Goal: Task Accomplishment & Management: Use online tool/utility

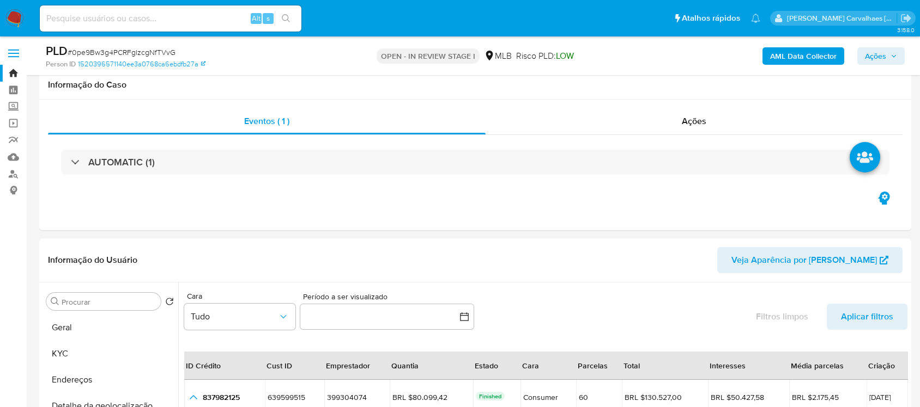
select select "10"
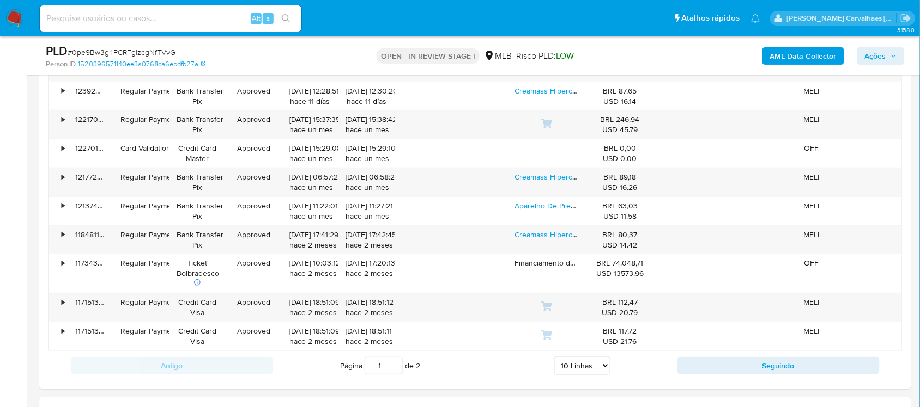
scroll to position [274, 0]
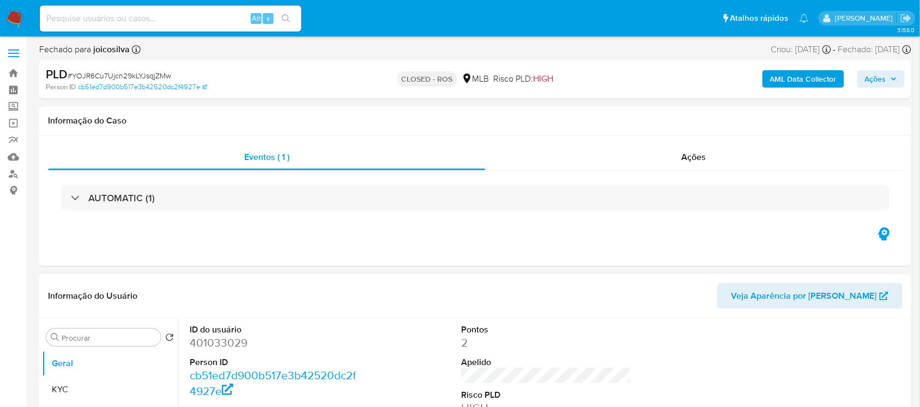
select select "10"
click at [155, 27] on div "Alt s" at bounding box center [170, 18] width 261 height 26
click at [151, 17] on input at bounding box center [170, 18] width 261 height 14
paste input "0pe9Bw3g4PCRFglzcgNfTVvG"
type input "0pe9Bw3g4PCRFglzcgNfTVvG"
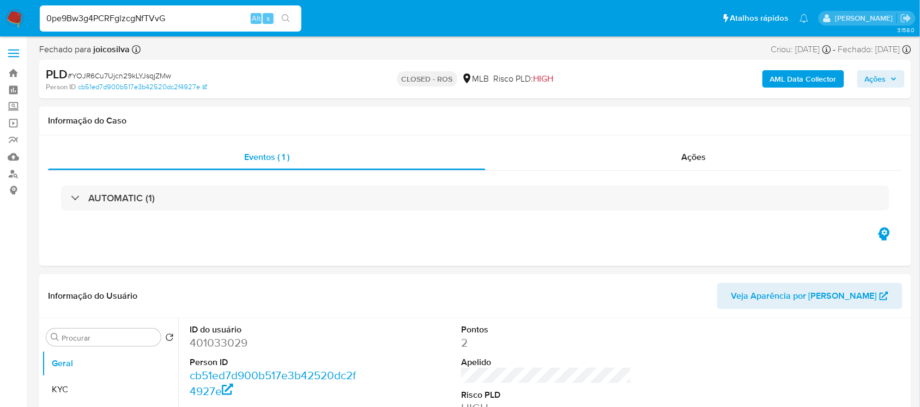
click at [286, 21] on icon "search-icon" at bounding box center [286, 18] width 9 height 9
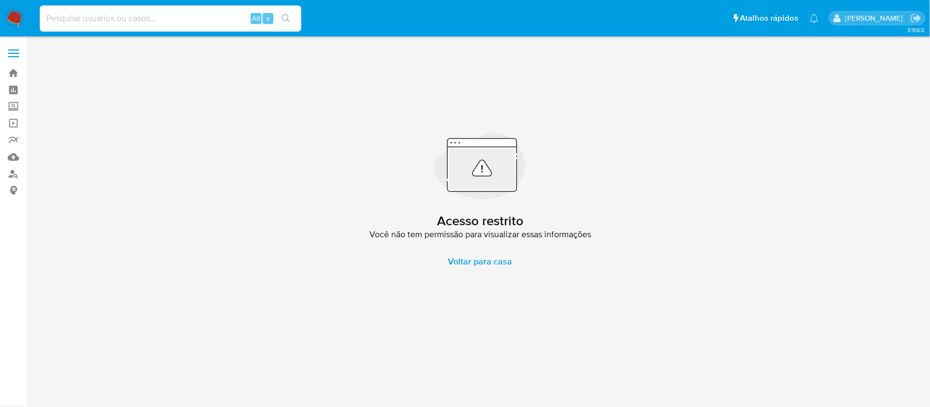
drag, startPoint x: 133, startPoint y: 20, endPoint x: 84, endPoint y: 20, distance: 49.0
click at [84, 20] on input at bounding box center [170, 18] width 261 height 14
paste input "0pe9Bw3g4PCRFglzcgNfTVvG"
click at [284, 18] on icon "search-icon" at bounding box center [286, 18] width 9 height 9
click at [44, 16] on input "0pe9Bw3g4PCRFglzcgNfTVvG" at bounding box center [170, 18] width 261 height 14
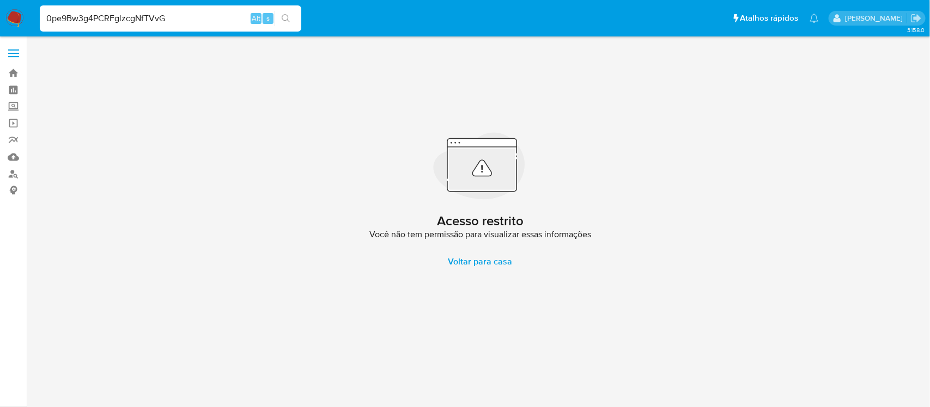
type input "0pe9Bw3g4PCRFglzcgNfTVvG"
click at [286, 15] on icon "search-icon" at bounding box center [286, 18] width 9 height 9
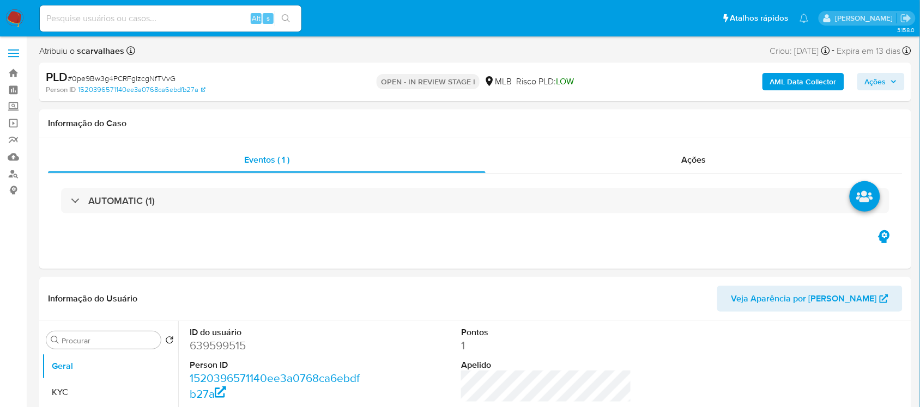
select select "10"
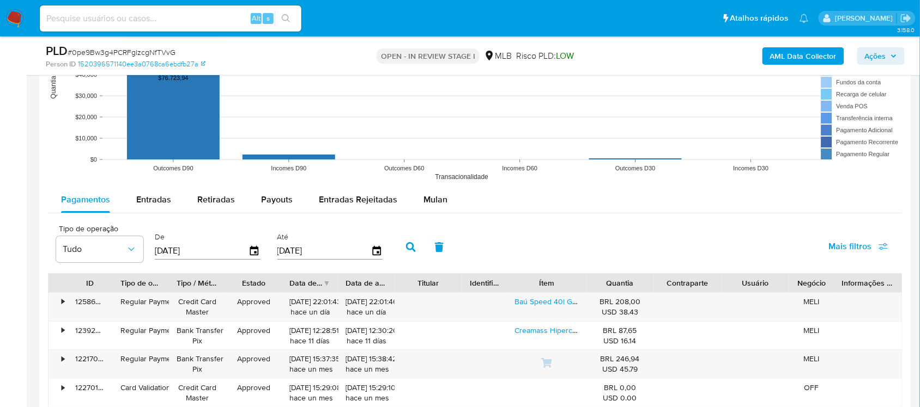
scroll to position [1089, 0]
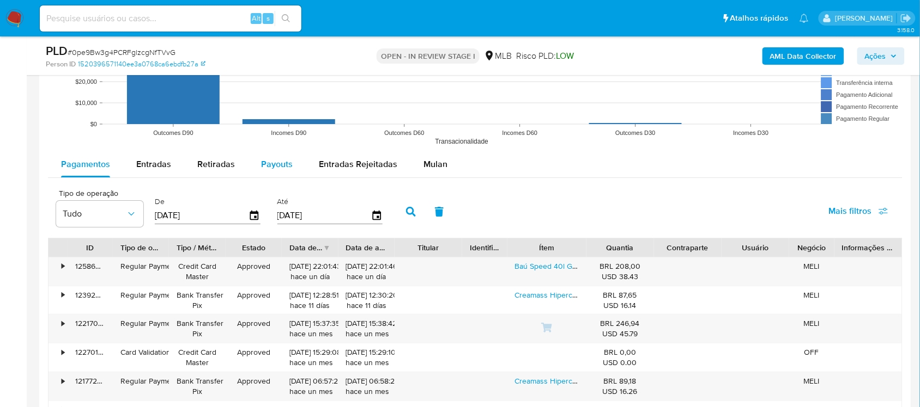
click at [268, 165] on span "Payouts" at bounding box center [277, 164] width 32 height 13
select select "10"
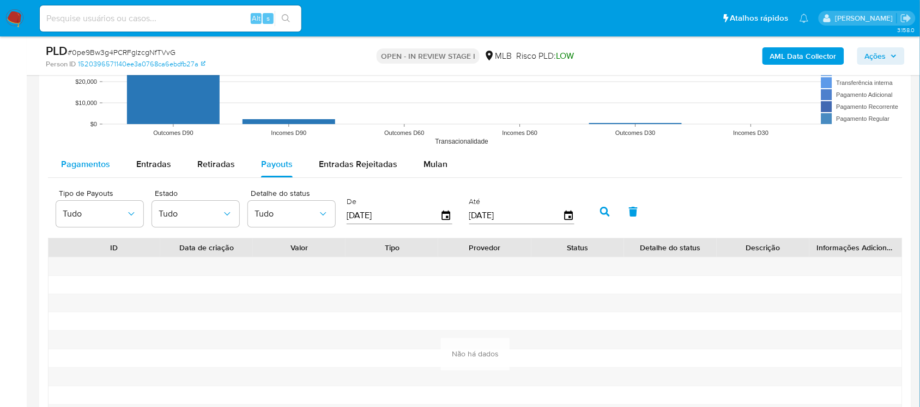
click at [85, 167] on span "Pagamentos" at bounding box center [85, 164] width 49 height 13
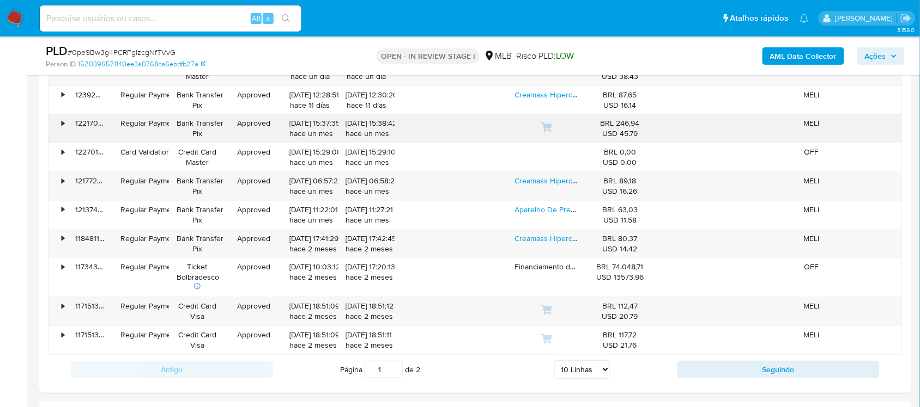
scroll to position [1294, 0]
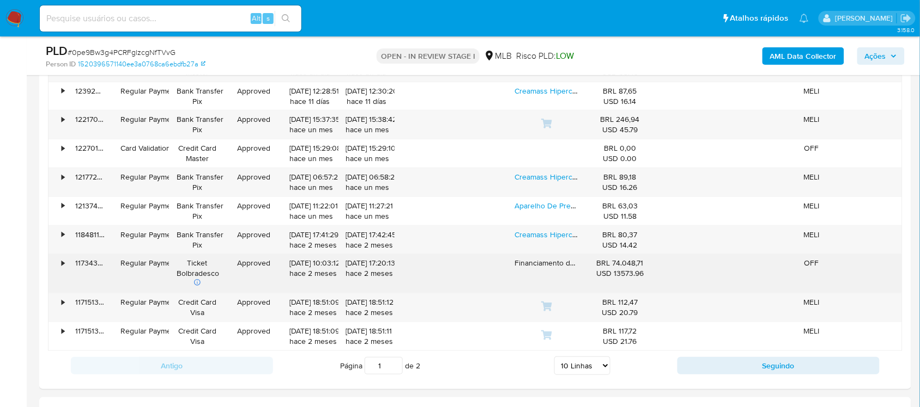
click at [218, 271] on div "Ticket Bolbradesco" at bounding box center [197, 273] width 56 height 39
click at [66, 265] on div "•" at bounding box center [57, 273] width 19 height 39
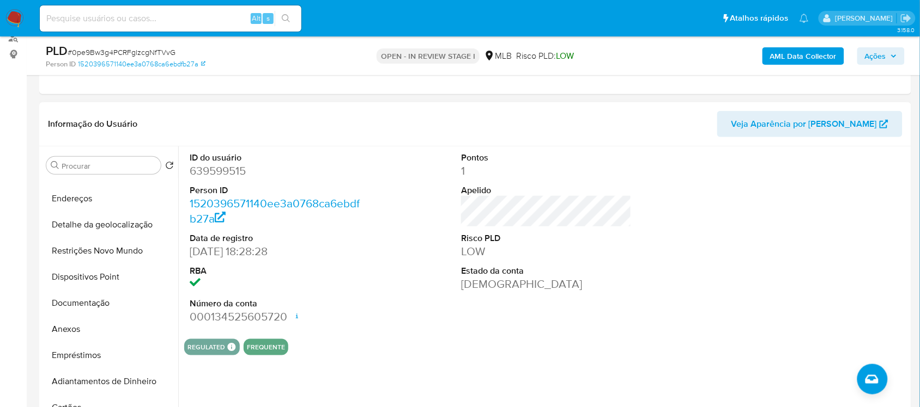
scroll to position [68, 0]
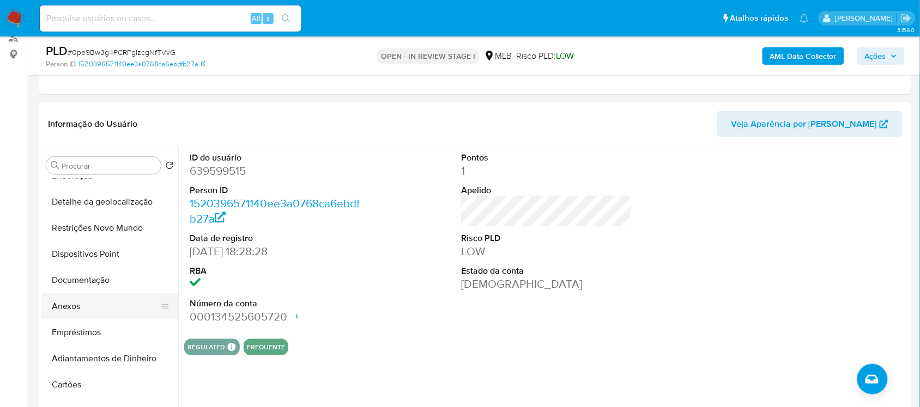
click at [62, 308] on button "Anexos" at bounding box center [105, 307] width 127 height 26
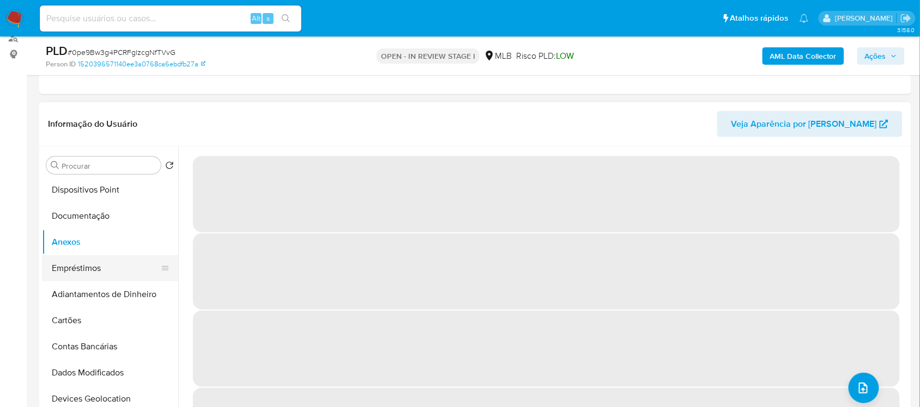
scroll to position [136, 0]
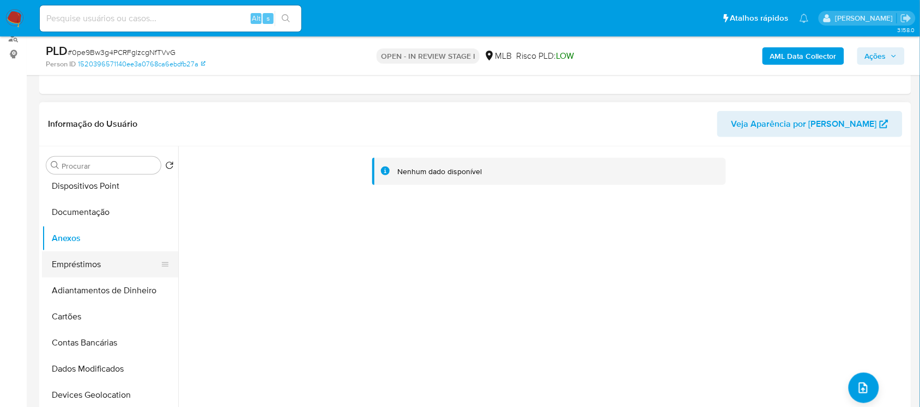
click at [113, 260] on button "Empréstimos" at bounding box center [105, 265] width 127 height 26
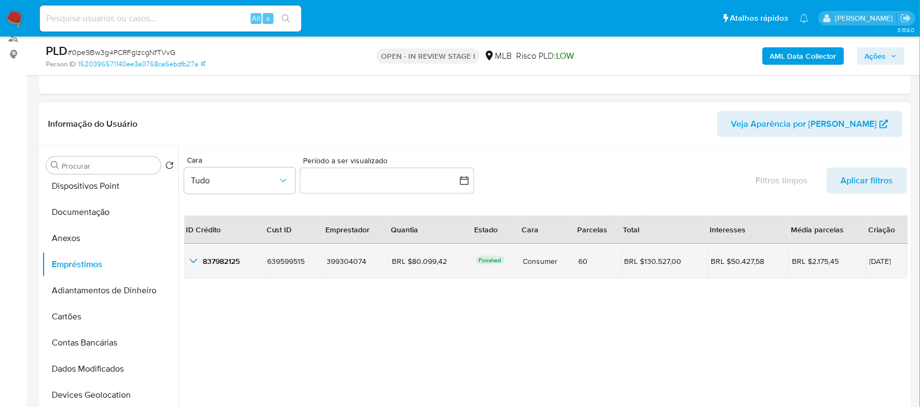
click at [190, 265] on icon "button_show_hidden_detail_by_id_0" at bounding box center [193, 261] width 13 height 13
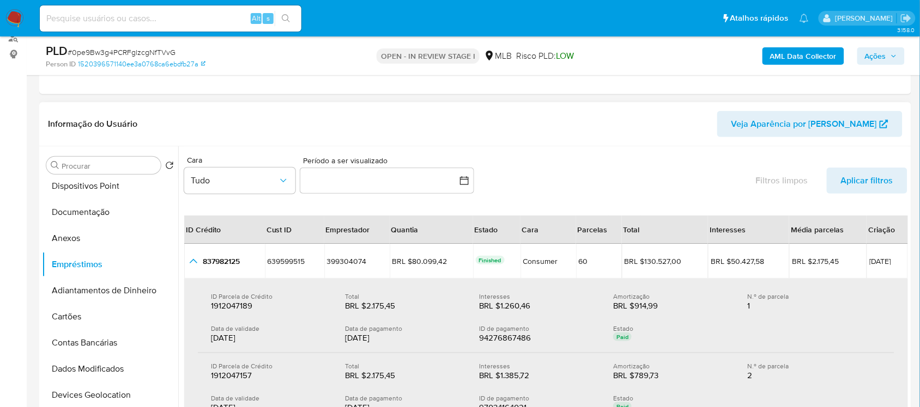
scroll to position [68, 0]
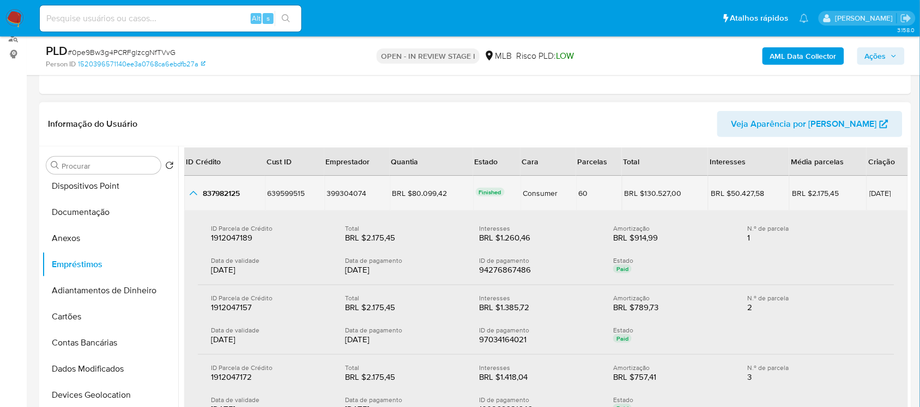
click at [539, 200] on td "Consumer" at bounding box center [548, 193] width 56 height 35
click at [538, 199] on td "Consumer" at bounding box center [548, 193] width 56 height 35
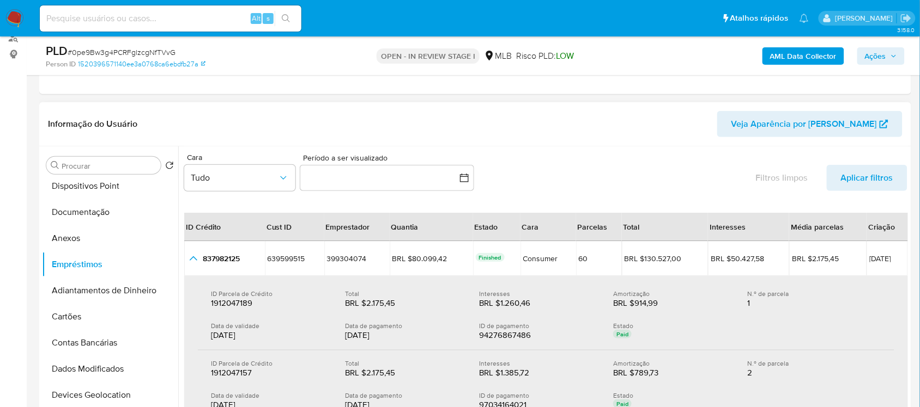
scroll to position [0, 0]
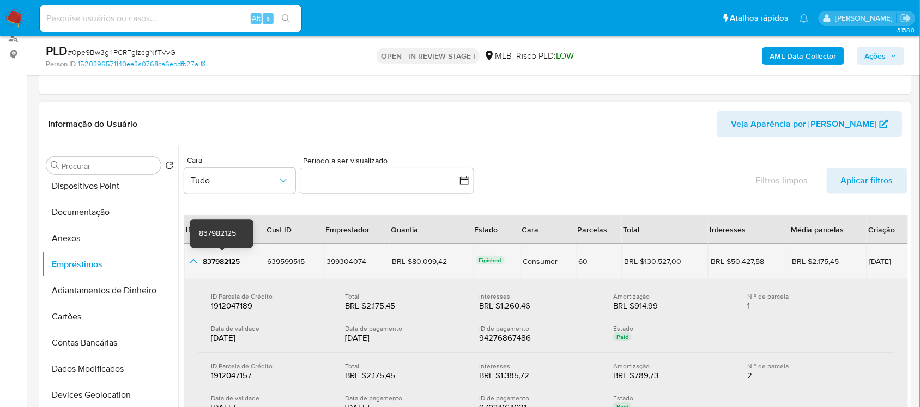
click at [208, 259] on span "837982125" at bounding box center [221, 261] width 37 height 11
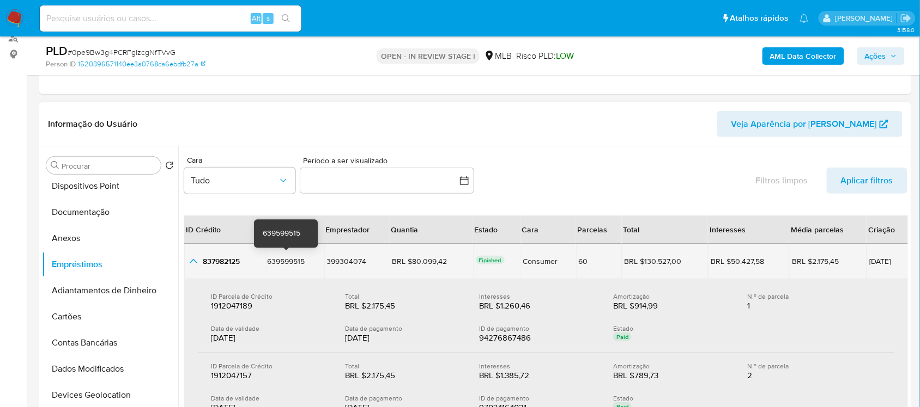
click at [276, 263] on span "639599515" at bounding box center [286, 261] width 38 height 11
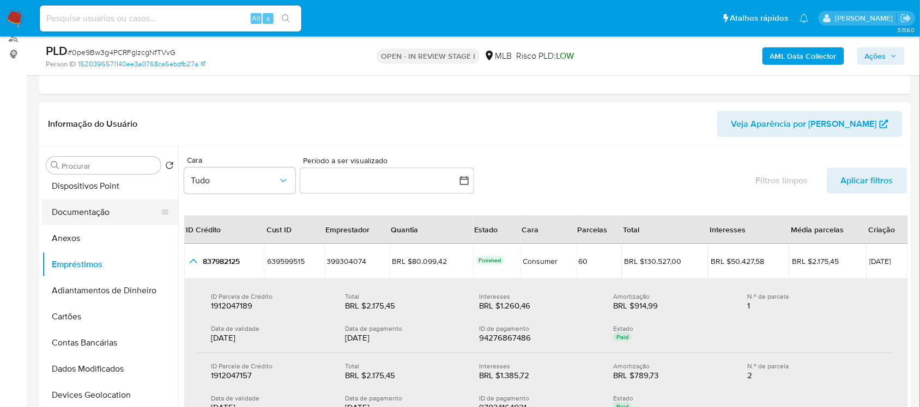
click at [95, 213] on button "Documentação" at bounding box center [105, 212] width 127 height 26
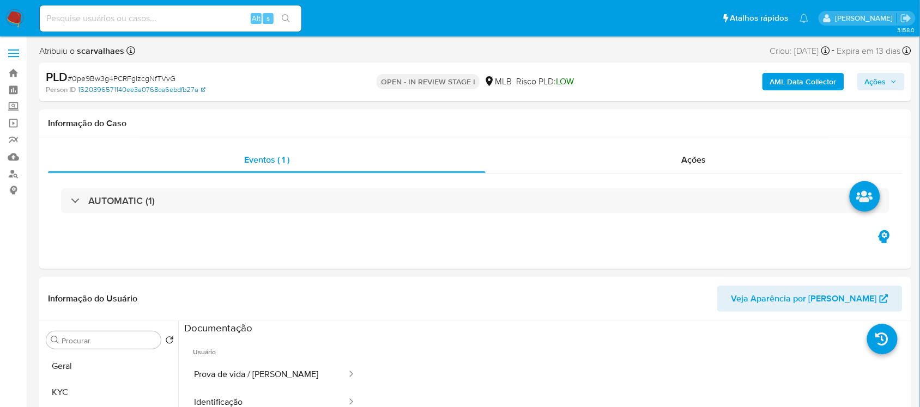
click at [108, 90] on link "1520396571140ee3a0768ca6ebdfb27a" at bounding box center [141, 90] width 127 height 10
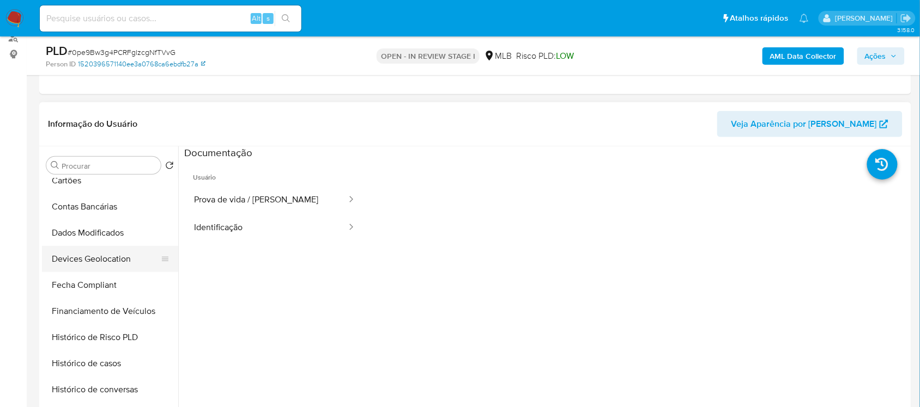
scroll to position [340, 0]
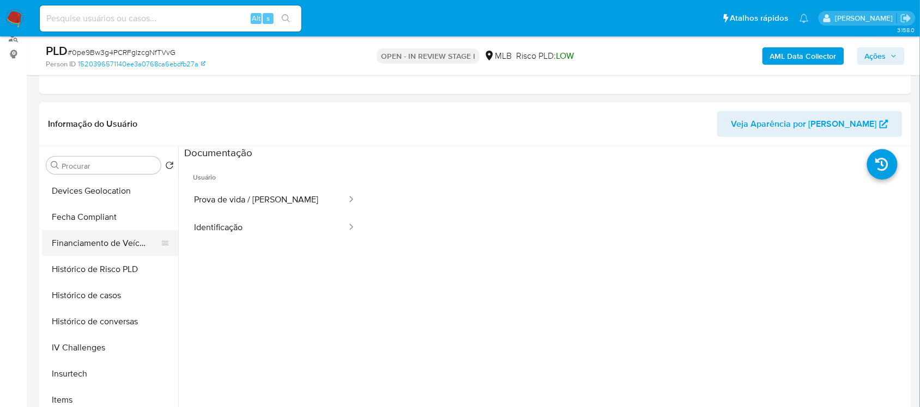
click at [142, 238] on button "Financiamento de Veículos" at bounding box center [105, 243] width 127 height 26
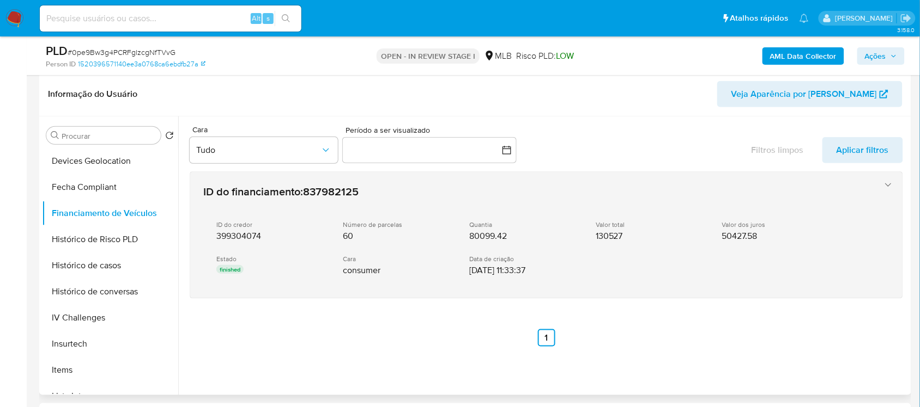
scroll to position [136, 0]
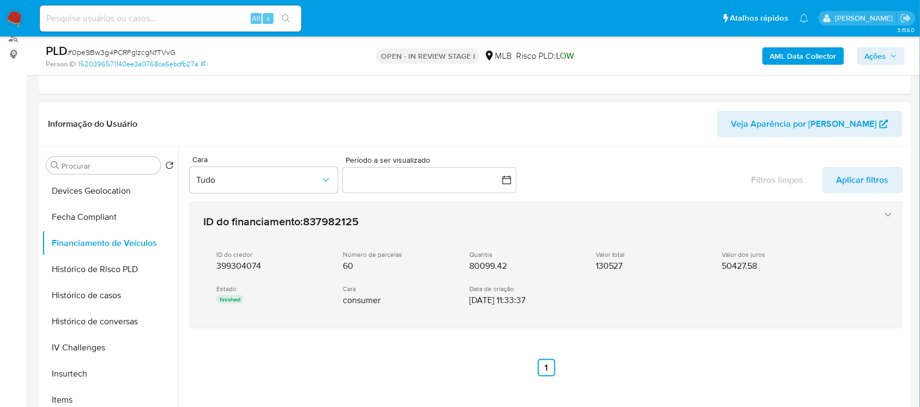
click at [239, 261] on span "399304074" at bounding box center [238, 266] width 45 height 11
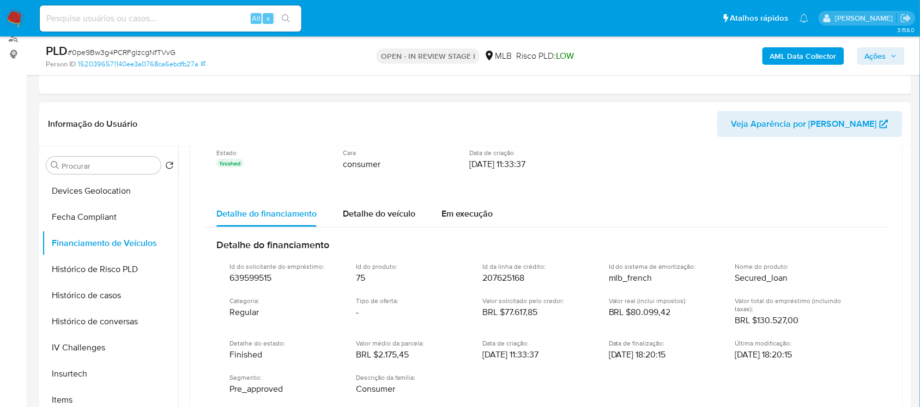
scroll to position [195, 0]
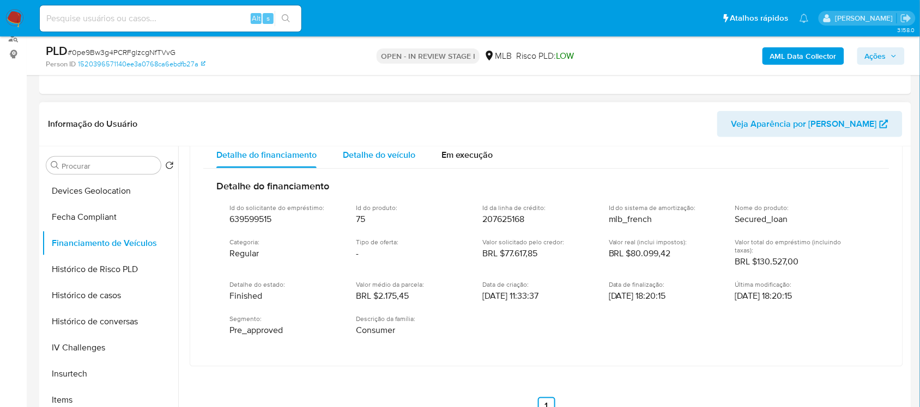
click at [361, 162] on div "Detalhe do veículo" at bounding box center [379, 155] width 72 height 26
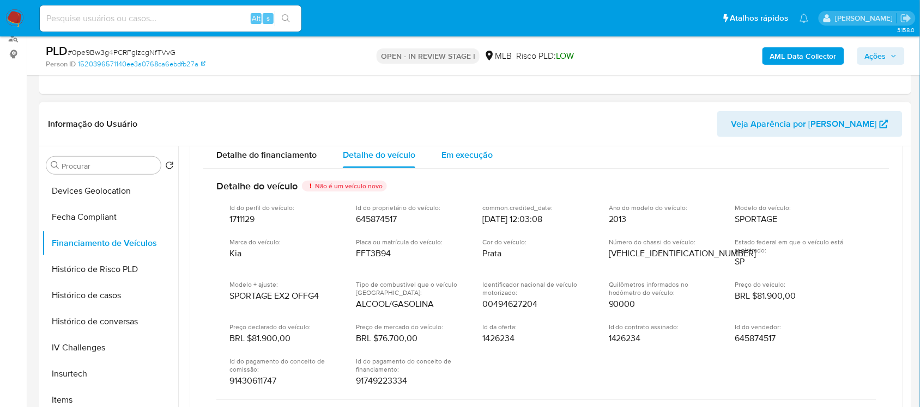
click at [456, 162] on div "Em execução" at bounding box center [466, 155] width 51 height 26
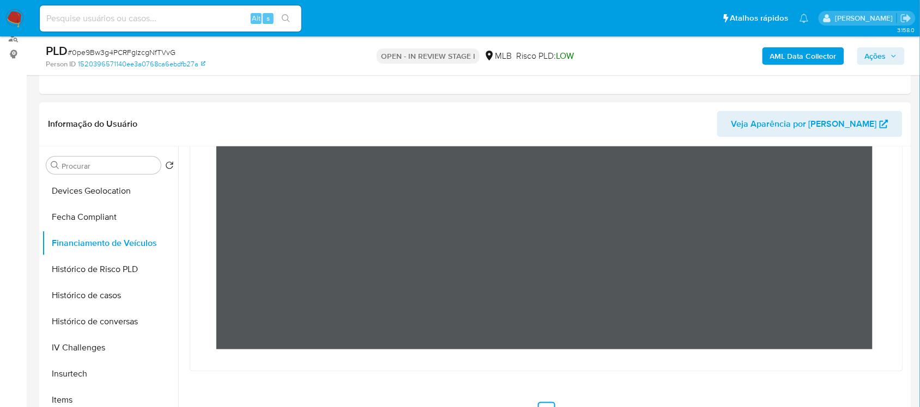
scroll to position [300, 0]
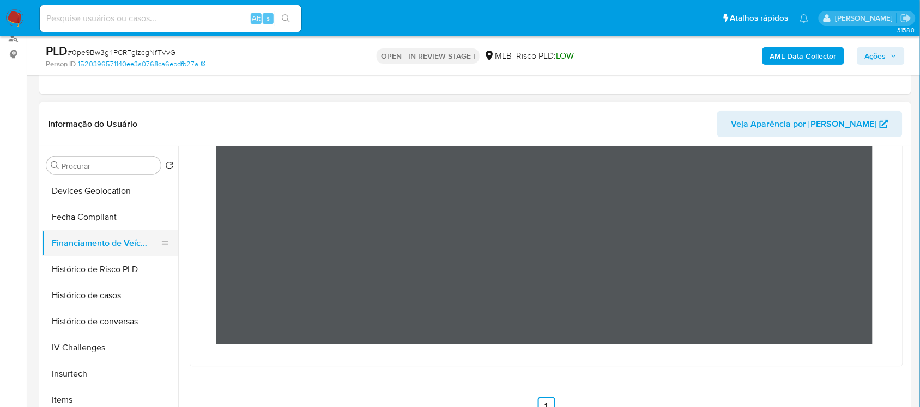
click at [133, 238] on button "Financiamento de Veículos" at bounding box center [105, 243] width 127 height 26
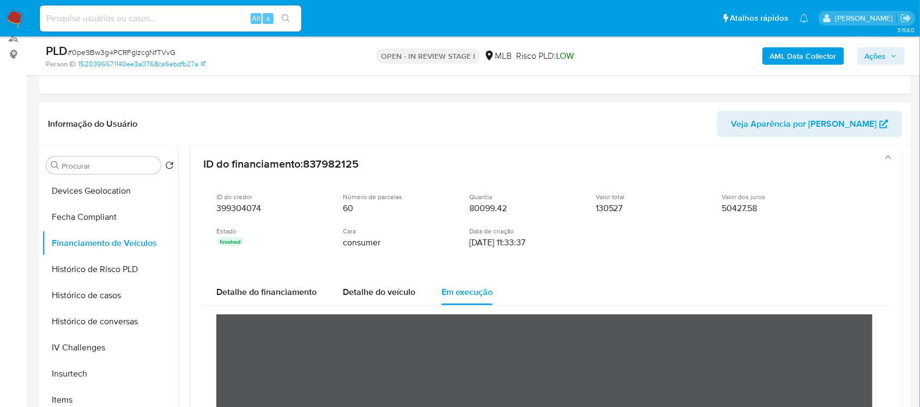
scroll to position [136, 0]
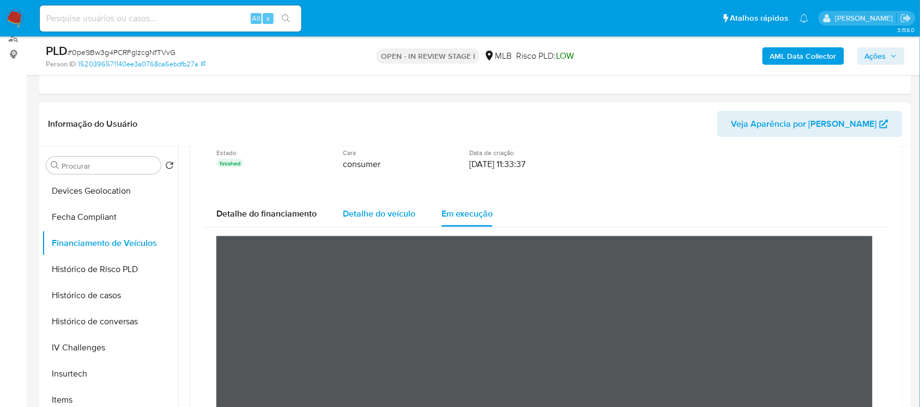
click at [350, 212] on span "Detalhe do veículo" at bounding box center [379, 214] width 72 height 13
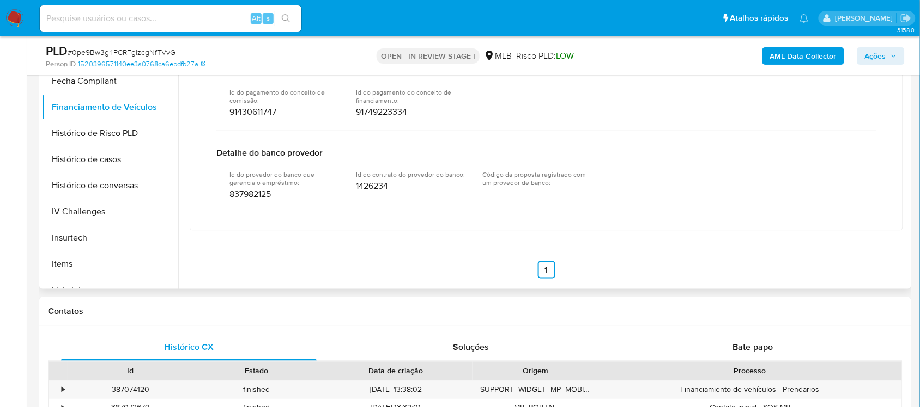
scroll to position [409, 0]
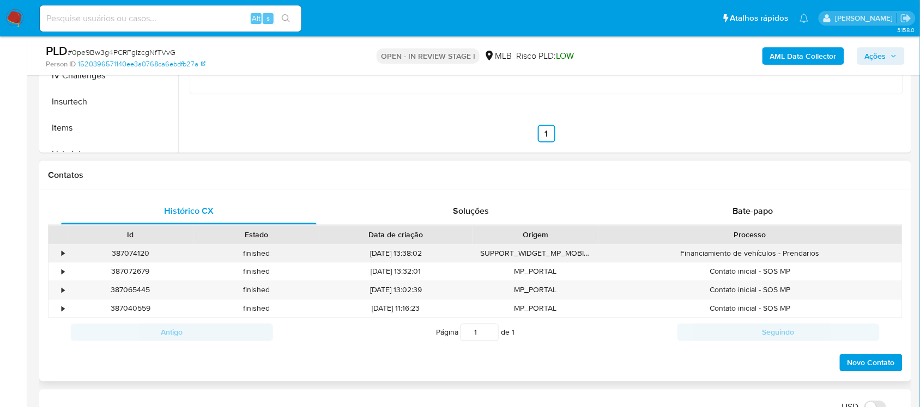
click at [62, 255] on div "•" at bounding box center [63, 254] width 3 height 10
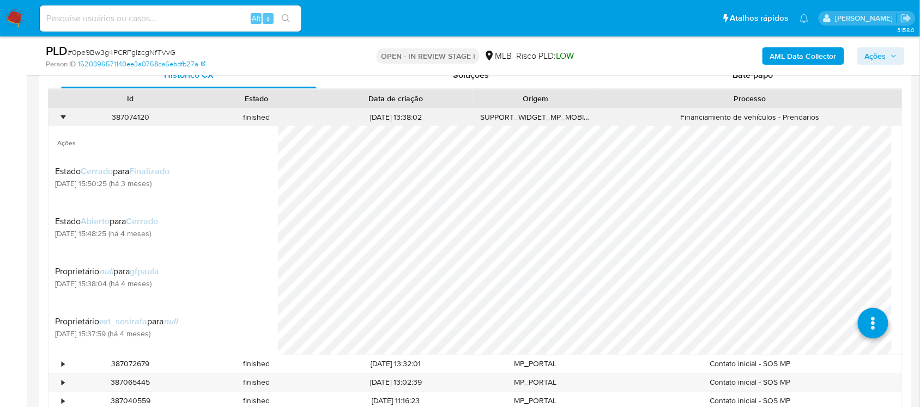
scroll to position [477, 0]
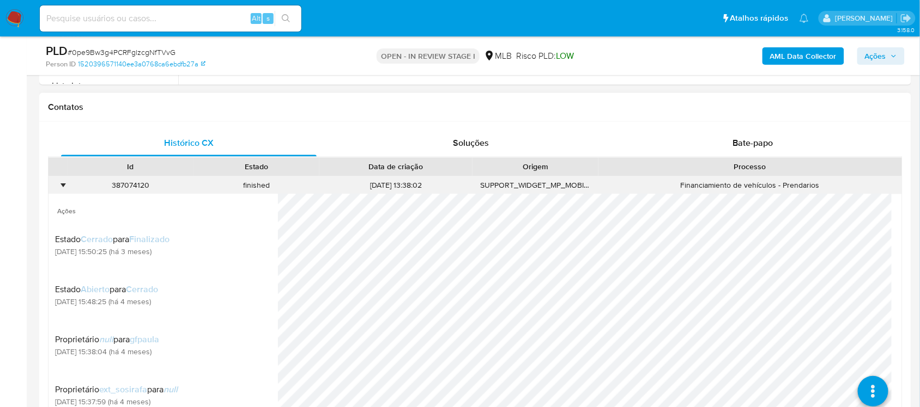
click at [256, 185] on div "finished" at bounding box center [256, 186] width 126 height 18
click at [191, 139] on span "Histórico CX" at bounding box center [189, 143] width 50 height 13
click at [204, 147] on span "Histórico CX" at bounding box center [189, 143] width 50 height 13
click at [468, 150] on div "Soluções" at bounding box center [470, 144] width 255 height 26
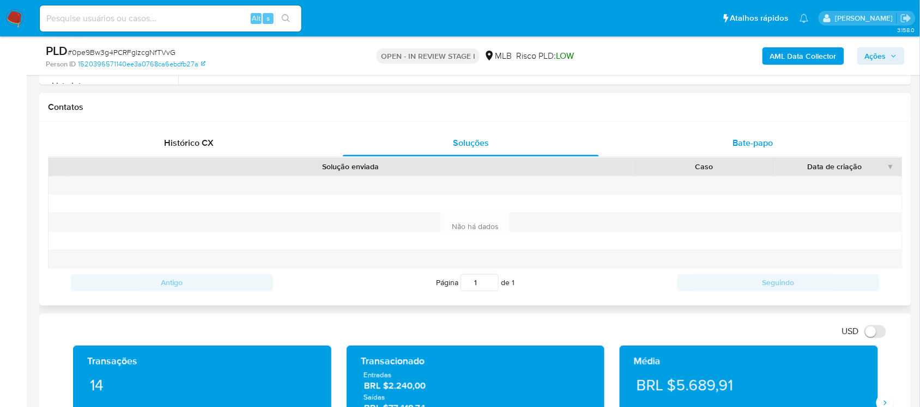
click at [766, 141] on span "Bate-papo" at bounding box center [753, 143] width 40 height 13
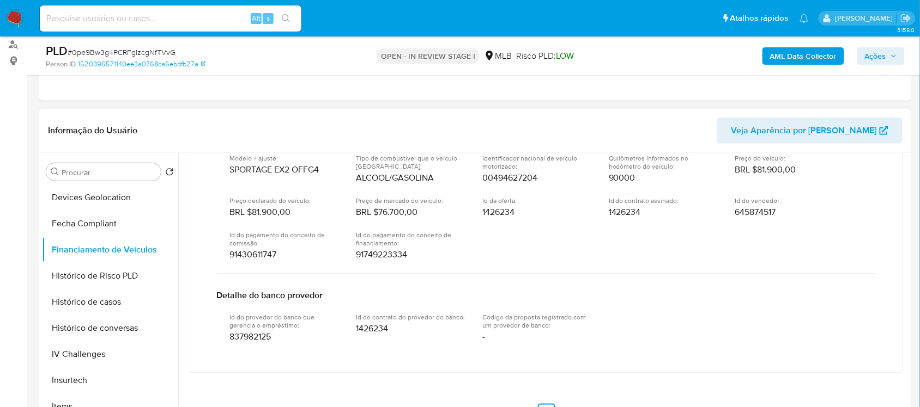
scroll to position [136, 0]
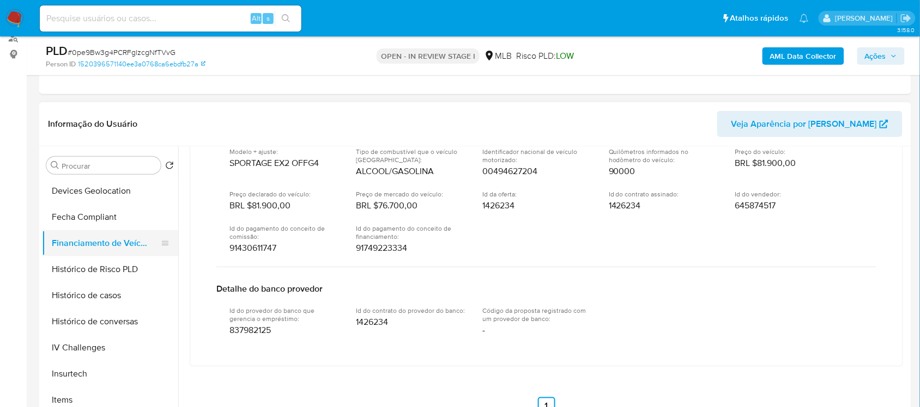
click at [112, 239] on button "Financiamento de Veículos" at bounding box center [105, 243] width 127 height 26
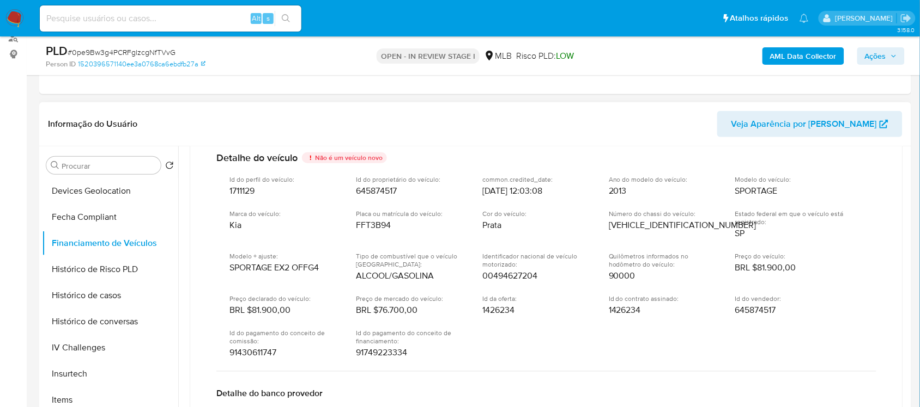
scroll to position [192, 0]
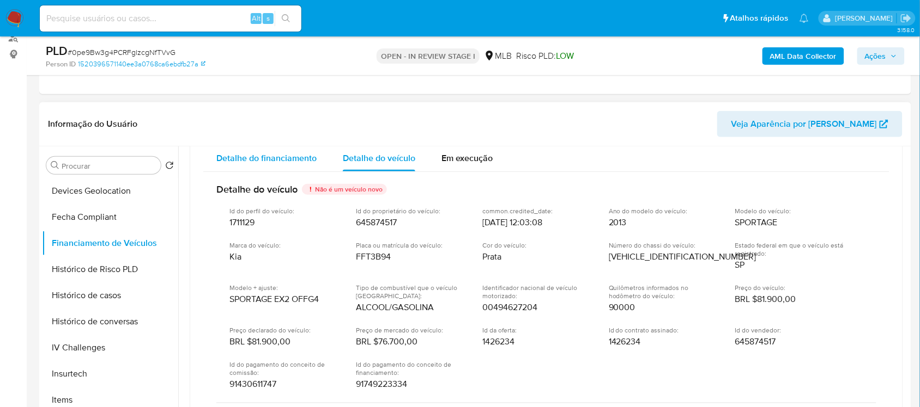
click at [233, 164] on span "Detalhe do financiamento" at bounding box center [266, 158] width 100 height 13
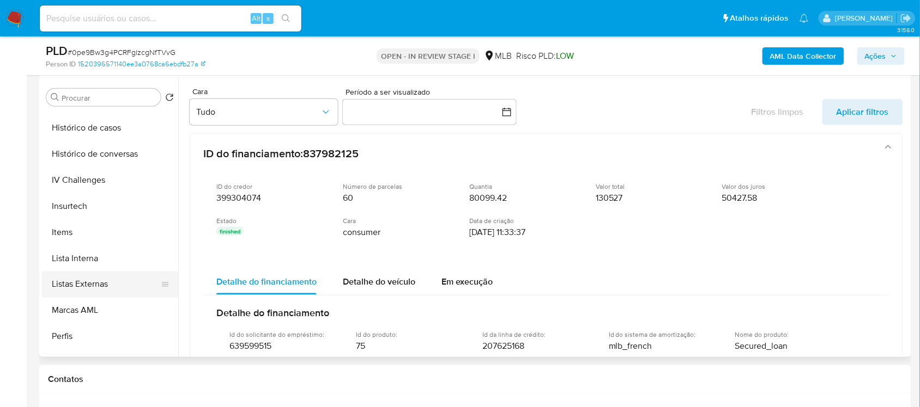
scroll to position [340, 0]
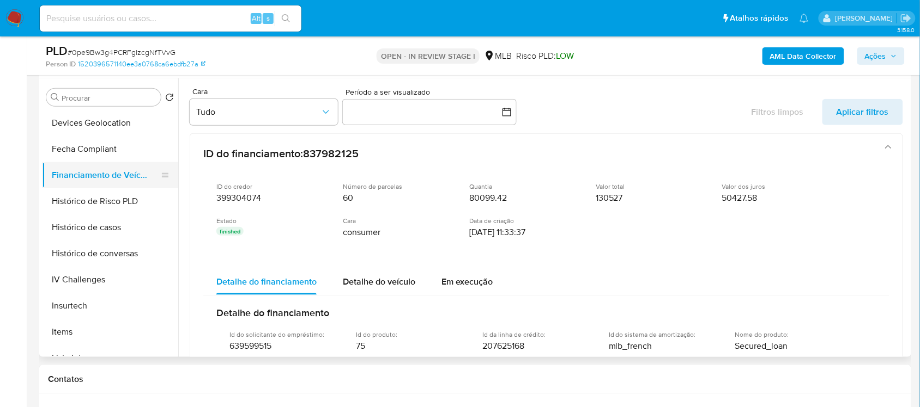
click at [93, 177] on button "Financiamento de Veículos" at bounding box center [105, 175] width 127 height 26
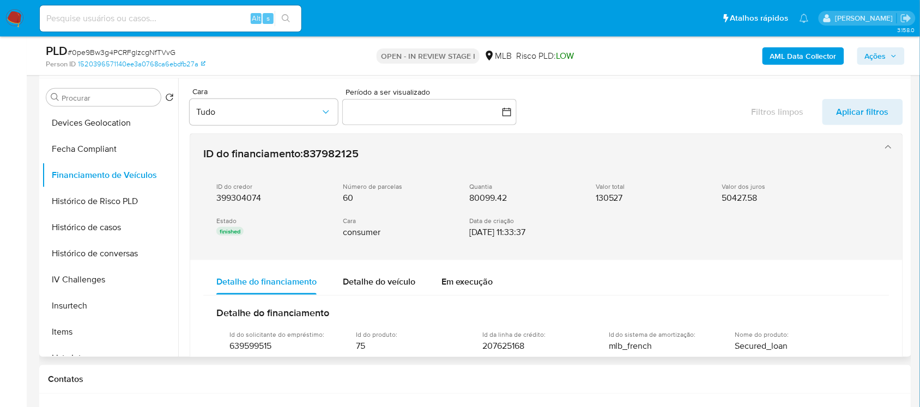
click at [232, 233] on p "finished" at bounding box center [229, 231] width 27 height 9
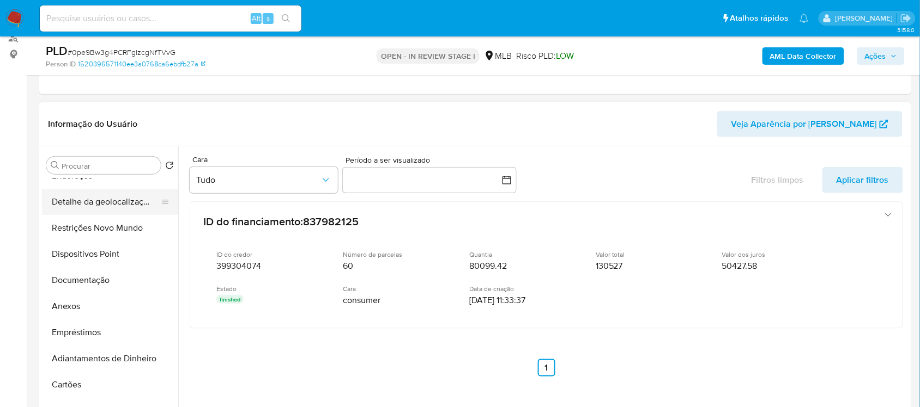
scroll to position [0, 0]
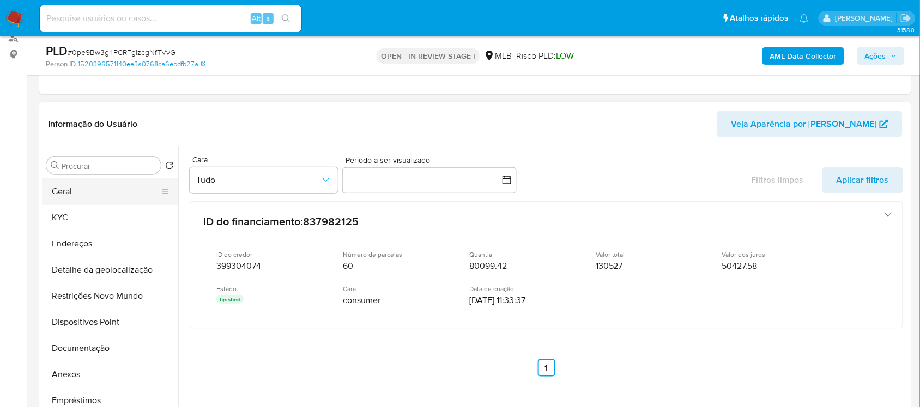
click at [83, 193] on button "Geral" at bounding box center [105, 192] width 127 height 26
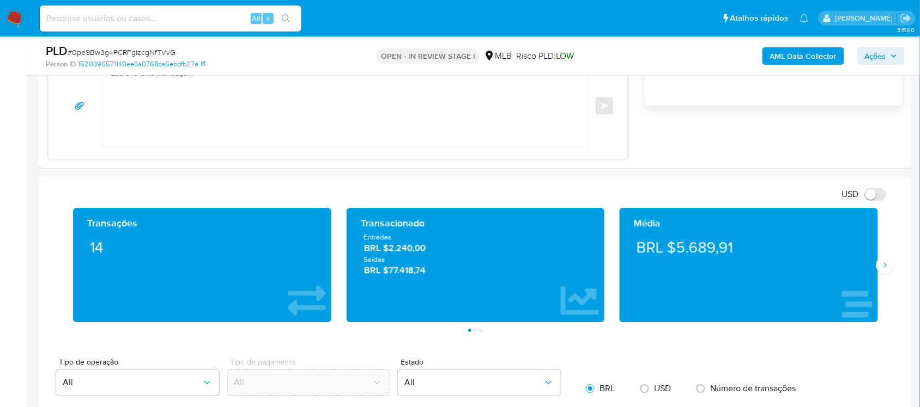
scroll to position [817, 0]
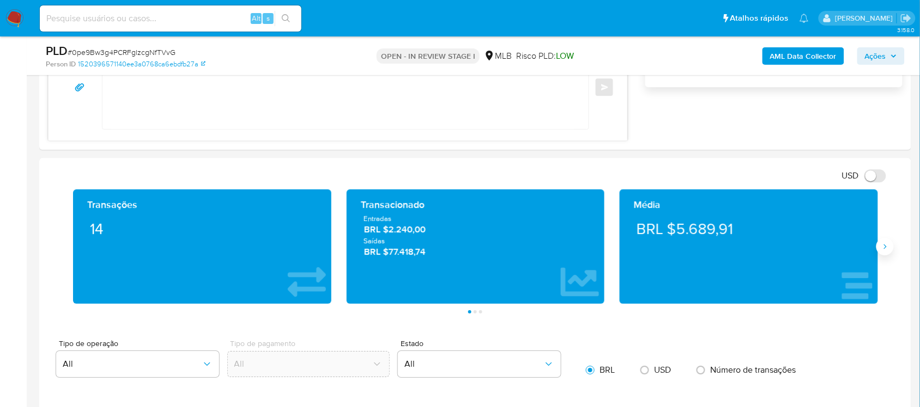
click at [887, 251] on icon "Siguiente" at bounding box center [884, 246] width 9 height 9
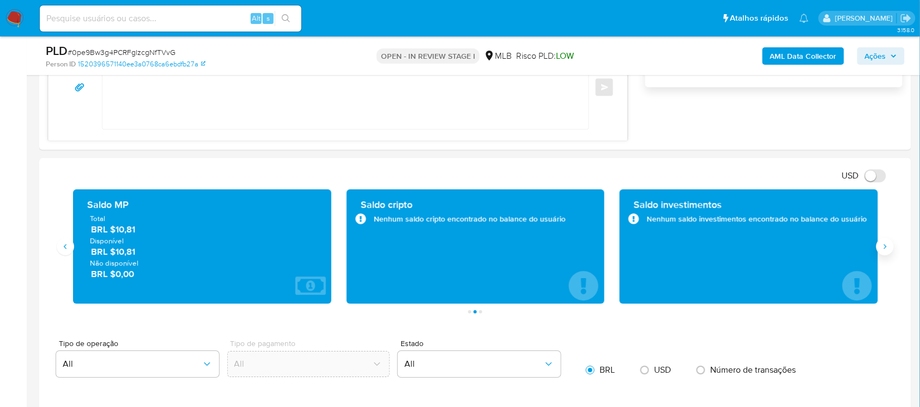
click at [887, 251] on icon "Siguiente" at bounding box center [884, 246] width 9 height 9
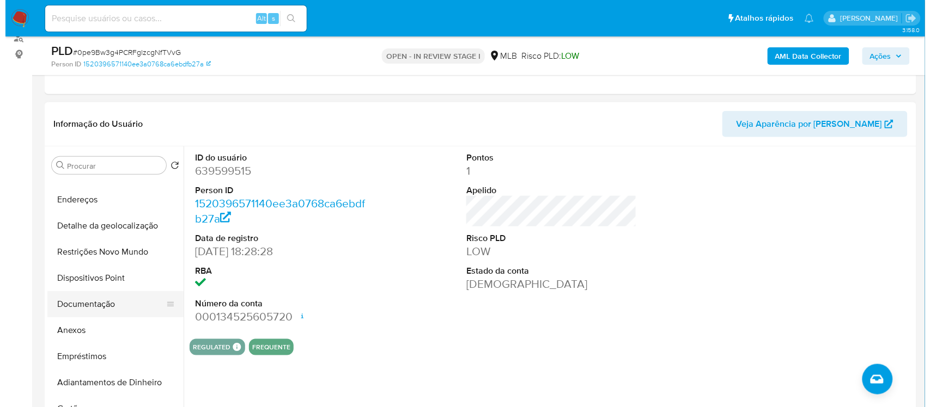
scroll to position [68, 0]
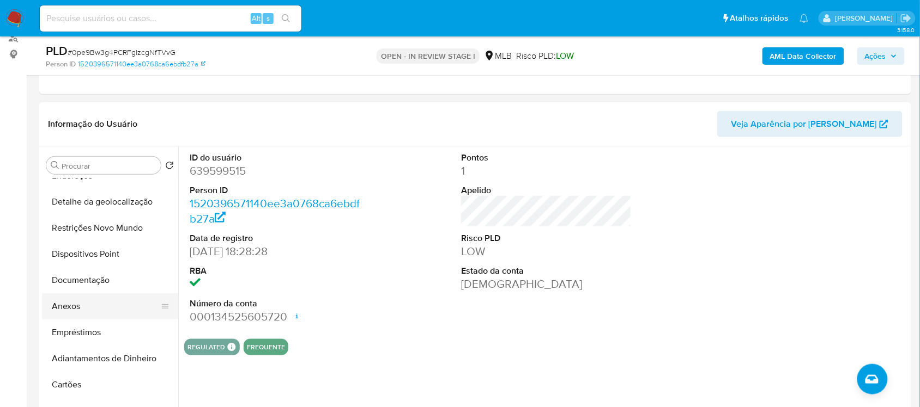
click at [71, 306] on button "Anexos" at bounding box center [105, 307] width 127 height 26
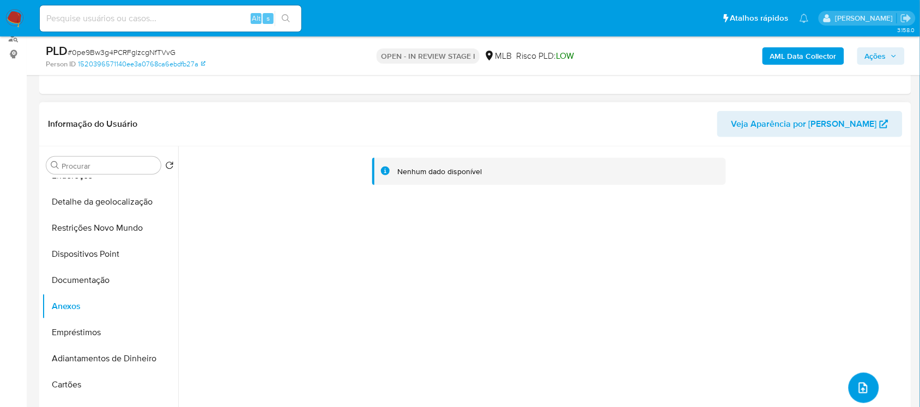
click at [861, 385] on icon "upload-file" at bounding box center [862, 388] width 13 height 13
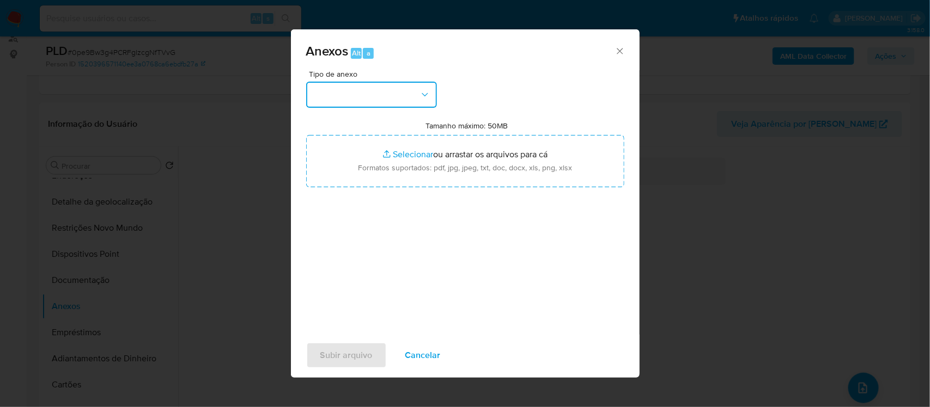
click at [425, 93] on icon "button" at bounding box center [424, 94] width 11 height 11
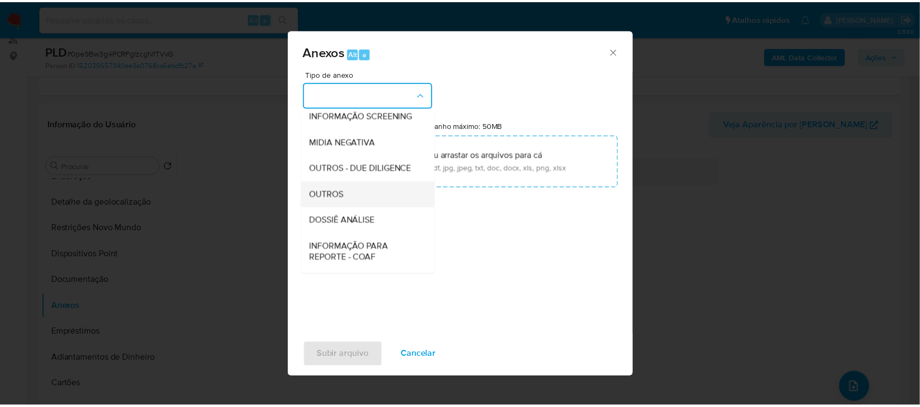
scroll to position [136, 0]
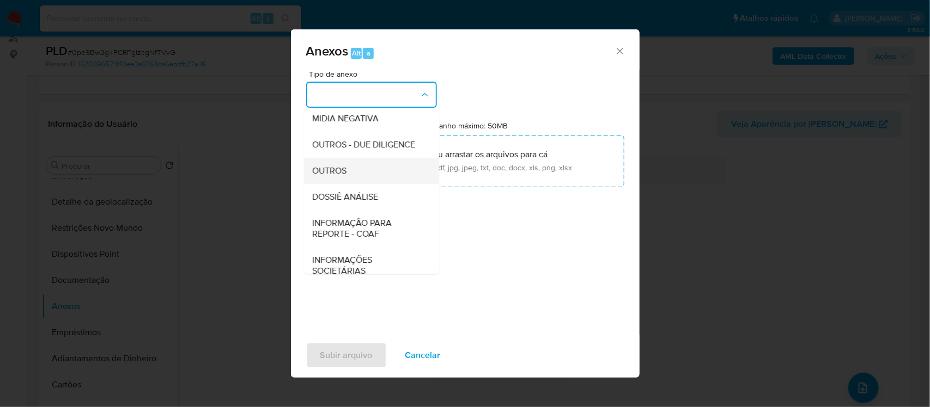
click at [346, 176] on span "OUTROS" at bounding box center [330, 170] width 34 height 11
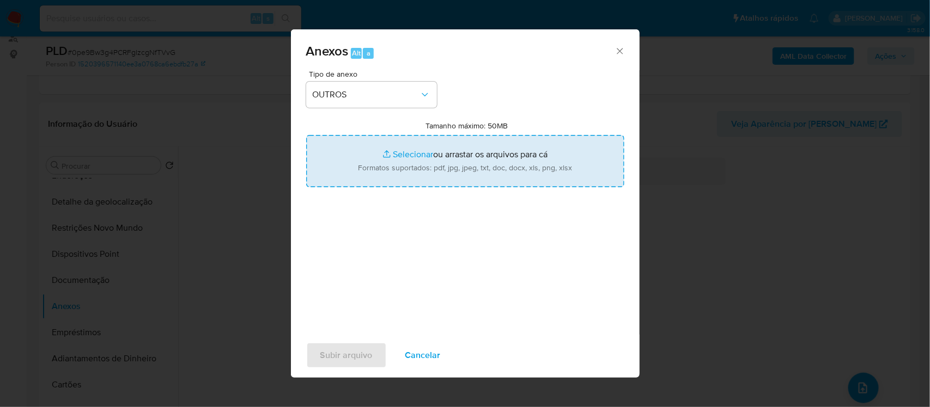
click at [395, 153] on input "Tamanho máximo: 50MB Selecionar arquivos" at bounding box center [465, 161] width 318 height 52
type input "C:\fakepath\Declinio - XXXXX- CPF 28358168870 - LUIZ FABIANO GONCALVES DA SILVA…"
click at [398, 153] on input "Tamanho máximo: 50MB Selecionar arquivos" at bounding box center [465, 161] width 318 height 52
type input "C:\fakepath\Mulan Luiz Fabiano Goncalves da Silva 639599515_2025_09_12_13_43_24…"
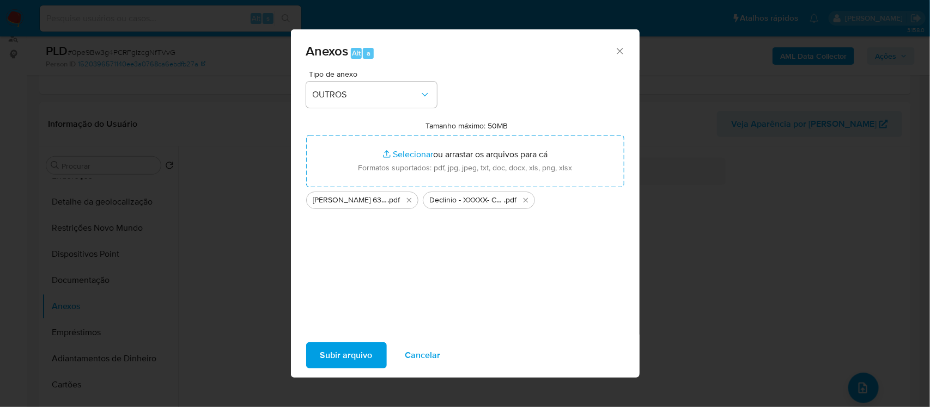
click at [358, 360] on span "Subir arquivo" at bounding box center [346, 356] width 52 height 24
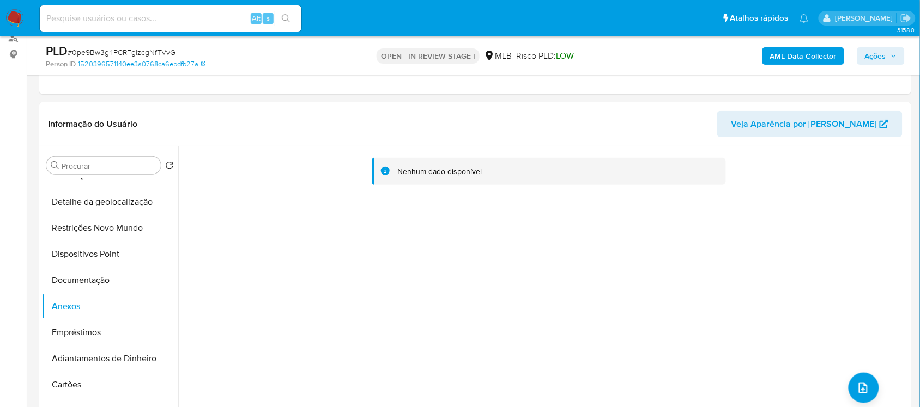
click at [870, 54] on span "Ações" at bounding box center [875, 55] width 21 height 17
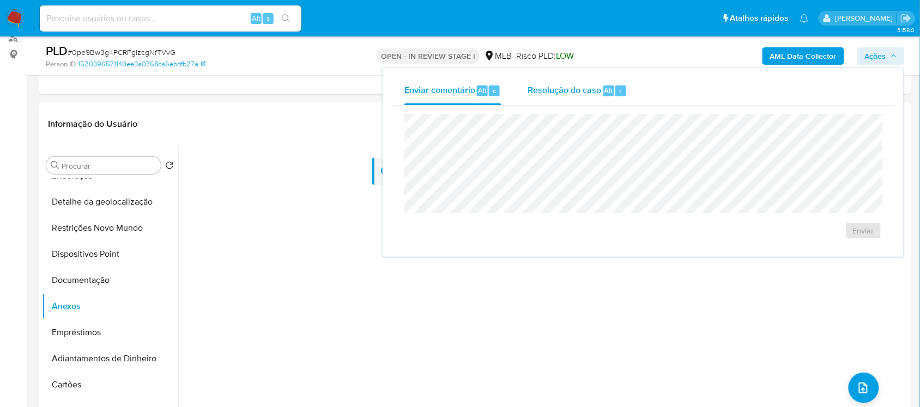
click at [564, 94] on span "Resolução do caso" at bounding box center [564, 90] width 74 height 13
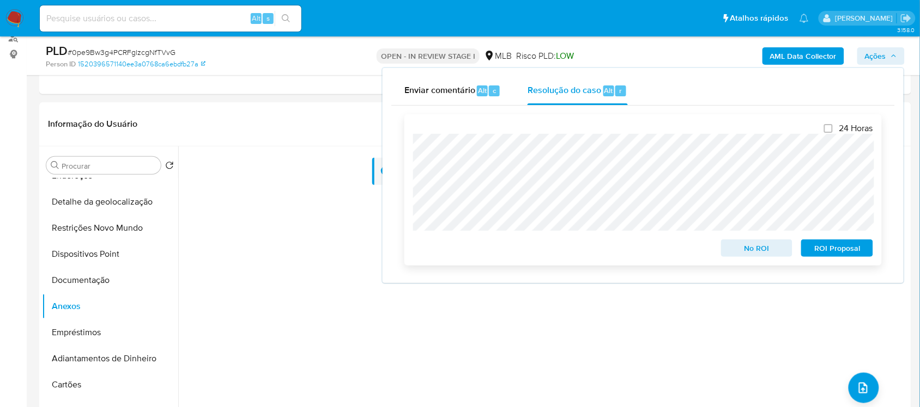
click at [756, 244] on span "No ROI" at bounding box center [756, 248] width 57 height 15
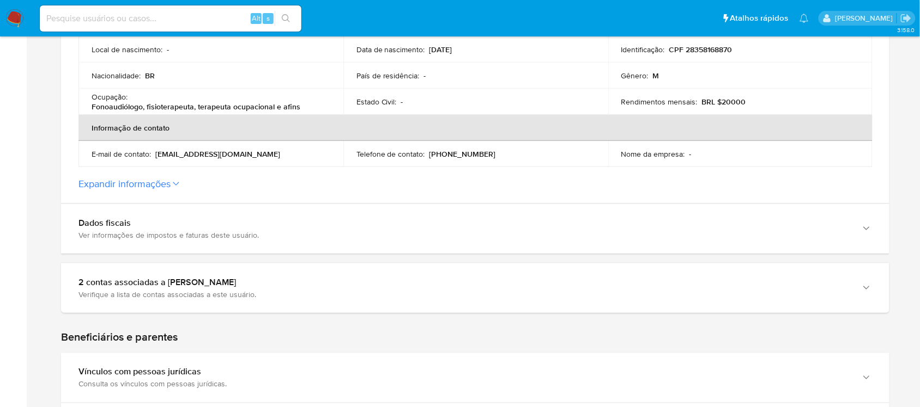
scroll to position [340, 0]
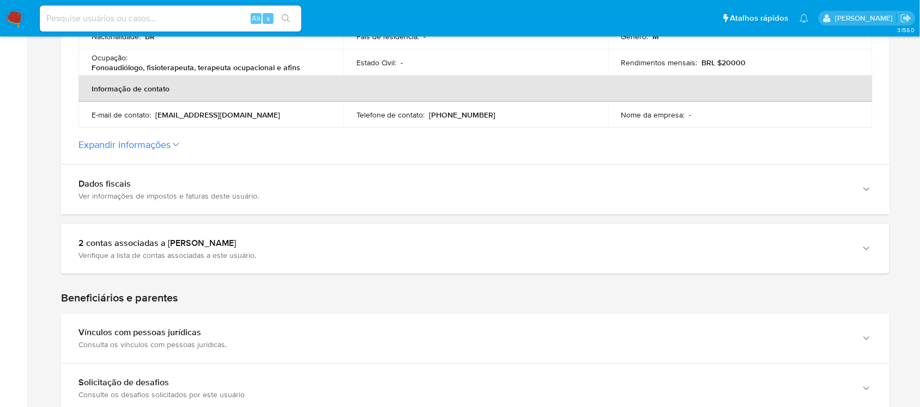
click at [169, 147] on button "Expandir informações" at bounding box center [124, 145] width 92 height 12
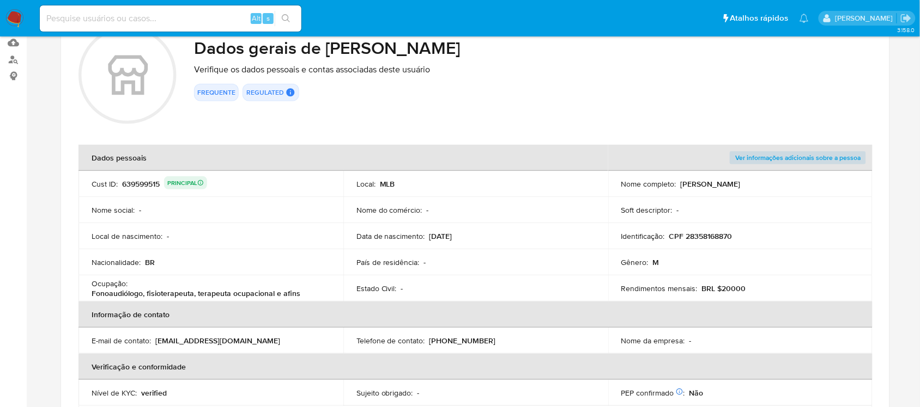
scroll to position [0, 0]
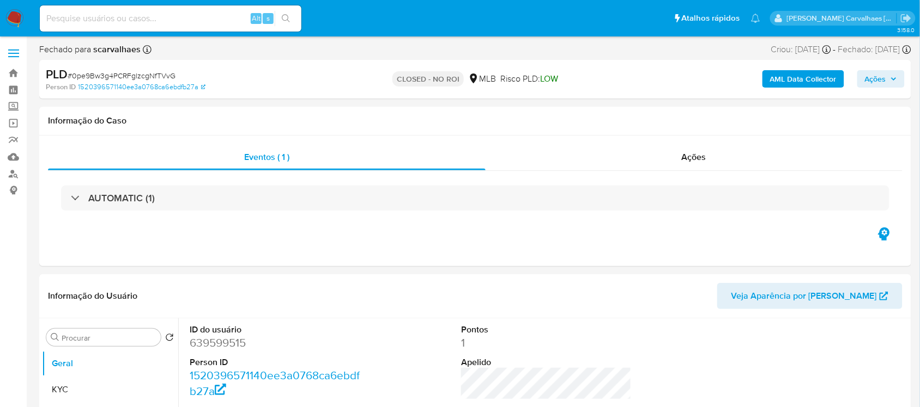
select select "10"
click at [151, 12] on input at bounding box center [170, 18] width 261 height 14
paste input "6wwij6ul1RotOeKNzmv4xNuL"
type input "6wwij6ul1RotOeKNzmv4xNuL"
click at [282, 18] on icon "search-icon" at bounding box center [286, 18] width 9 height 9
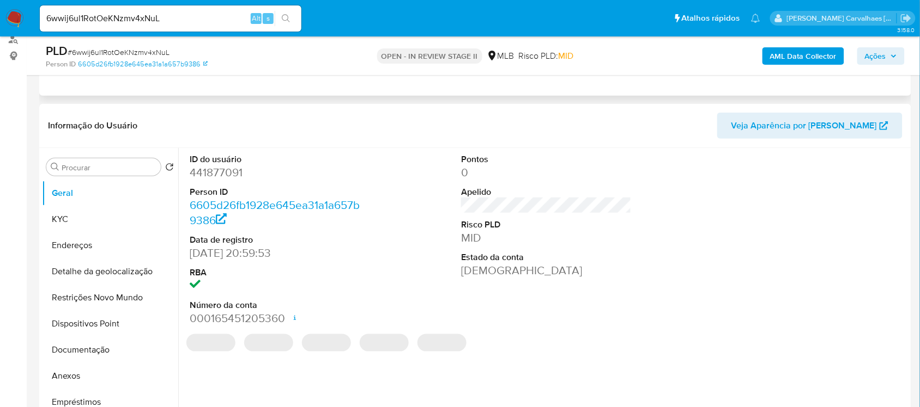
scroll to position [136, 0]
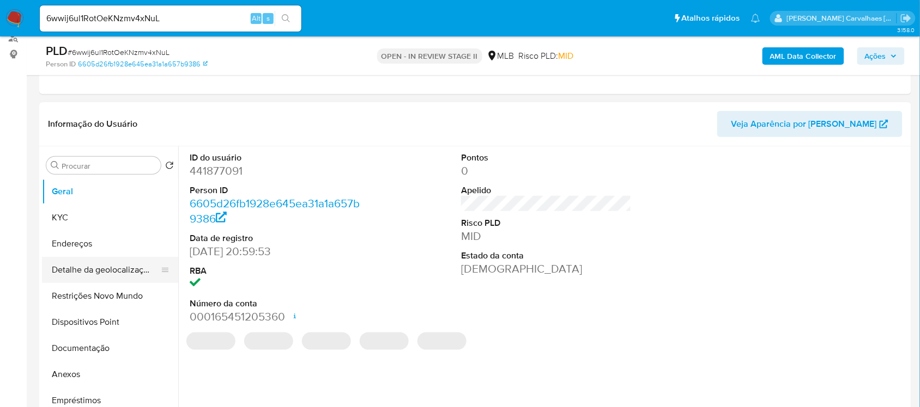
select select "10"
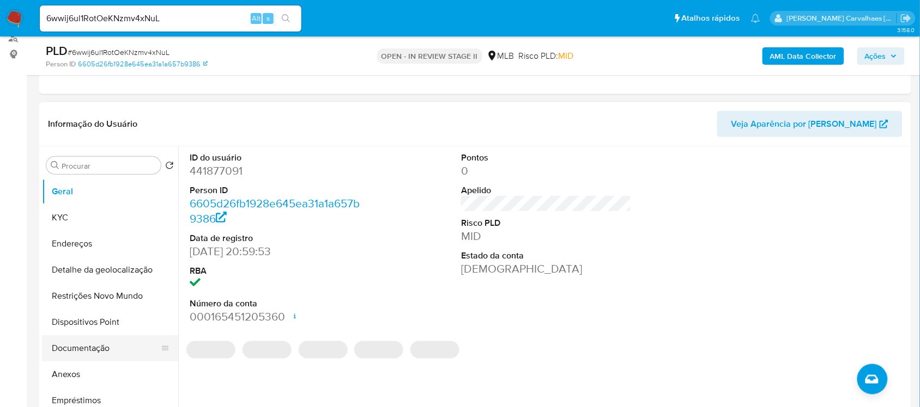
click at [82, 343] on button "Documentação" at bounding box center [105, 349] width 127 height 26
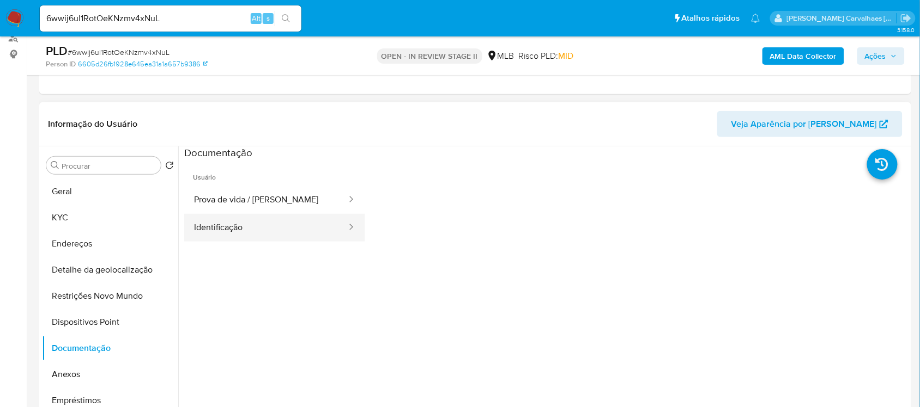
click at [238, 227] on button "Identificação" at bounding box center [265, 228] width 163 height 28
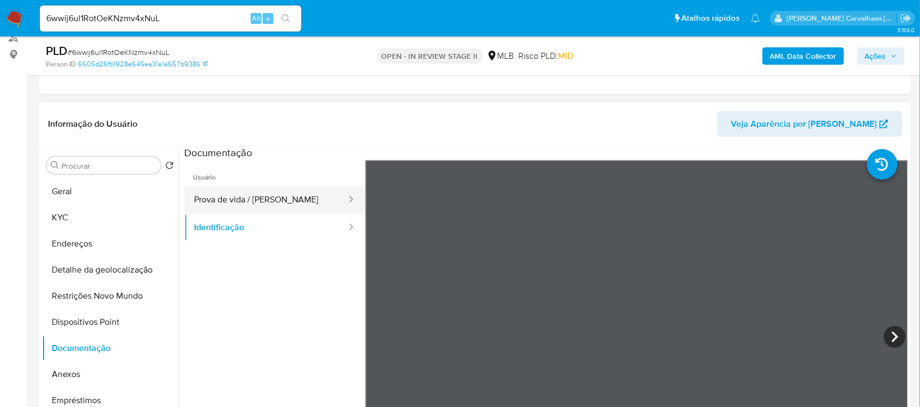
click at [230, 199] on button "Prova de vida / Selfie" at bounding box center [265, 200] width 163 height 28
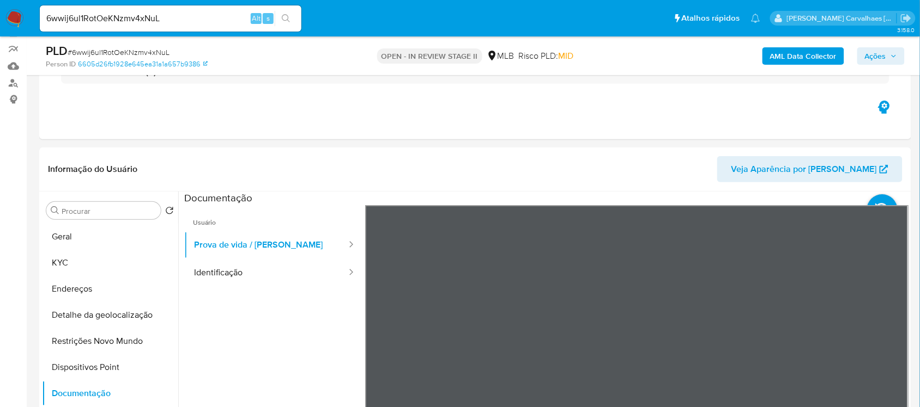
scroll to position [68, 0]
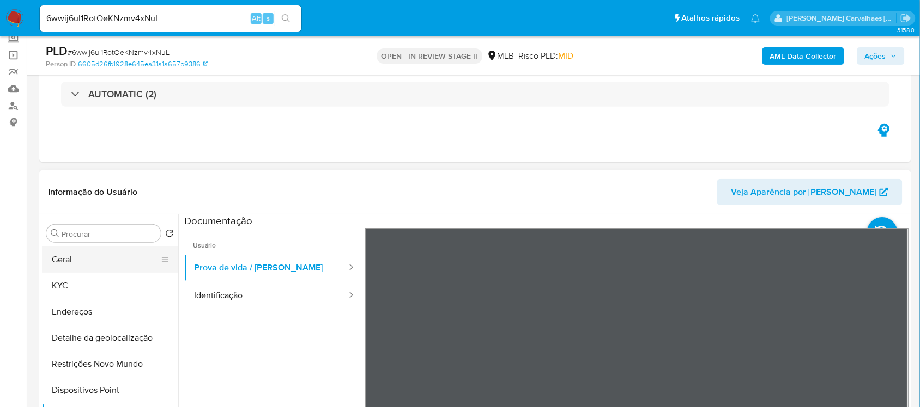
click at [64, 262] on button "Geral" at bounding box center [105, 260] width 127 height 26
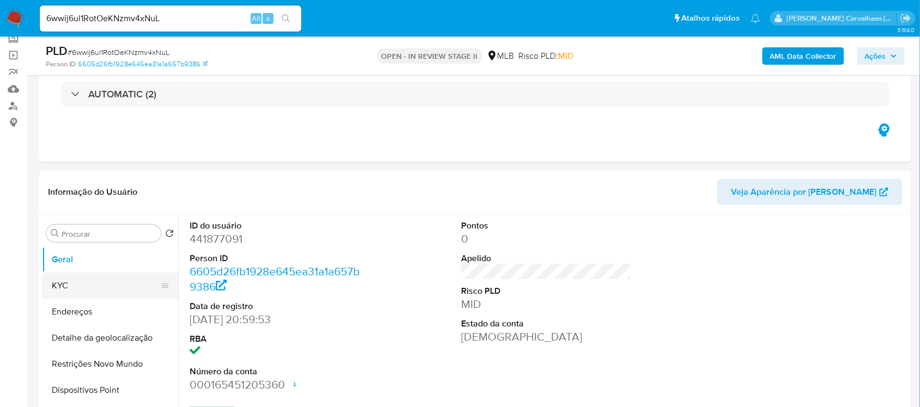
click at [77, 286] on button "KYC" at bounding box center [105, 286] width 127 height 26
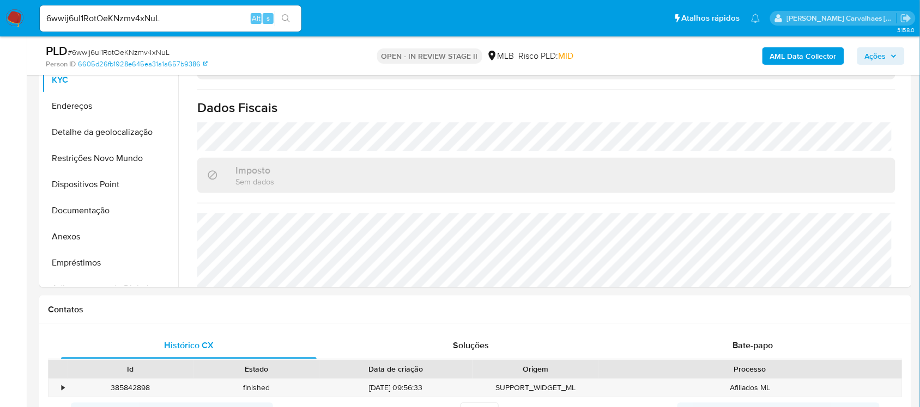
scroll to position [272, 0]
drag, startPoint x: 750, startPoint y: 341, endPoint x: 745, endPoint y: 335, distance: 8.1
click at [750, 342] on span "Bate-papo" at bounding box center [753, 348] width 40 height 13
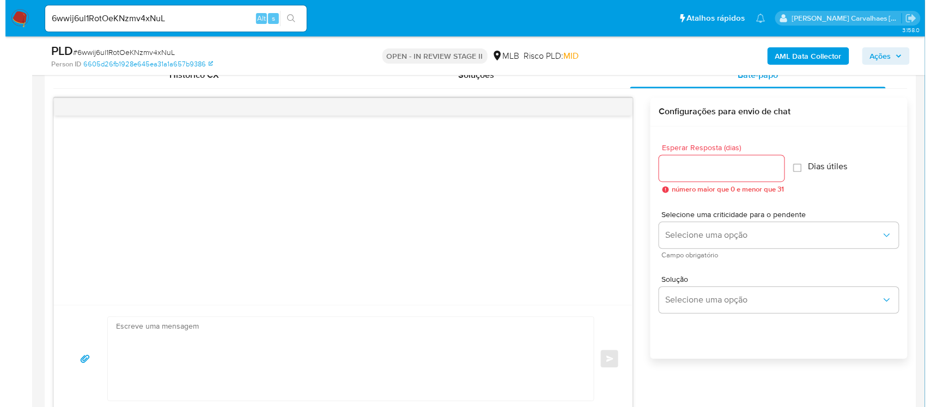
scroll to position [613, 0]
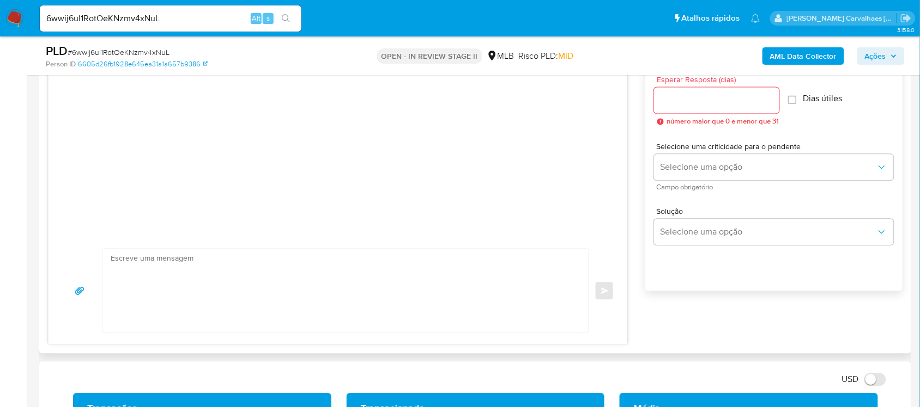
click at [674, 109] on div at bounding box center [716, 101] width 125 height 26
click at [673, 104] on input "Esperar Resposta (dias)" at bounding box center [716, 101] width 125 height 14
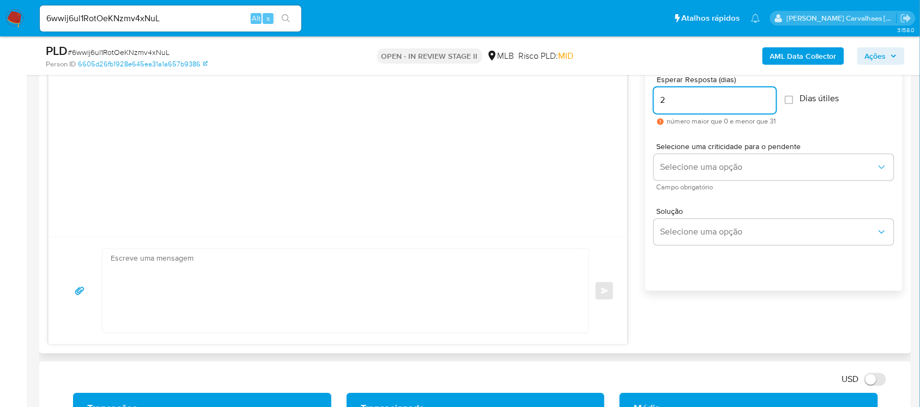
type input "2"
click at [402, 267] on textarea at bounding box center [343, 291] width 464 height 84
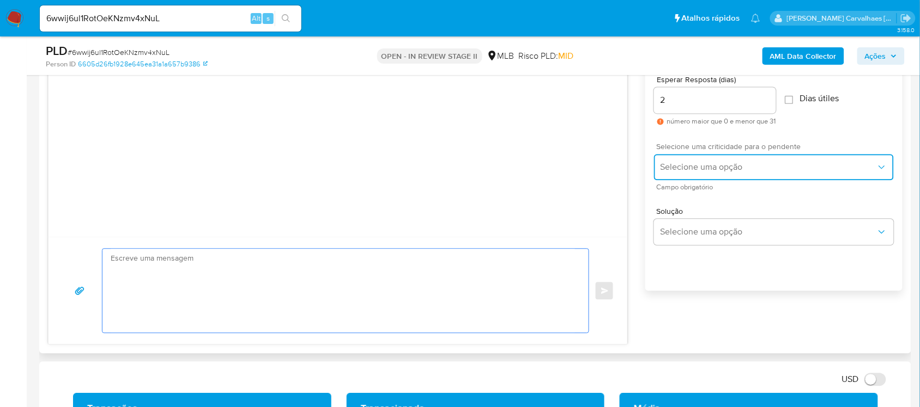
click at [769, 165] on span "Selecione uma opção" at bounding box center [768, 167] width 216 height 11
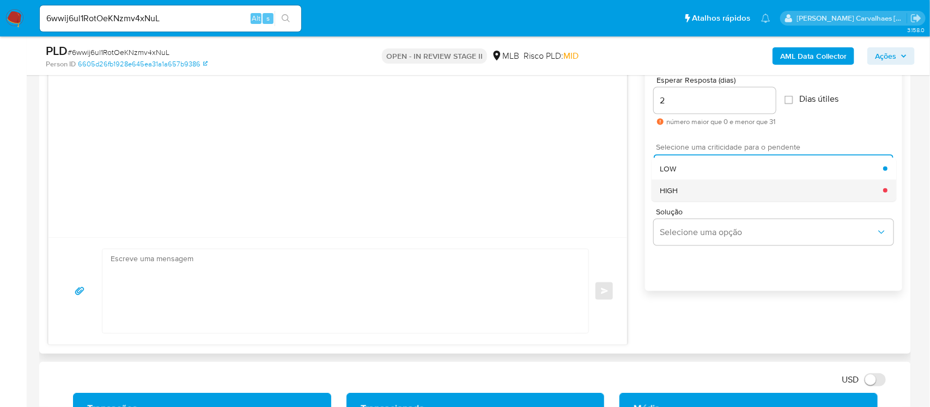
click at [718, 191] on div "HIGH" at bounding box center [771, 191] width 223 height 22
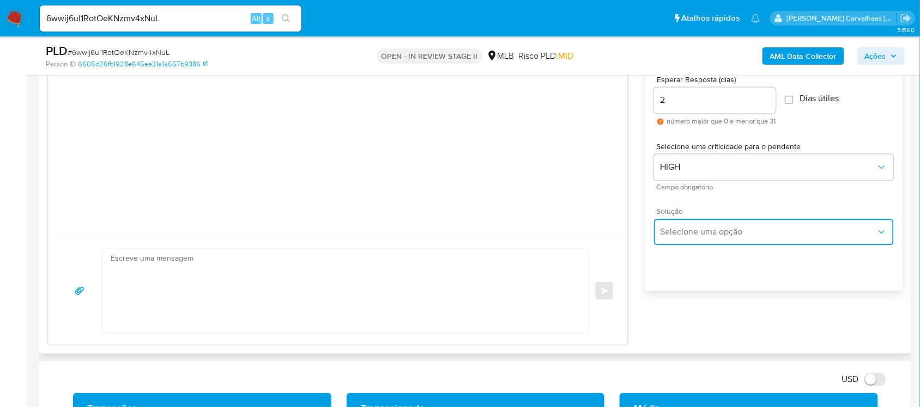
click at [739, 229] on span "Selecione uma opção" at bounding box center [768, 232] width 216 height 11
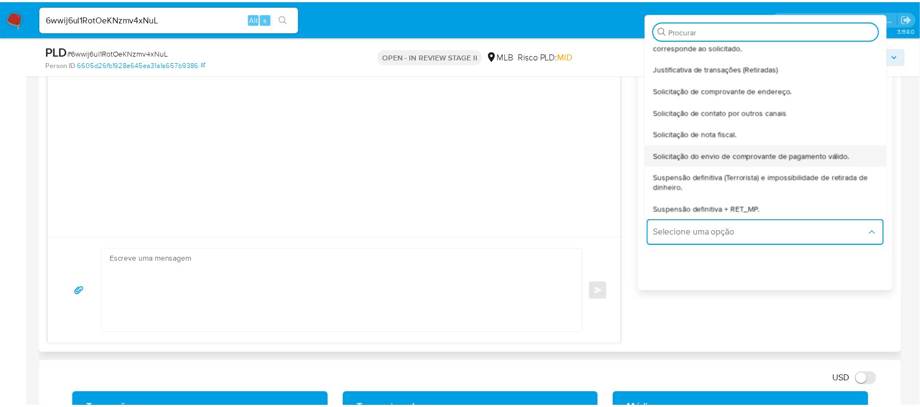
scroll to position [22, 0]
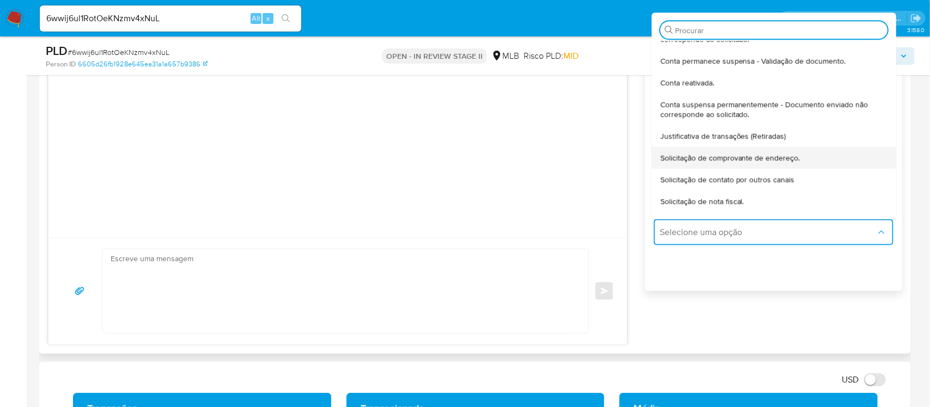
click at [750, 167] on div "Solicitação de comprovante de endereço." at bounding box center [773, 158] width 227 height 22
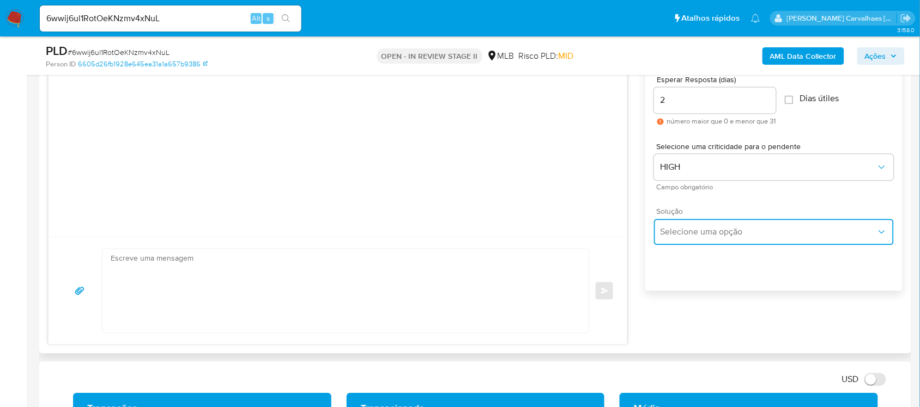
type textarea "Olá,Suspendemos a sua conta para uma verificação adicional de segurança.Como pa…"
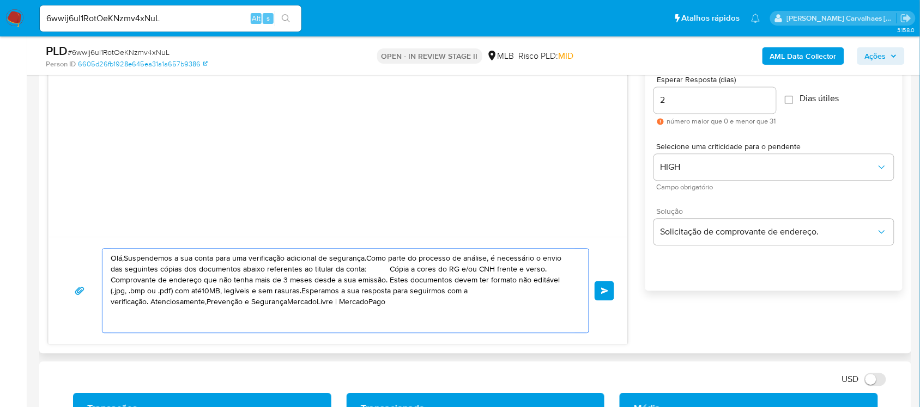
drag, startPoint x: 443, startPoint y: 304, endPoint x: 107, endPoint y: 242, distance: 341.7
click at [107, 242] on div "Olá,Suspendemos a sua conta para uma verificação adicional de segurança.Como pa…" at bounding box center [337, 291] width 579 height 107
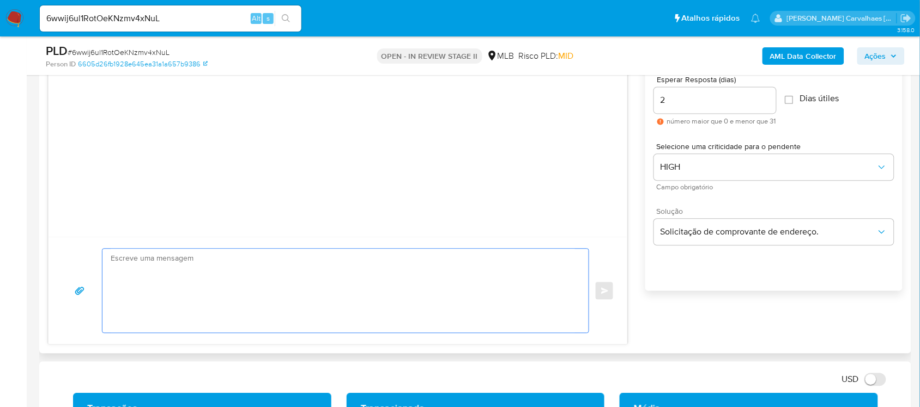
paste textarea "Ola, Estamos realizando uma verificação adicional de segurança em contas de usu…"
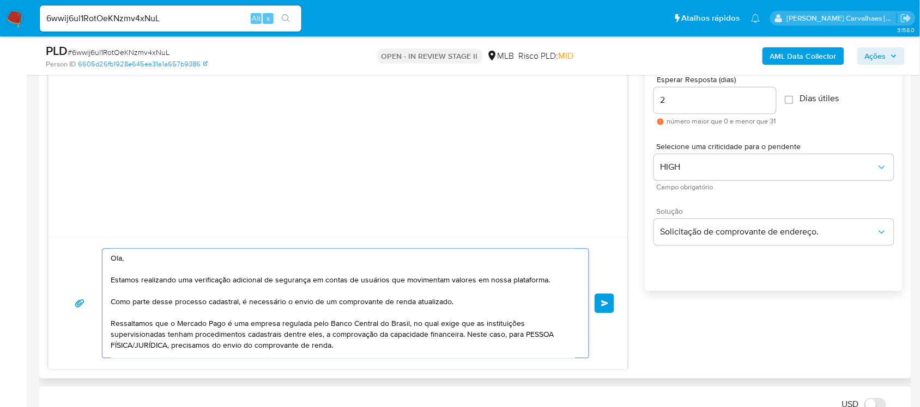
scroll to position [68, 0]
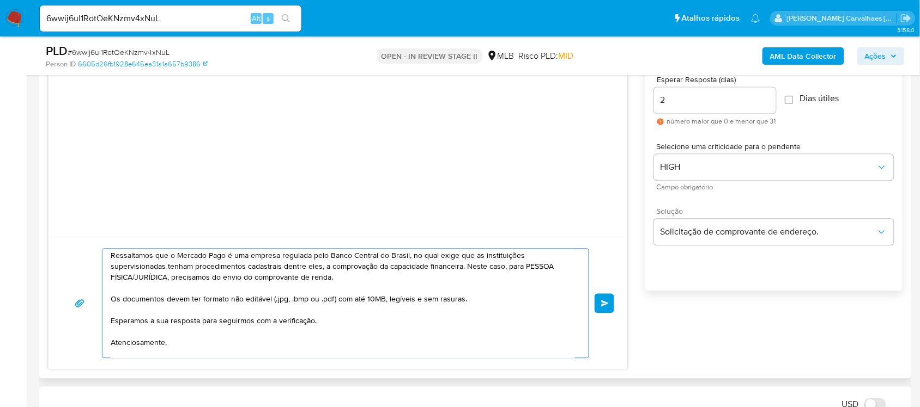
drag, startPoint x: 136, startPoint y: 279, endPoint x: 106, endPoint y: 277, distance: 30.0
click at [106, 277] on div "Ola, Estamos realizando uma verificação adicional de segurança em contas de usu…" at bounding box center [342, 303] width 480 height 109
drag, startPoint x: 230, startPoint y: 281, endPoint x: 314, endPoint y: 278, distance: 83.9
click at [314, 278] on textarea "Ola, Estamos realizando uma verificação adicional de segurança em contas de usu…" at bounding box center [343, 303] width 464 height 109
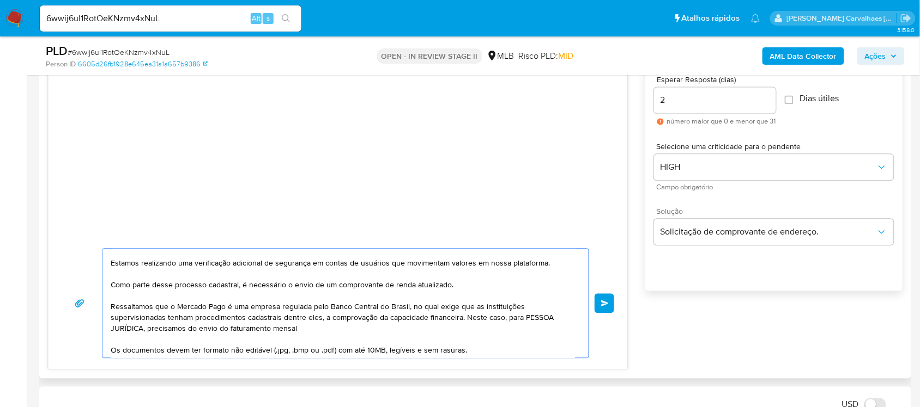
scroll to position [56, 0]
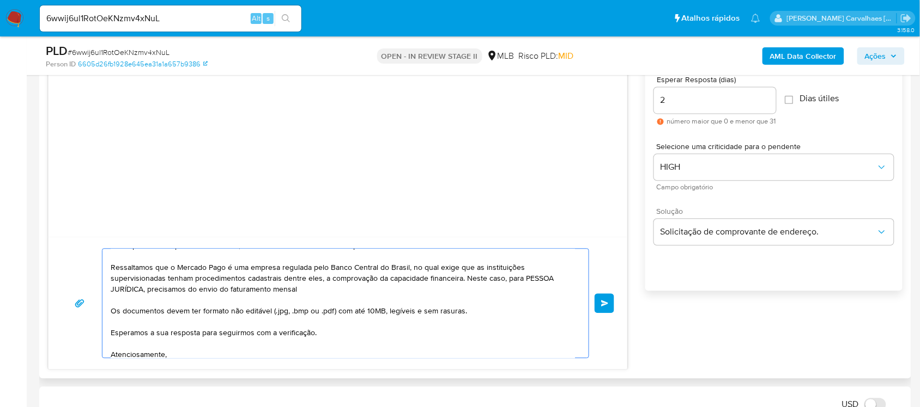
drag, startPoint x: 220, startPoint y: 349, endPoint x: 274, endPoint y: 324, distance: 59.7
click at [277, 341] on textarea "Ola, Estamos realizando uma verificação adicional de segurança em contas de usu…" at bounding box center [343, 303] width 464 height 109
click at [289, 303] on textarea "Ola, Estamos realizando uma verificação adicional de segurança em contas de usu…" at bounding box center [343, 303] width 464 height 109
drag, startPoint x: 227, startPoint y: 289, endPoint x: 297, endPoint y: 288, distance: 70.3
click at [297, 288] on textarea "Ola, Estamos realizando uma verificação adicional de segurança em contas de usu…" at bounding box center [343, 303] width 464 height 109
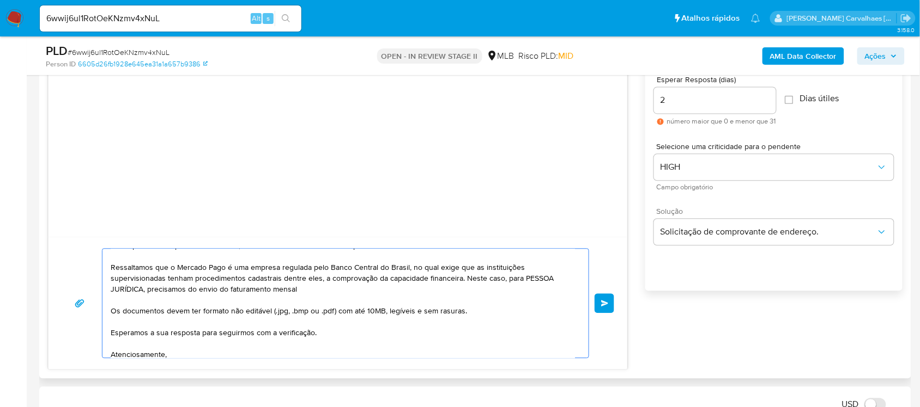
scroll to position [0, 0]
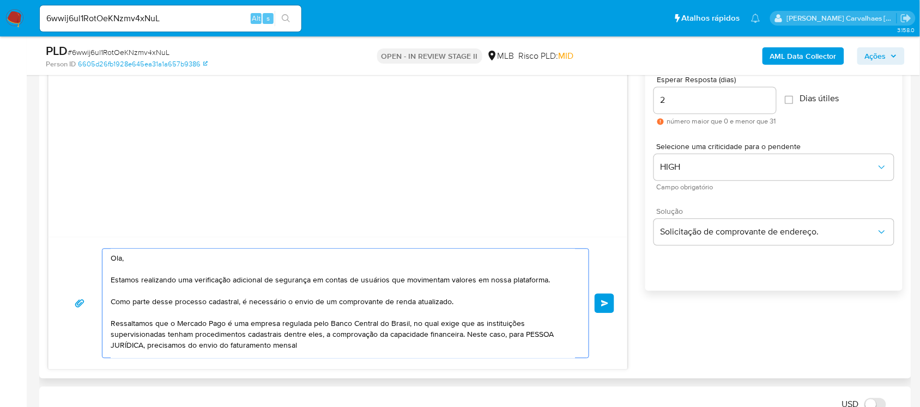
drag, startPoint x: 318, startPoint y: 304, endPoint x: 451, endPoint y: 304, distance: 133.5
click at [450, 304] on textarea "Ola, Estamos realizando uma verificação adicional de segurança em contas de usu…" at bounding box center [343, 303] width 464 height 109
paste textarea "faturamento mensal"
click at [309, 305] on textarea "Ola, Estamos realizando uma verificação adicional de segurança em contas de usu…" at bounding box center [343, 303] width 464 height 109
click at [393, 306] on textarea "Ola, Estamos realizando uma verificação adicional de segurança em contas de usu…" at bounding box center [343, 303] width 464 height 109
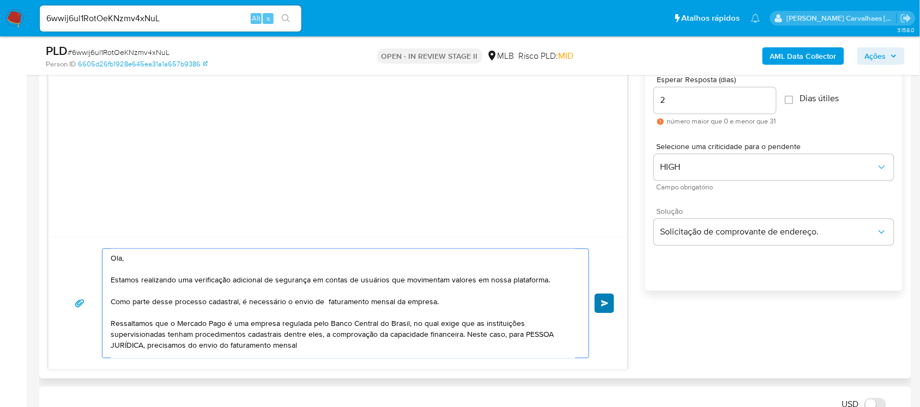
type textarea "Ola, Estamos realizando uma verificação adicional de segurança em contas de usu…"
click at [601, 307] on span "common.send" at bounding box center [605, 304] width 8 height 7
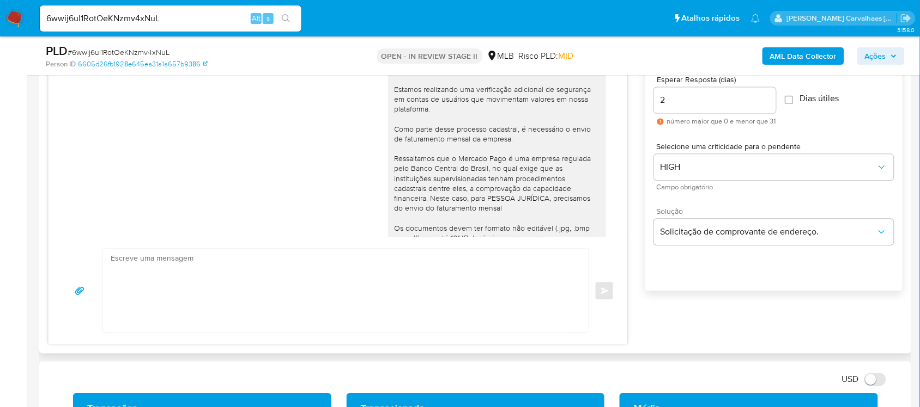
scroll to position [111, 0]
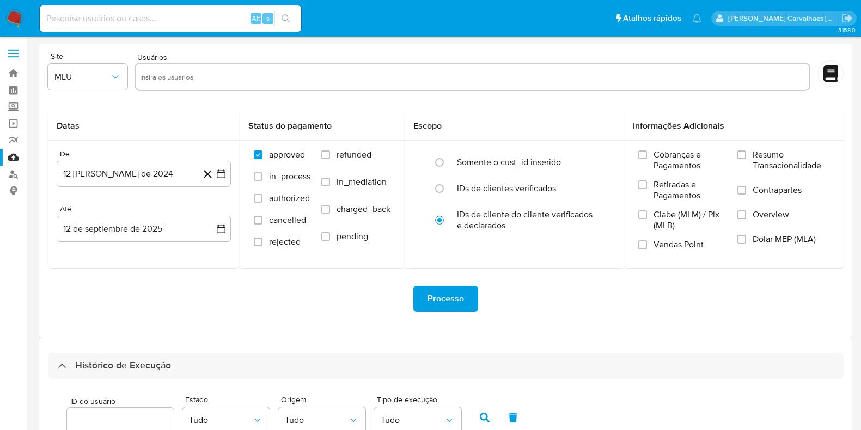
select select "10"
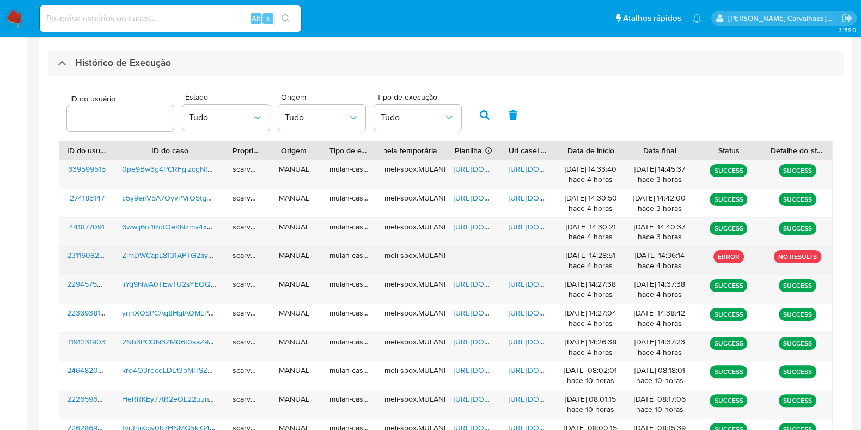
scroll to position [215, 0]
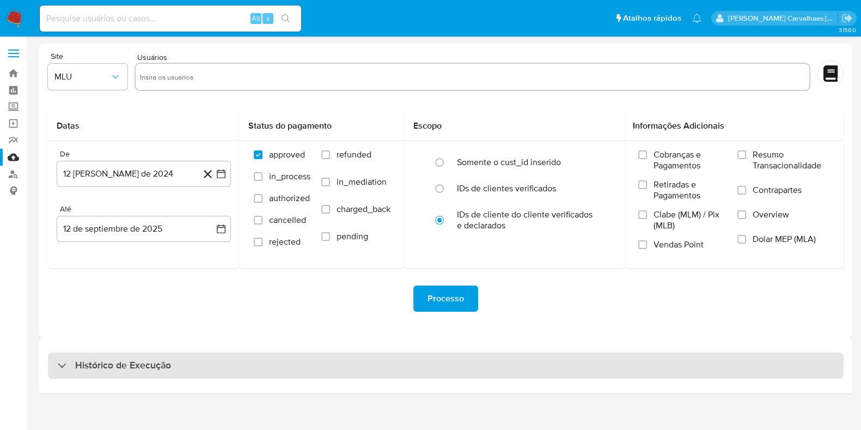
click at [166, 360] on h3 "Histórico de Execução" at bounding box center [123, 365] width 96 height 13
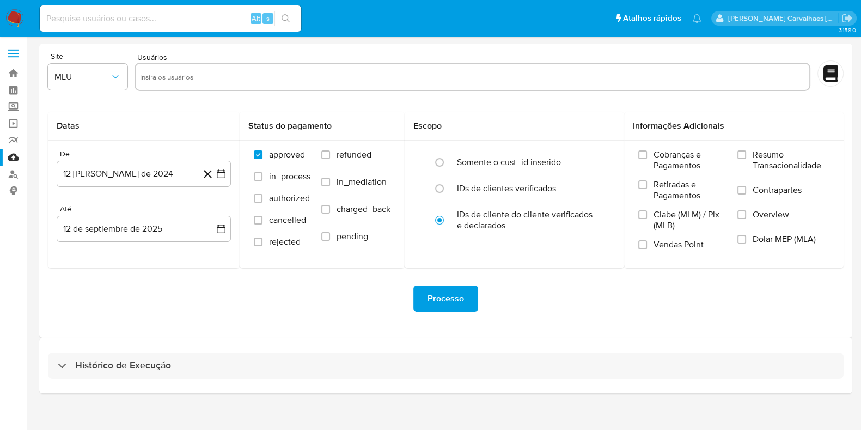
select select "10"
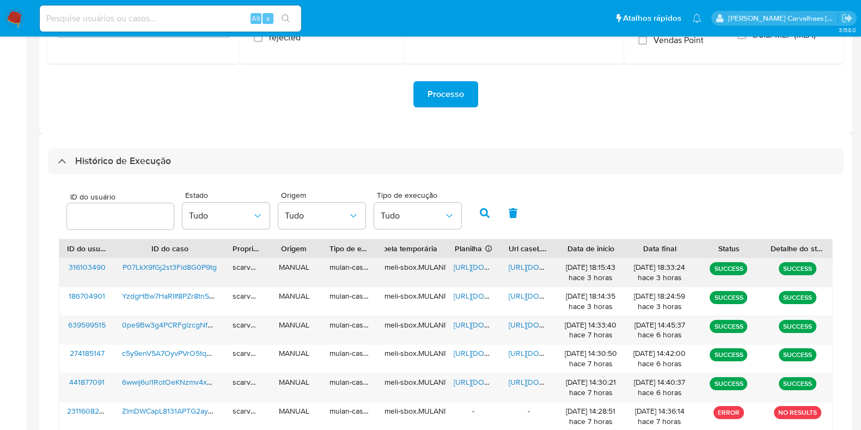
scroll to position [340, 0]
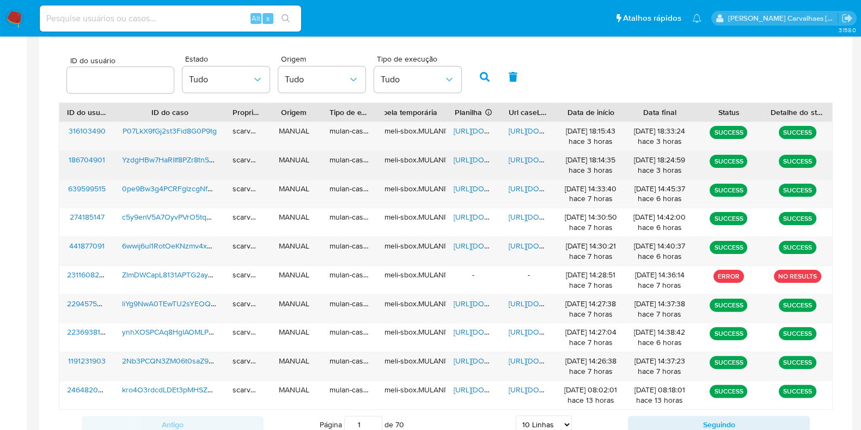
click at [519, 156] on span "https://docs.google.com/document/d/1YoKUbas_0XZGsFj7u1jeaSoi_pT9DStbhBZkpgjZeJ0…" at bounding box center [546, 159] width 75 height 11
click at [531, 161] on span "https://docs.google.com/document/d/1YoKUbas_0XZGsFj7u1jeaSoi_pT9DStbhBZkpgjZeJ0…" at bounding box center [546, 159] width 75 height 11
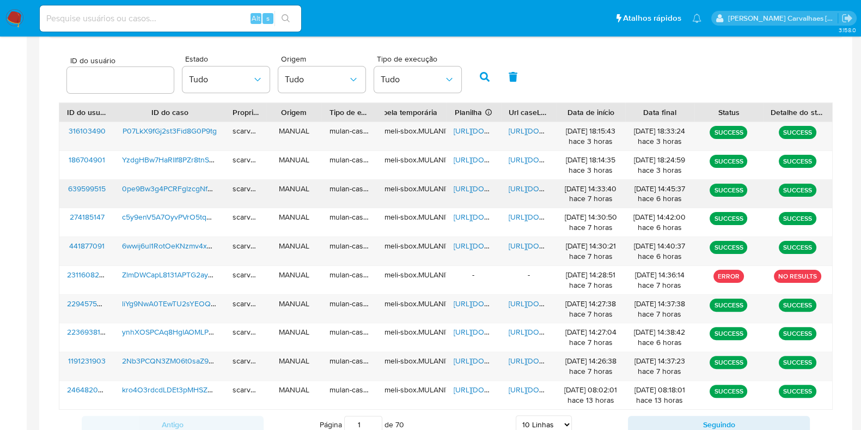
click at [531, 189] on span "https://docs.google.com/document/d/1wSixEkwvzja0mwaXl12moN962Buvhuoq7z3JPwNDG0I…" at bounding box center [546, 188] width 75 height 11
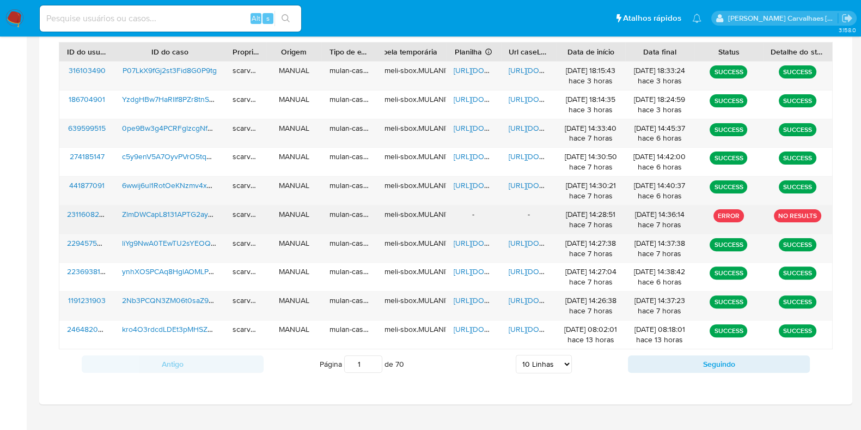
scroll to position [409, 0]
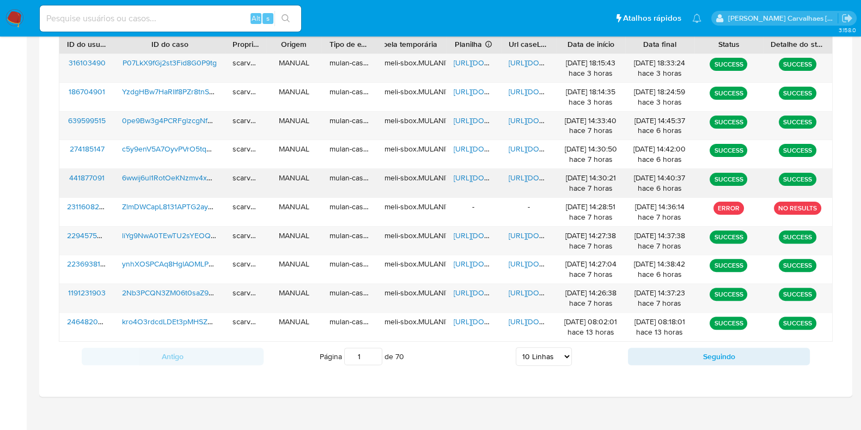
click at [526, 172] on span "https://docs.google.com/document/d/1rZsUALLDJWkKAiHwWBWojsbwKoYDRqaGLuOfESsx0Ro…" at bounding box center [546, 177] width 75 height 11
click at [465, 235] on span "https://docs.google.com/spreadsheets/d/1z9nhV-VYSDodVbwr0SVQ1dxW-H3qhqjgBTeRa-m…" at bounding box center [491, 235] width 75 height 11
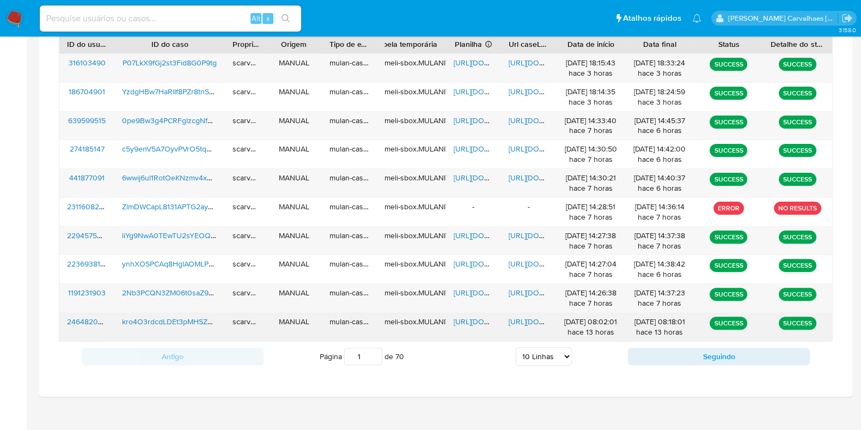
click at [519, 319] on span "https://docs.google.com/document/d/1AyBzR3xJoLPjHyY2W392OdemMLnwIBBR-Rg-5YRC5BY…" at bounding box center [546, 321] width 75 height 11
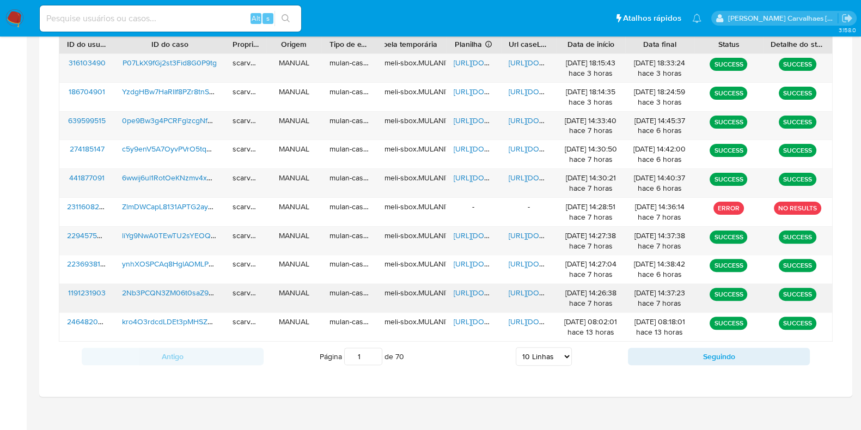
click at [520, 293] on span "https://docs.google.com/document/d/1tdWVCEF9FWFeutH2BzCVfGDDLw5qX4MtAS6SJaLuxfQ…" at bounding box center [546, 292] width 75 height 11
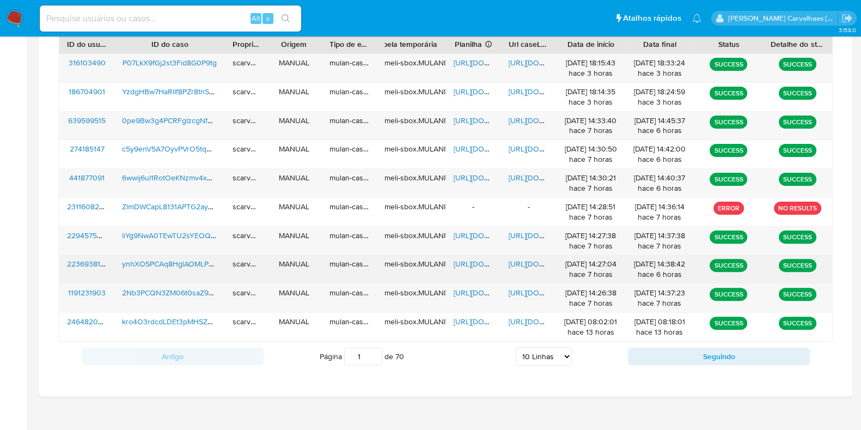
click at [526, 259] on span "https://docs.google.com/document/d/1GJYYEOvAAX79NmDUfc1j6PCJpAnU3Bg9NDH_p5g9ilg…" at bounding box center [546, 263] width 75 height 11
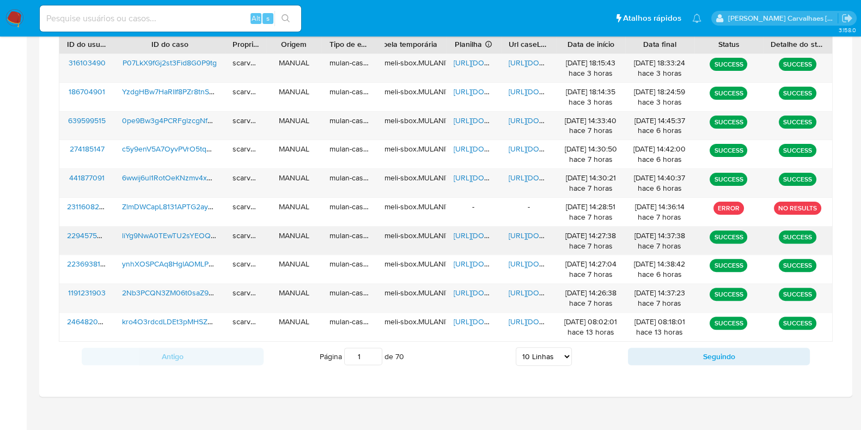
click at [521, 235] on span "https://docs.google.com/document/d/11DgxHXoCkvy4Oq0CrsXcaZlODF8xwAqXhZ0REscpds4…" at bounding box center [546, 235] width 75 height 11
click at [529, 175] on span "https://docs.google.com/document/d/1rZsUALLDJWkKAiHwWBWojsbwKoYDRqaGLuOfESsx0Ro…" at bounding box center [546, 177] width 75 height 11
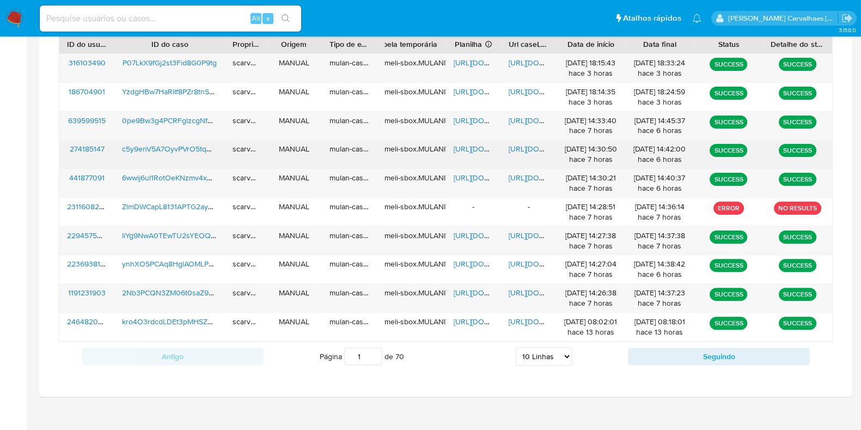
click at [523, 148] on span "https://docs.google.com/document/d/1t19cXUQCBrGFOr1Cq3FQQe6F5-ELtRFAMi1fvs4ki9Y…" at bounding box center [546, 148] width 75 height 11
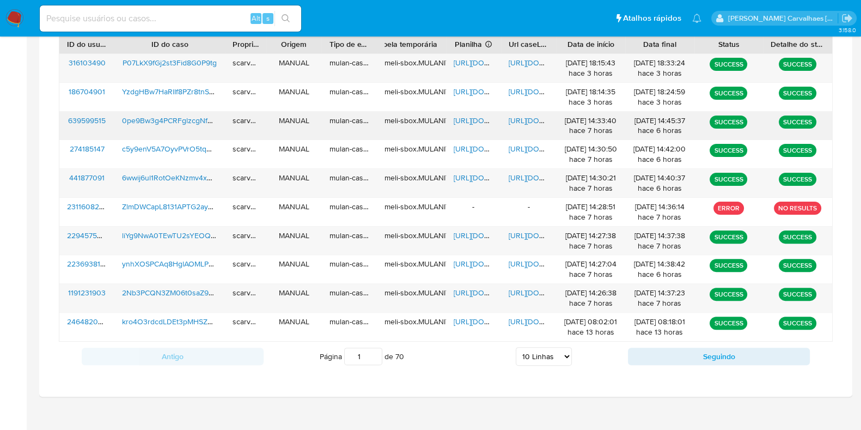
click at [526, 115] on span "https://docs.google.com/document/d/1wSixEkwvzja0mwaXl12moN962Buvhuoq7z3JPwNDG0I…" at bounding box center [546, 120] width 75 height 11
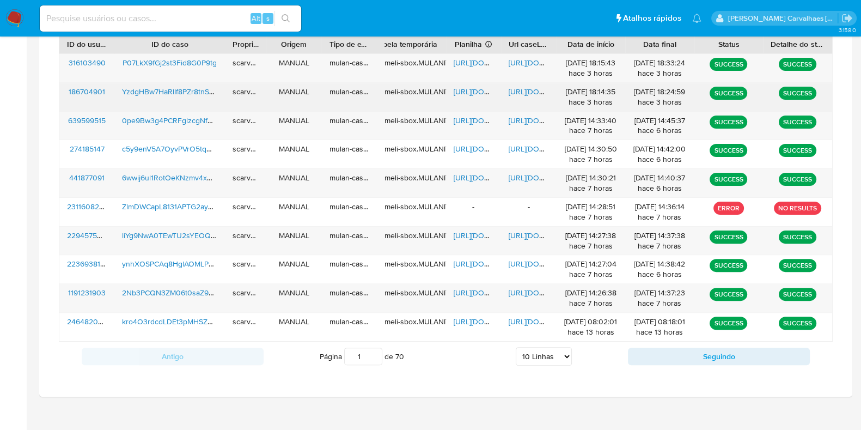
click at [528, 86] on span "https://docs.google.com/document/d/1YoKUbas_0XZGsFj7u1jeaSoi_pT9DStbhBZkpgjZeJ0…" at bounding box center [546, 91] width 75 height 11
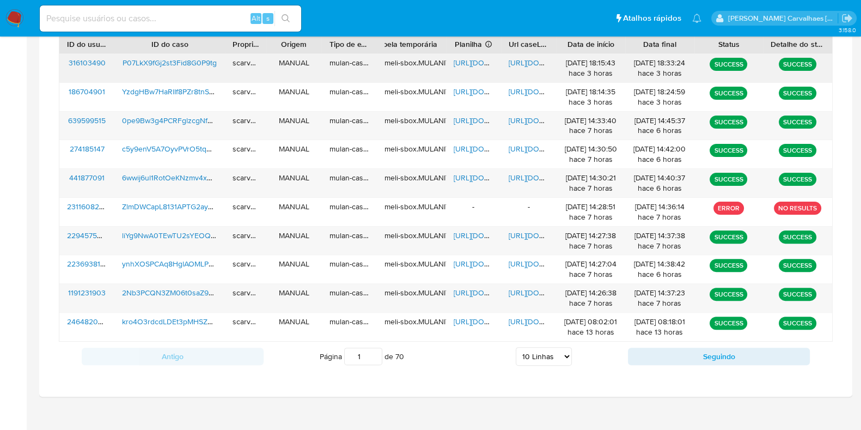
click at [522, 60] on span "https://docs.google.com/document/d/1EMetZxtSfeIpWBVihiwrhw8trlHD33olQIgAiY5WaAI…" at bounding box center [546, 62] width 75 height 11
click at [462, 58] on span "https://docs.google.com/spreadsheets/d/1qofpxWwRwkxtObk4aCtsQi3BGC3W_8ZIuFwO_cy…" at bounding box center [491, 62] width 75 height 11
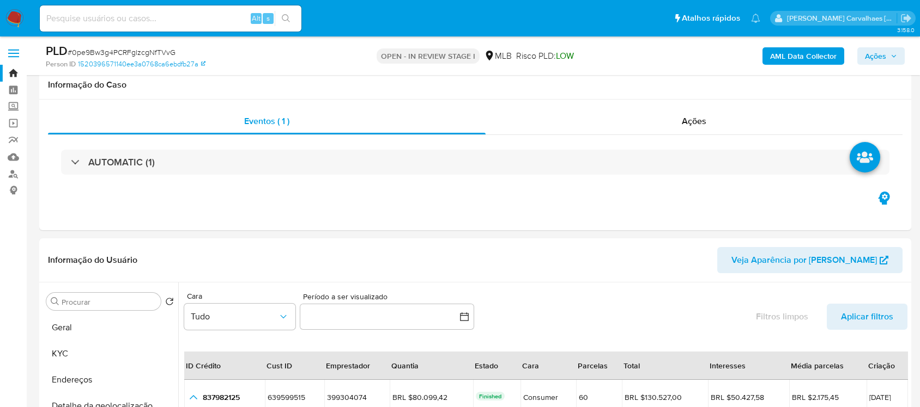
select select "10"
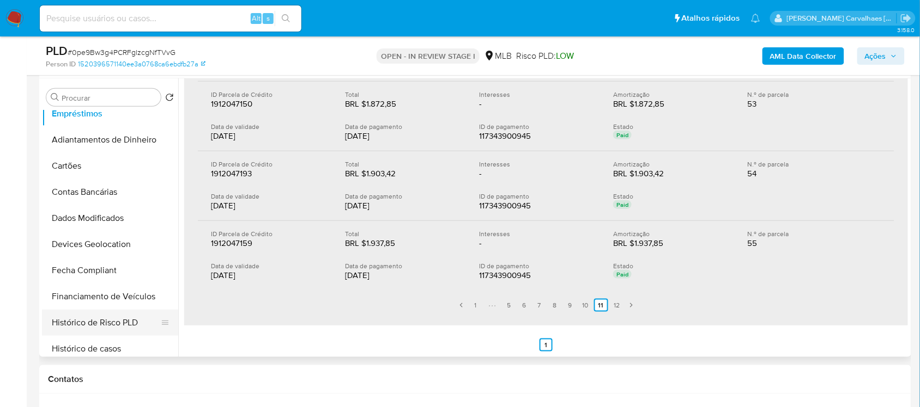
scroll to position [136, 0]
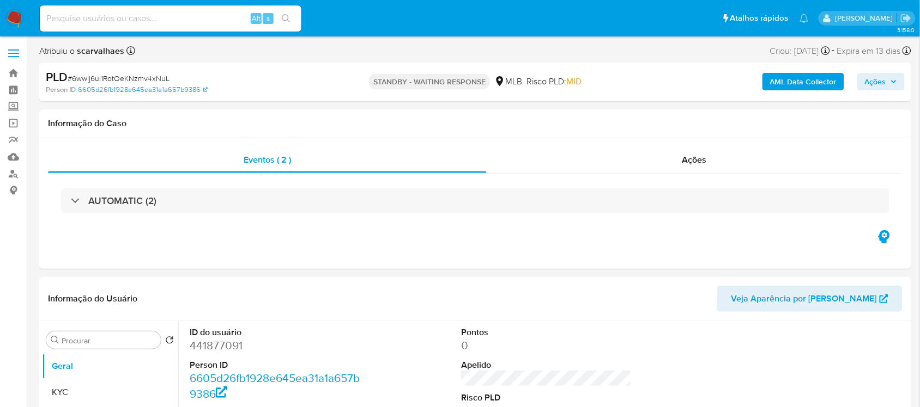
select select "10"
click at [93, 22] on input at bounding box center [170, 18] width 261 height 14
paste input "P07LkX9fGj2st3Fid8G0P9tg"
type input "P07LkX9fGj2st3Fid8G0P9tg"
click at [282, 13] on button "search-icon" at bounding box center [286, 18] width 22 height 15
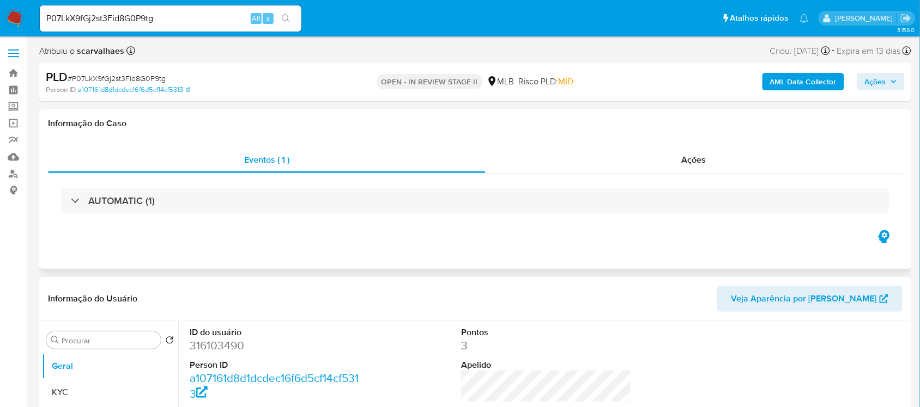
select select "10"
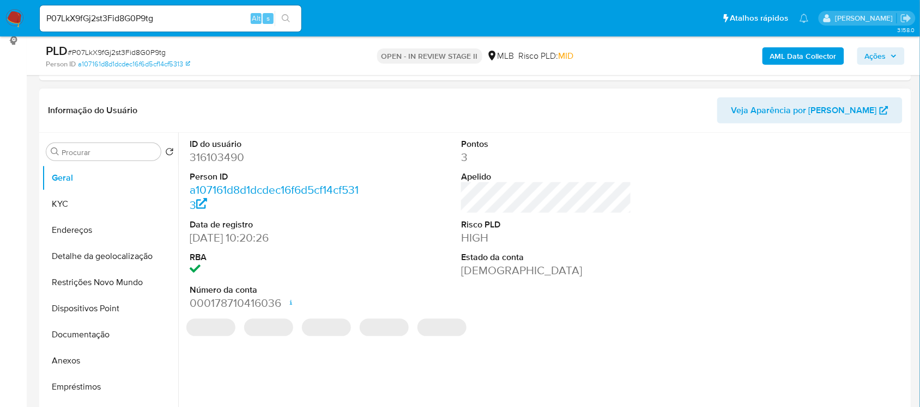
scroll to position [204, 0]
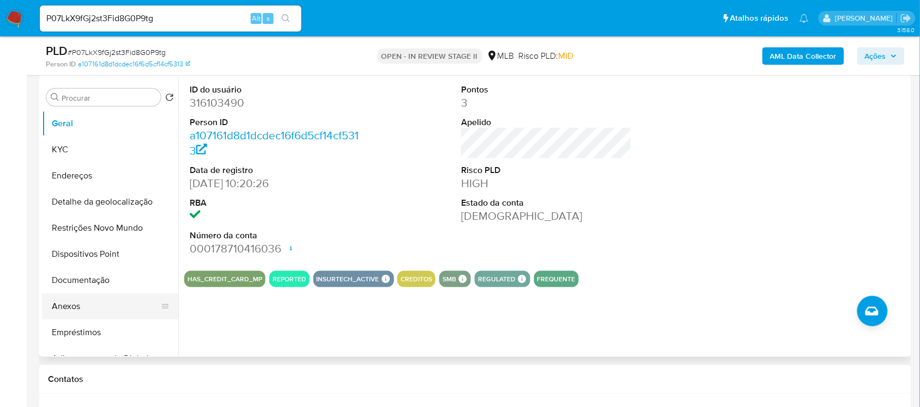
click at [74, 307] on button "Anexos" at bounding box center [105, 307] width 127 height 26
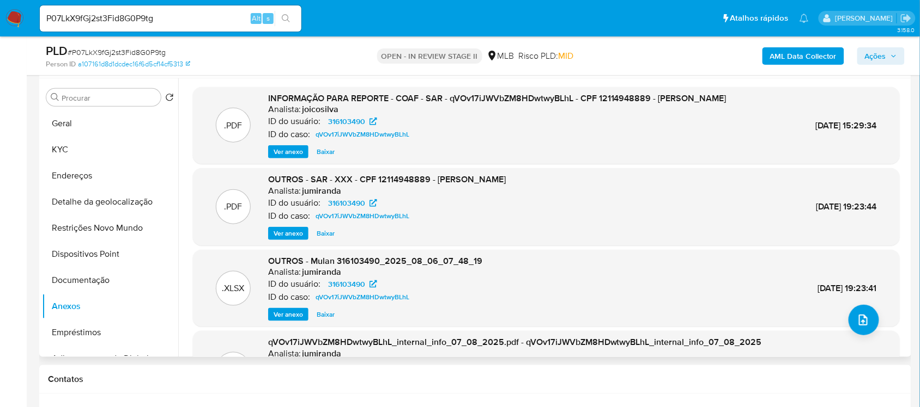
click at [284, 157] on span "Ver anexo" at bounding box center [287, 152] width 29 height 11
click at [284, 159] on div "Ver anexo Ver anexo Baixar" at bounding box center [497, 151] width 458 height 13
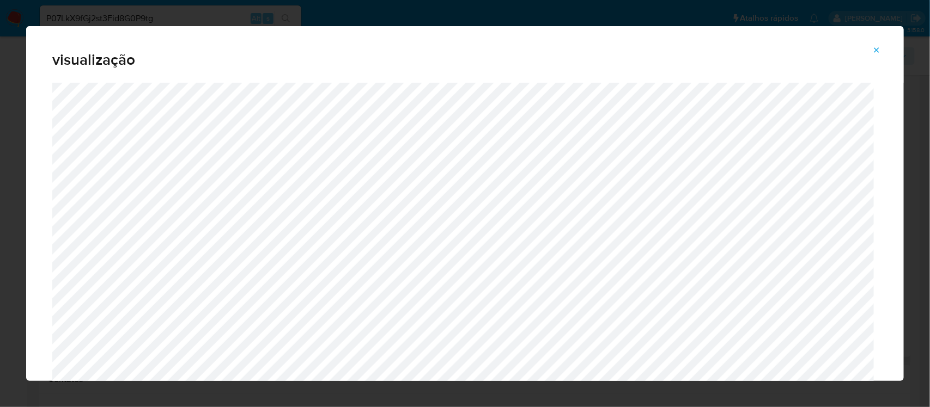
click at [878, 53] on icon "Attachment preview" at bounding box center [876, 50] width 9 height 9
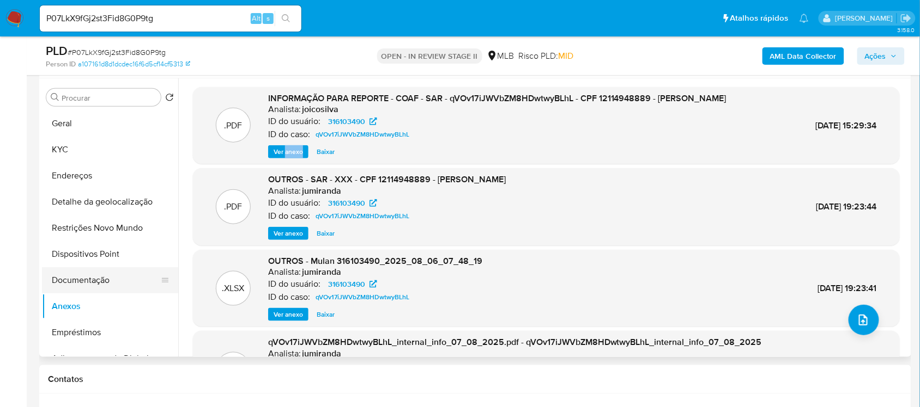
click at [82, 286] on button "Documentação" at bounding box center [105, 280] width 127 height 26
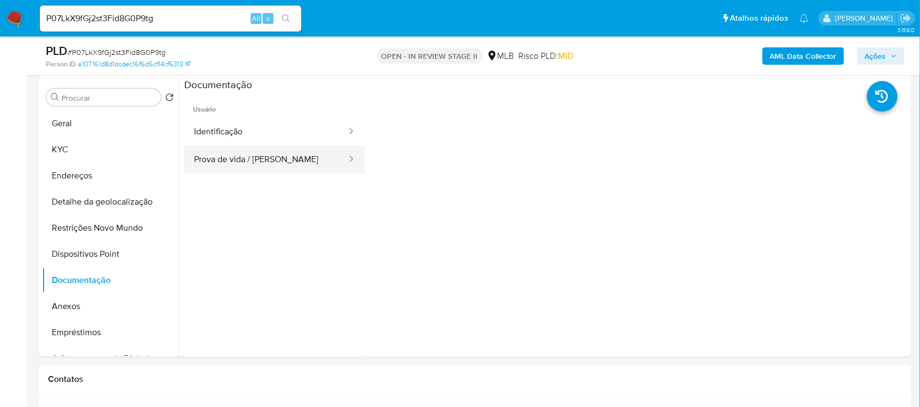
click at [248, 160] on button "Prova de vida / Selfie" at bounding box center [265, 160] width 163 height 28
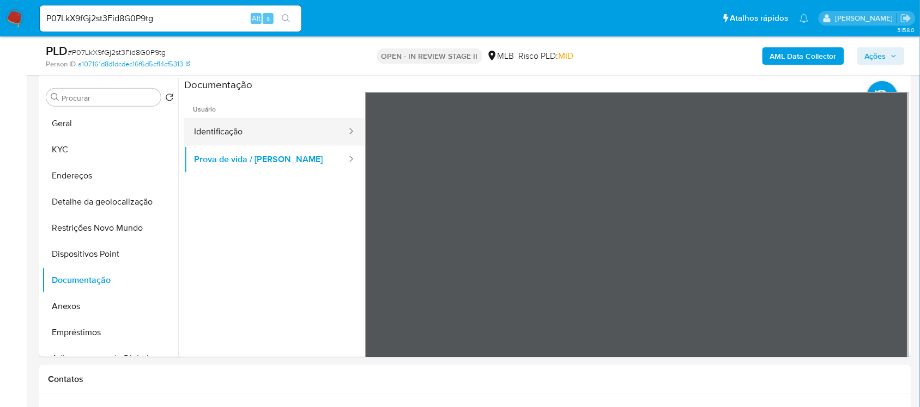
click at [281, 127] on button "Identificação" at bounding box center [265, 132] width 163 height 28
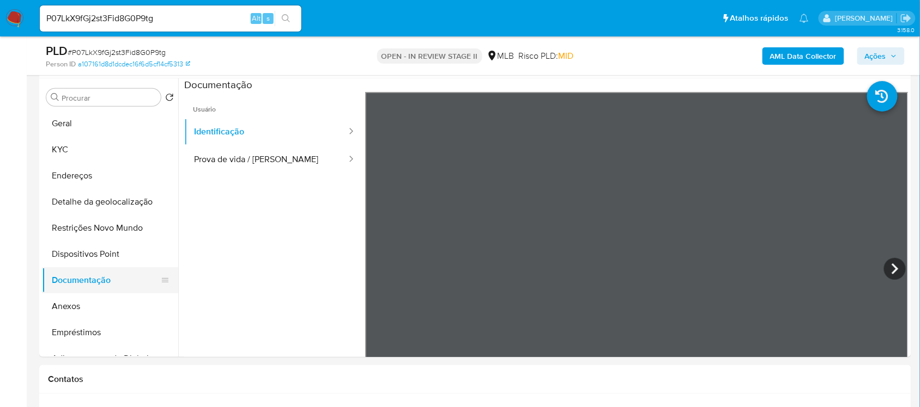
click at [90, 279] on button "Documentação" at bounding box center [105, 280] width 127 height 26
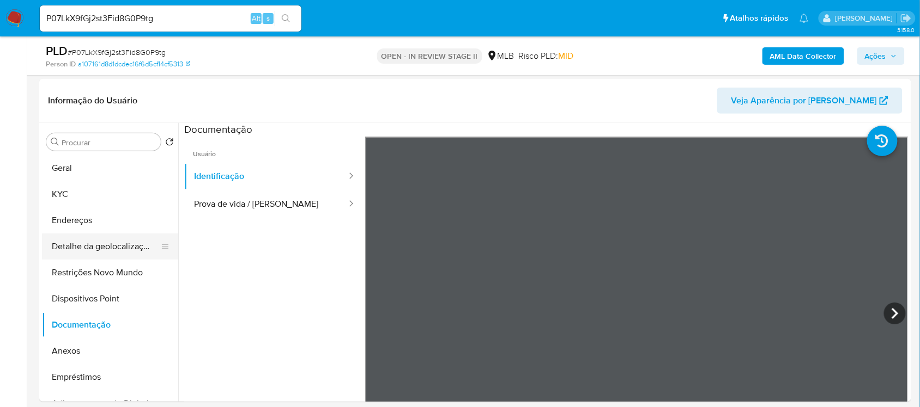
scroll to position [136, 0]
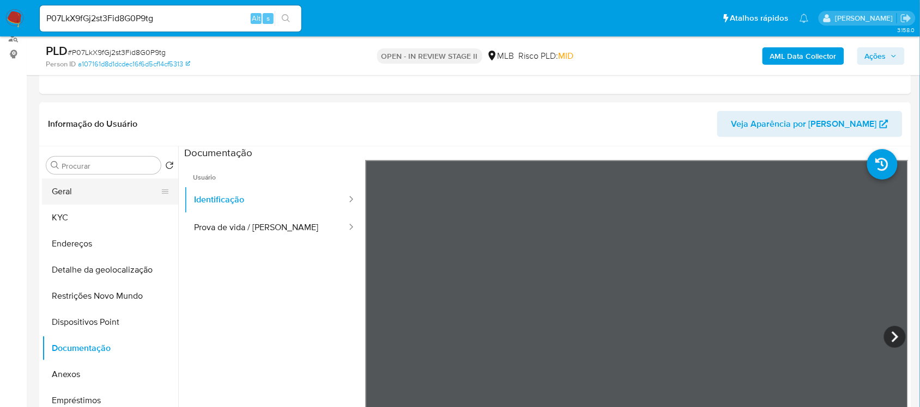
click at [66, 194] on button "Geral" at bounding box center [105, 192] width 127 height 26
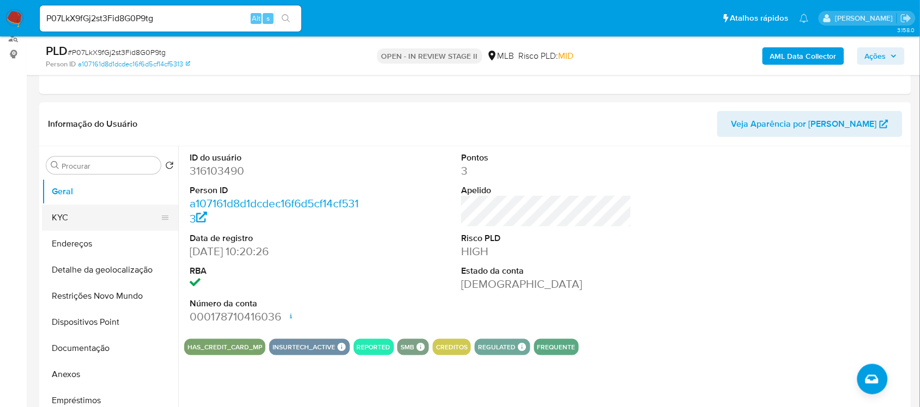
click at [109, 211] on button "KYC" at bounding box center [105, 218] width 127 height 26
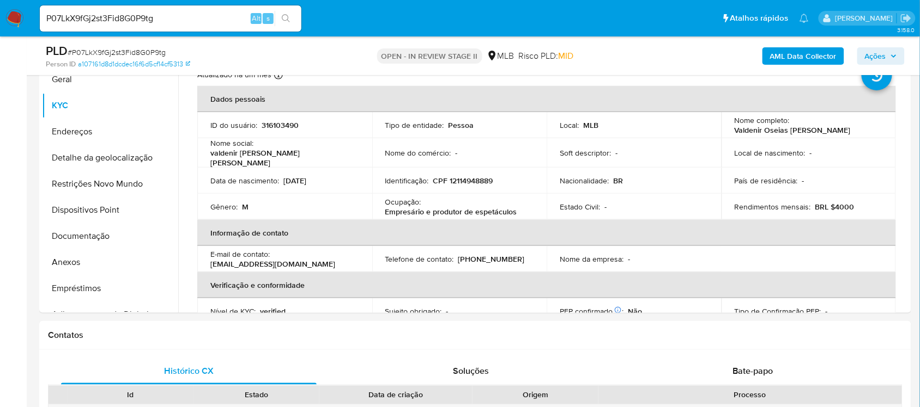
scroll to position [252, 0]
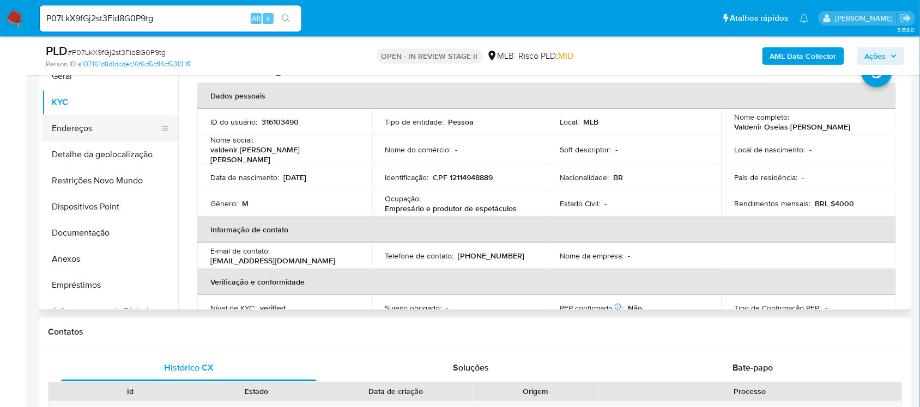
click at [90, 130] on button "Endereços" at bounding box center [105, 128] width 127 height 26
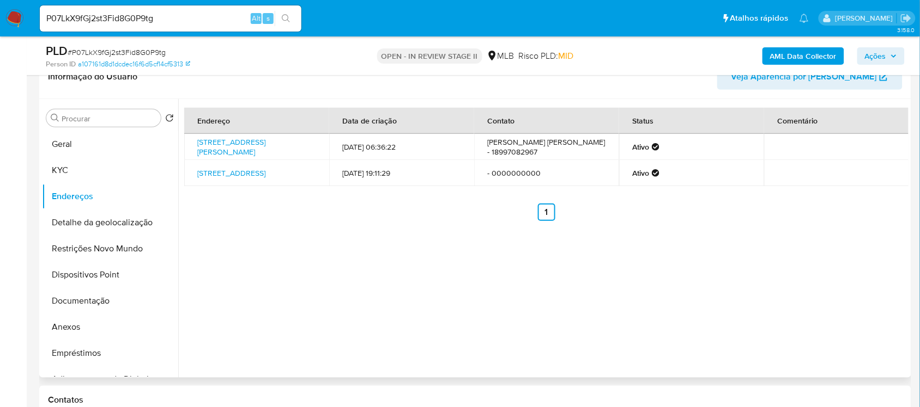
scroll to position [115, 0]
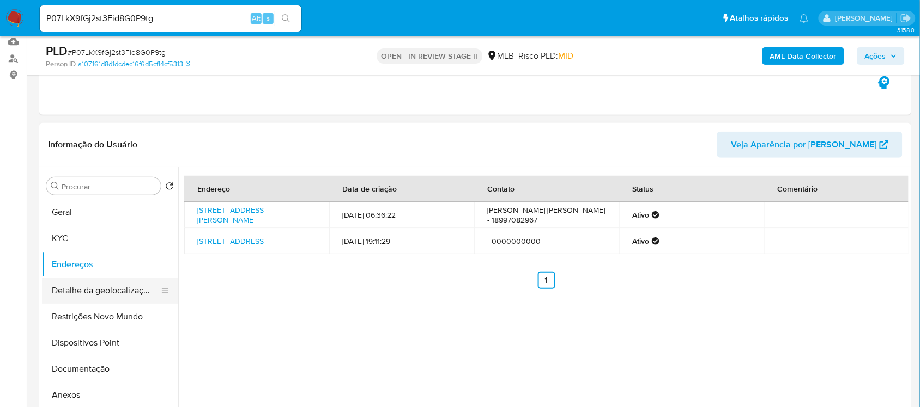
click at [131, 293] on button "Detalhe da geolocalização" at bounding box center [105, 291] width 127 height 26
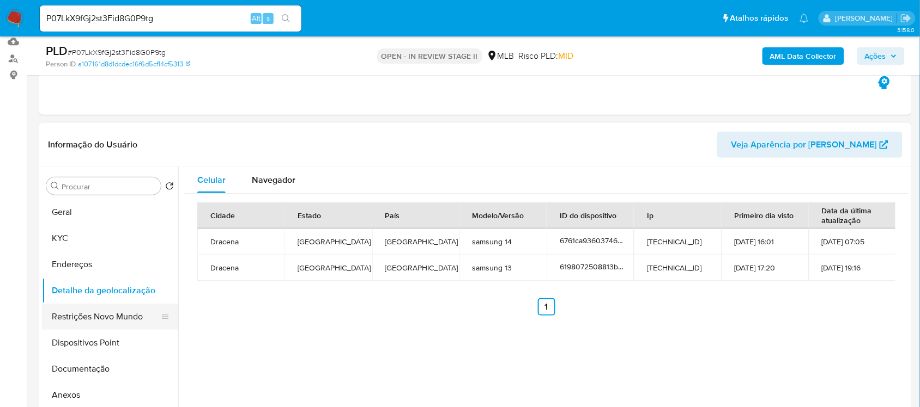
click at [113, 318] on button "Restrições Novo Mundo" at bounding box center [105, 317] width 127 height 26
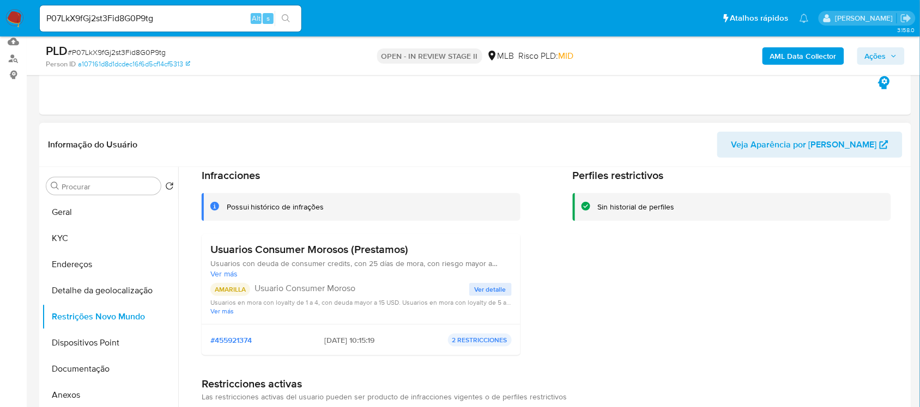
scroll to position [68, 0]
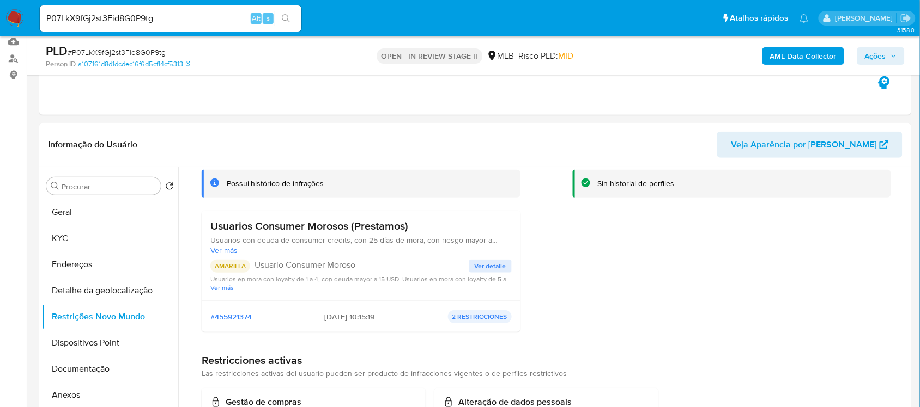
drag, startPoint x: 101, startPoint y: 343, endPoint x: 145, endPoint y: 320, distance: 49.2
click at [102, 343] on button "Dispositivos Point" at bounding box center [110, 343] width 136 height 26
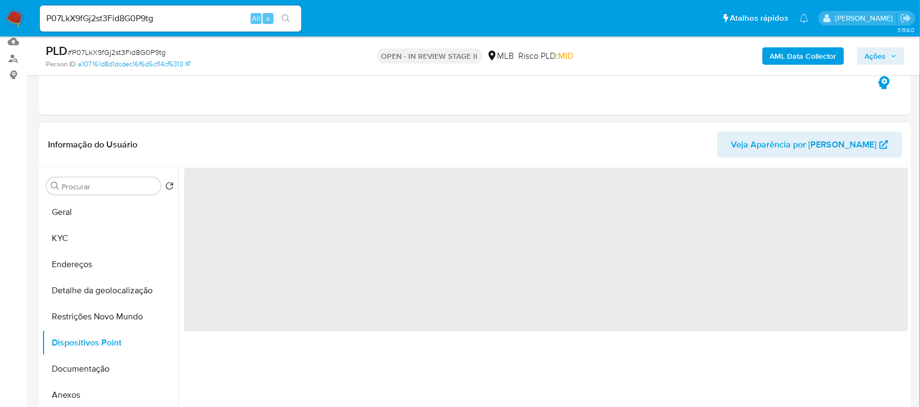
scroll to position [0, 0]
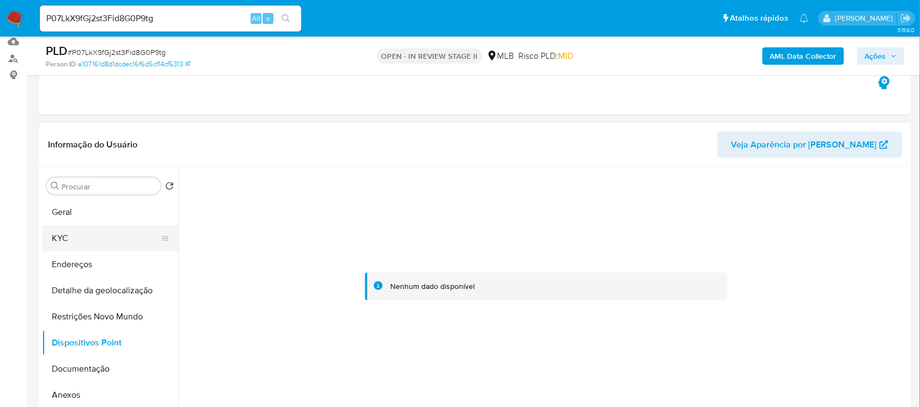
click at [69, 238] on button "KYC" at bounding box center [105, 239] width 127 height 26
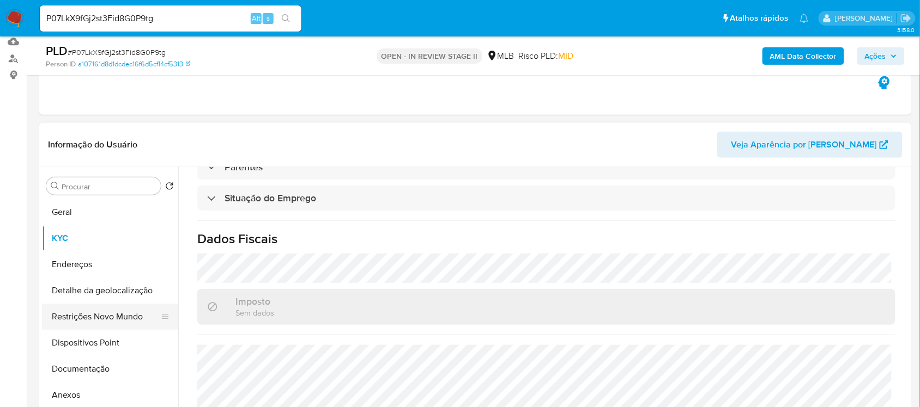
scroll to position [68, 0]
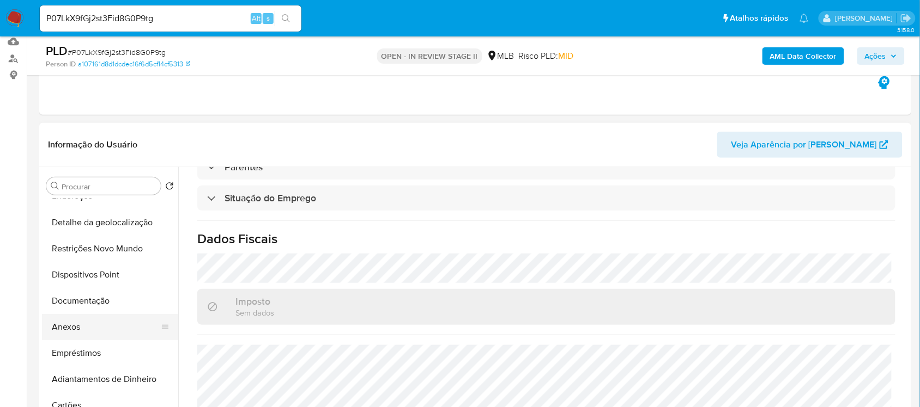
click at [102, 325] on button "Anexos" at bounding box center [105, 327] width 127 height 26
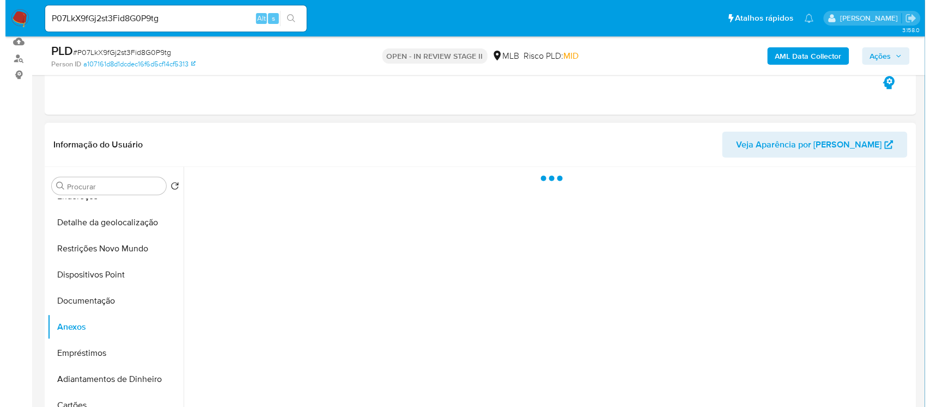
scroll to position [0, 0]
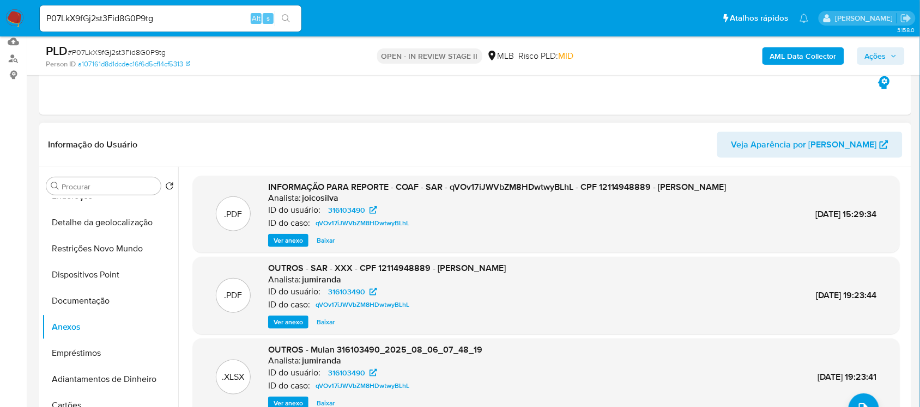
click at [290, 246] on span "Ver anexo" at bounding box center [287, 240] width 29 height 11
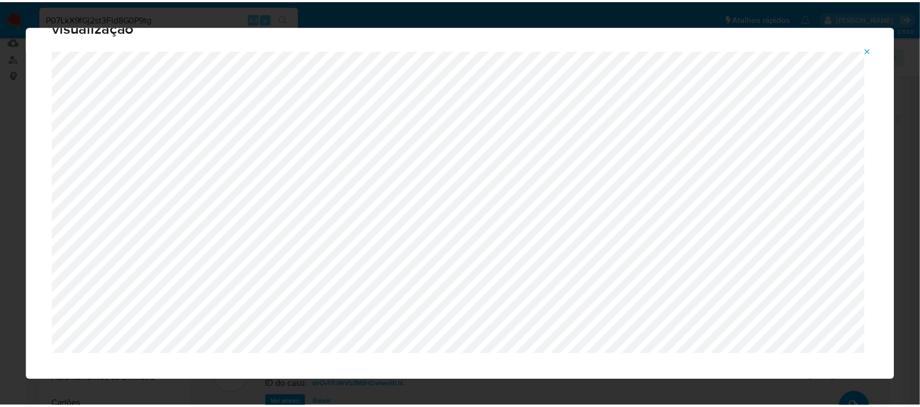
scroll to position [50, 0]
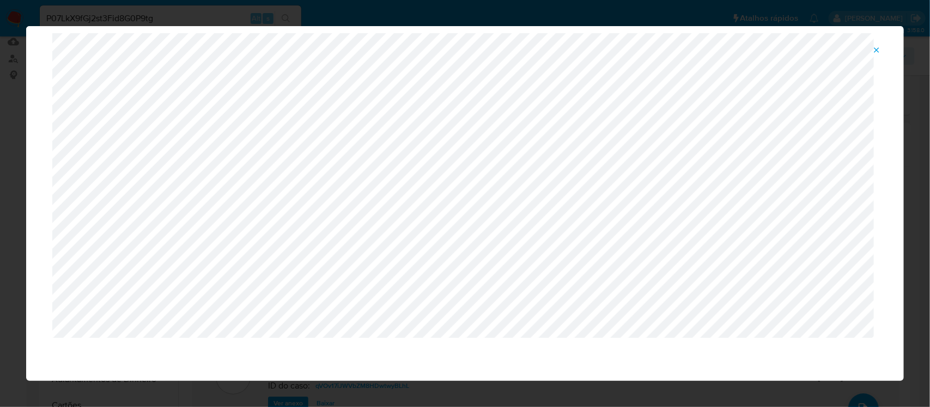
click at [877, 49] on icon "Attachment preview" at bounding box center [876, 50] width 9 height 9
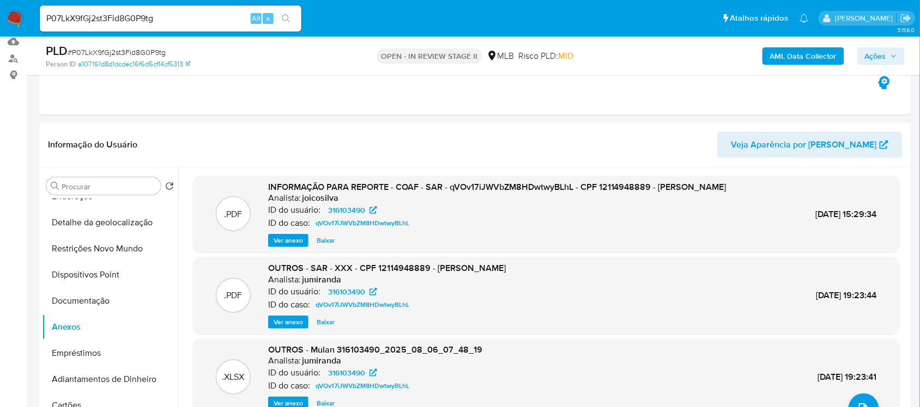
drag, startPoint x: 118, startPoint y: 219, endPoint x: 178, endPoint y: 246, distance: 66.1
click at [118, 219] on button "Detalhe da geolocalização" at bounding box center [110, 223] width 136 height 26
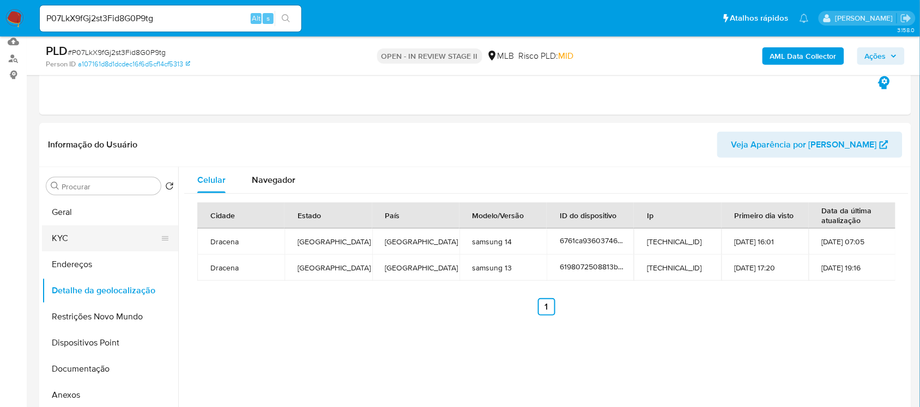
scroll to position [47, 0]
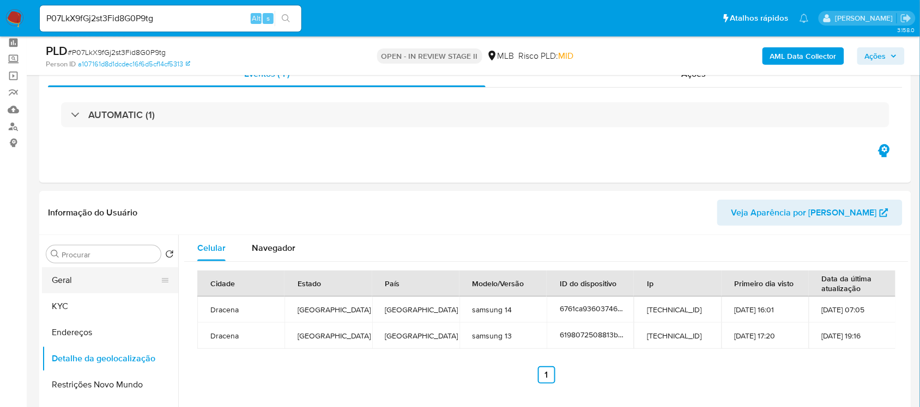
click at [77, 279] on button "Geral" at bounding box center [105, 280] width 127 height 26
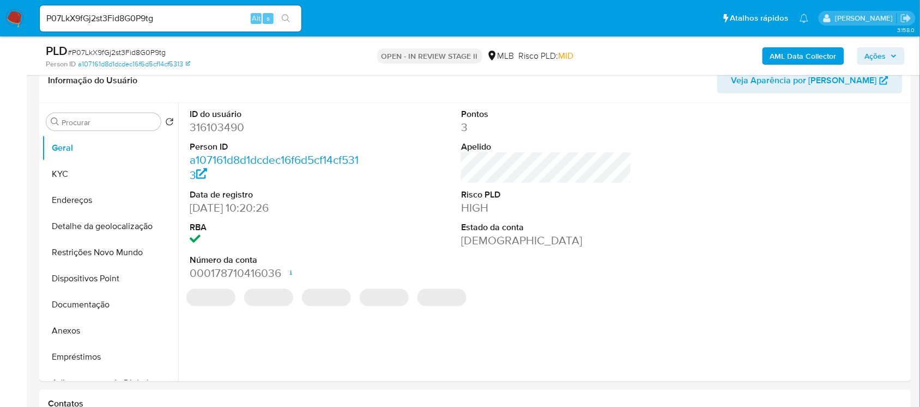
scroll to position [184, 0]
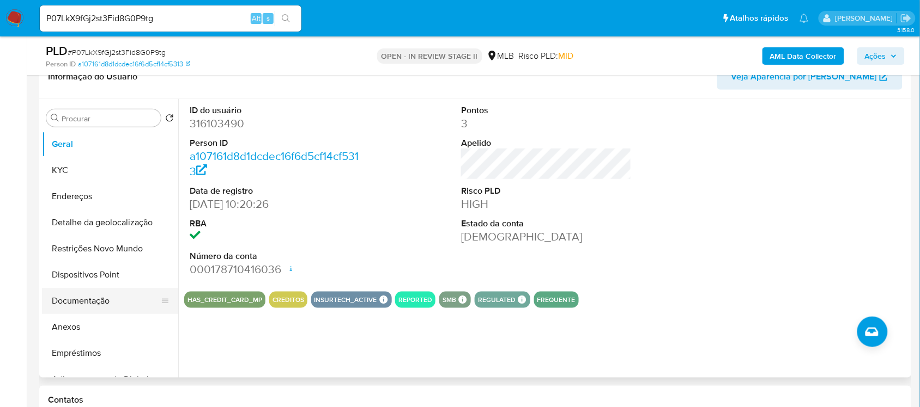
click at [83, 301] on button "Documentação" at bounding box center [105, 301] width 127 height 26
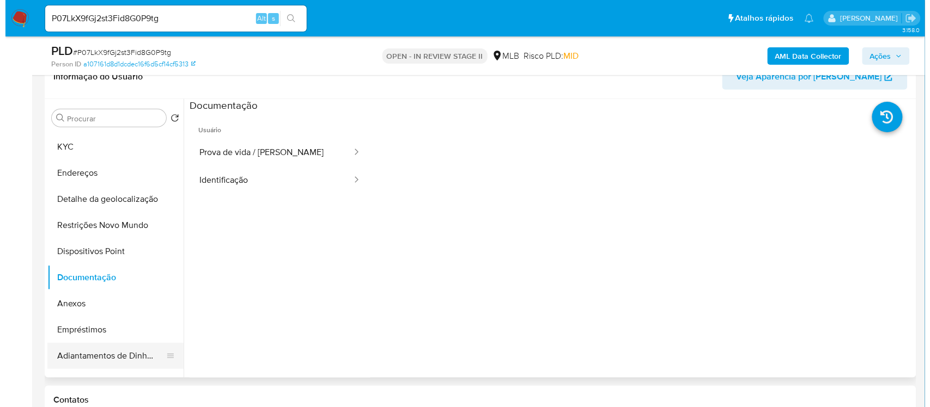
scroll to position [0, 0]
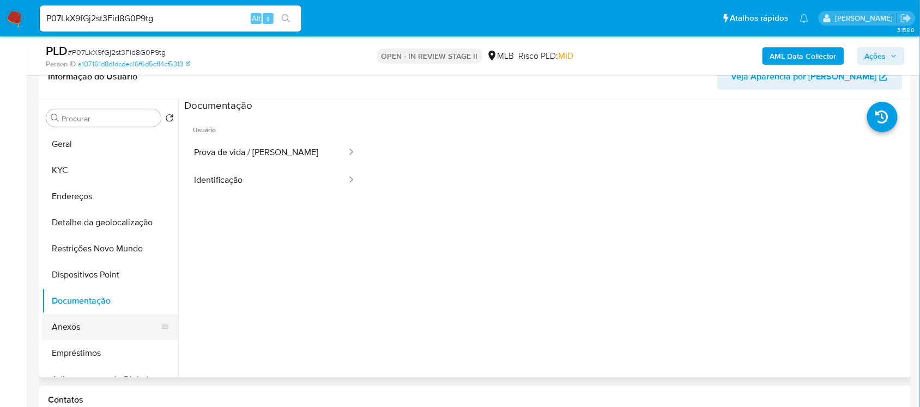
click at [75, 319] on button "Anexos" at bounding box center [105, 327] width 127 height 26
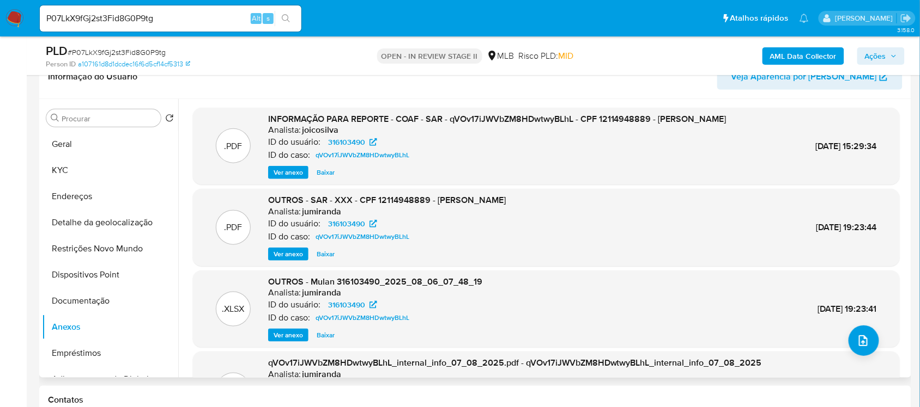
click at [290, 178] on span "Ver anexo" at bounding box center [287, 172] width 29 height 11
click at [290, 179] on div "Ver anexo Baixar" at bounding box center [497, 172] width 458 height 13
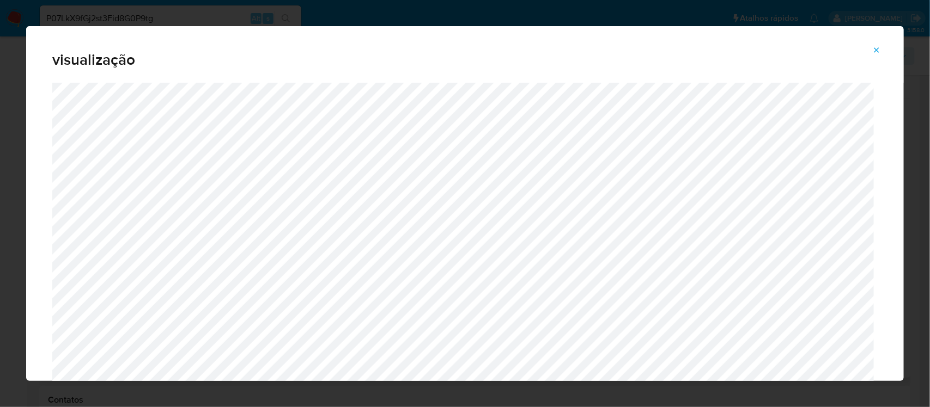
click at [878, 50] on icon "Attachment preview" at bounding box center [876, 50] width 9 height 9
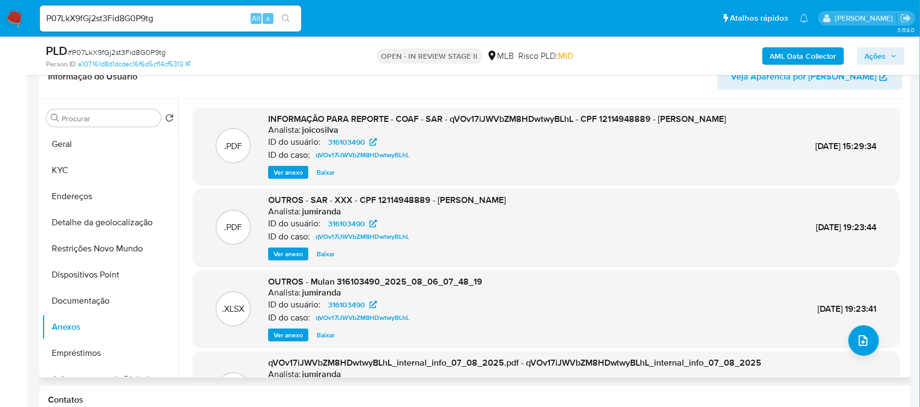
click at [453, 161] on div "ID do caso: qVOv17iJWVbZM8HDwtwyBLhL" at bounding box center [497, 155] width 458 height 13
drag, startPoint x: 447, startPoint y: 121, endPoint x: 573, endPoint y: 119, distance: 125.3
click at [573, 119] on span "INFORMAÇÃO PARA REPORTE - COAF - SAR - qVOv17iJWVbZM8HDwtwyBLhL - CPF 121149488…" at bounding box center [497, 119] width 458 height 13
copy span "qVOv17iJWVbZM8HDwtwyBLhL"
click at [293, 178] on span "Ver anexo" at bounding box center [287, 172] width 29 height 11
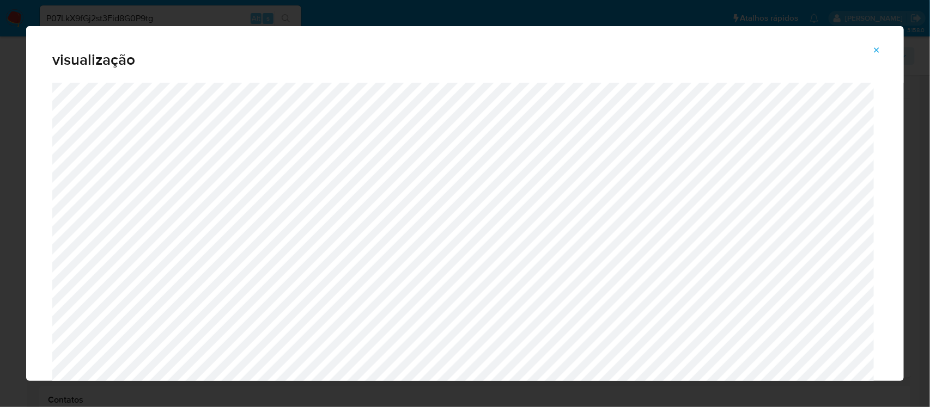
click at [873, 50] on icon "Attachment preview" at bounding box center [876, 50] width 9 height 9
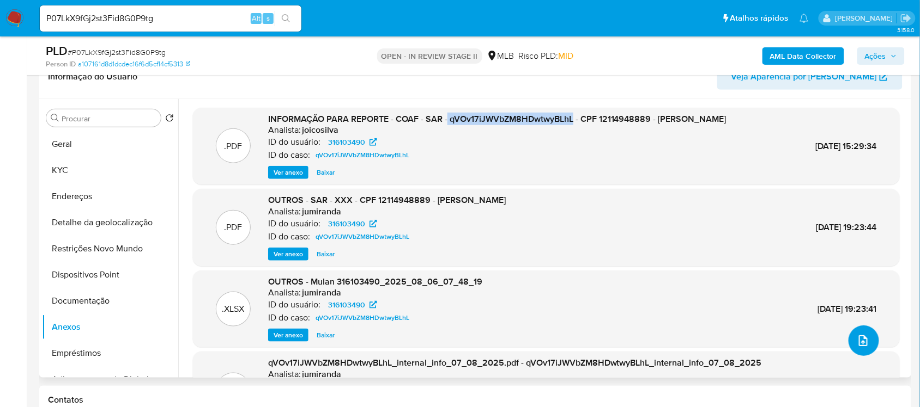
click at [859, 342] on icon "upload-file" at bounding box center [863, 341] width 9 height 11
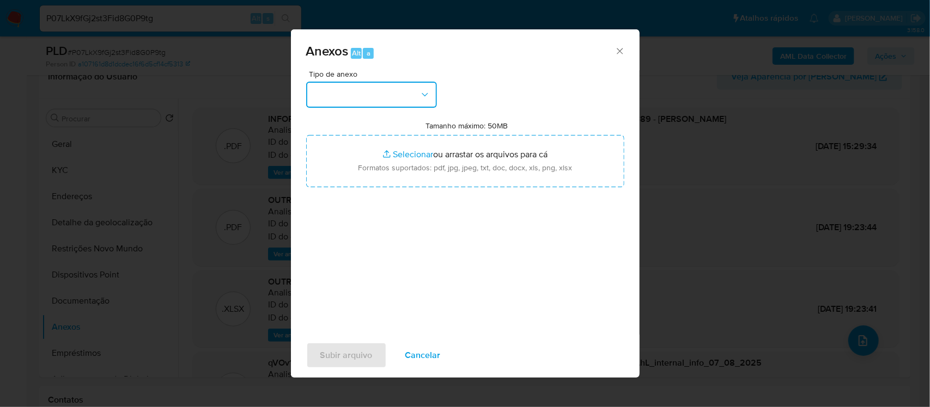
click at [417, 88] on button "button" at bounding box center [371, 95] width 131 height 26
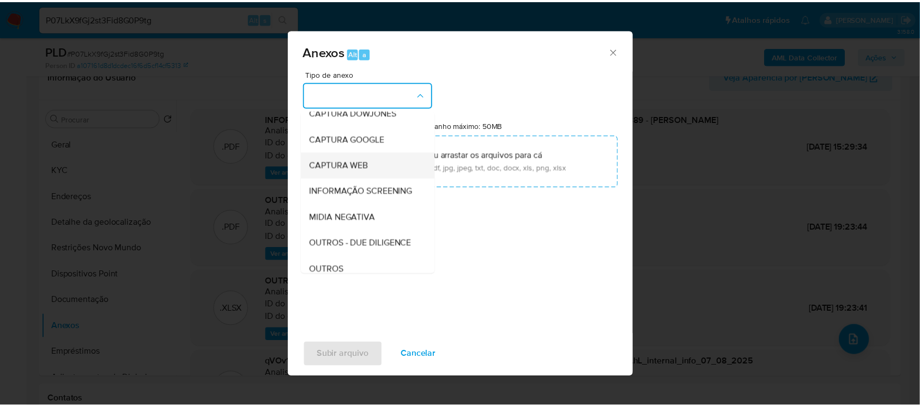
scroll to position [68, 0]
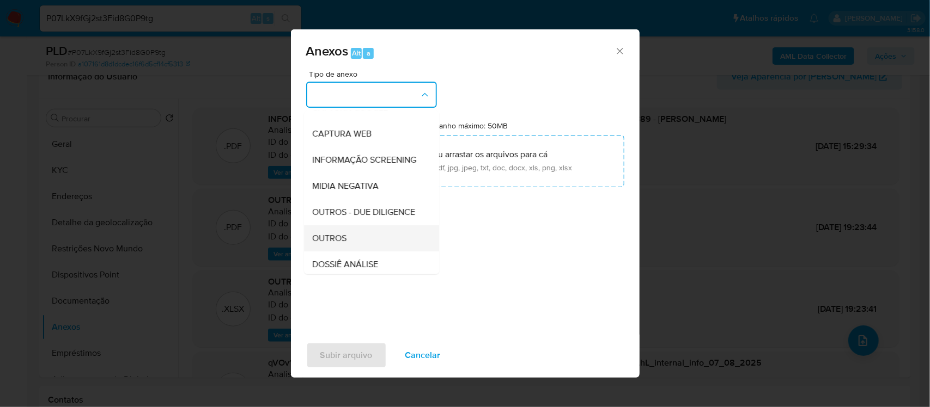
click at [343, 244] on span "OUTROS" at bounding box center [330, 238] width 34 height 11
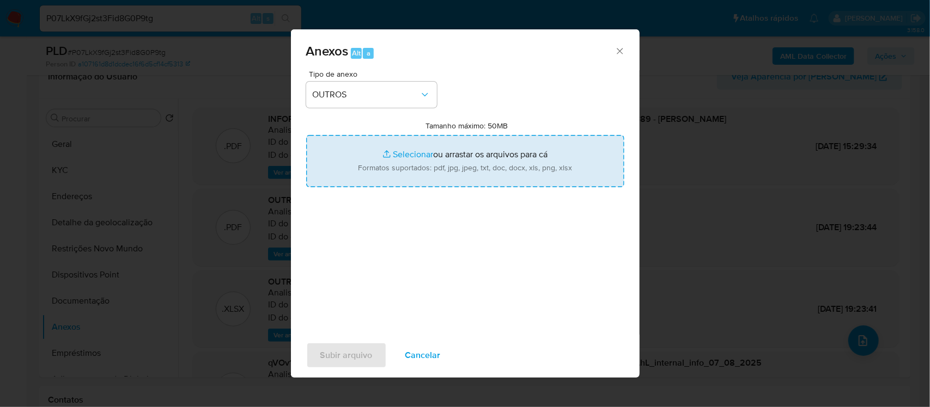
click at [406, 156] on input "Tamanho máximo: 50MB Selecionar arquivos" at bounding box center [465, 161] width 318 height 52
type input "C:\fakepath\Declinio - xxxx- CPF 12114948889 - VALDENIR OSEIAS FREDERICO.pdf"
click at [423, 154] on input "Tamanho máximo: 50MB Selecionar arquivos" at bounding box center [465, 161] width 318 height 52
type input "C:\fakepath\Mulan Valdenir Oseias Frederico 316103490_2025_09_12_17_21_05 - Res…"
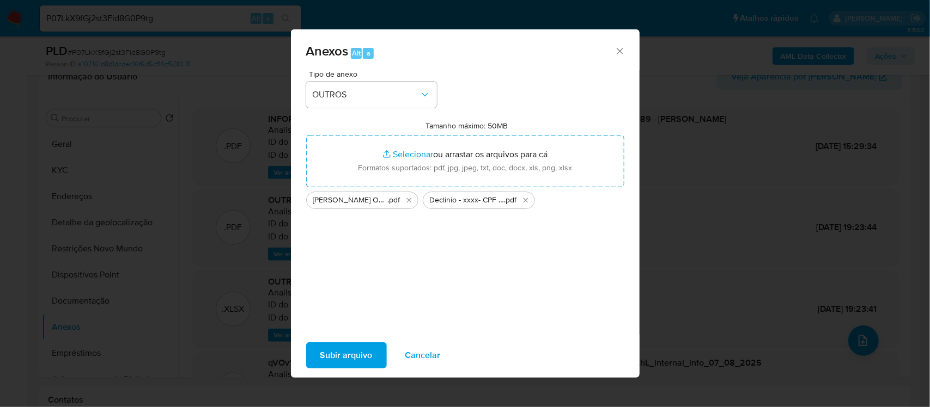
click at [345, 360] on span "Subir arquivo" at bounding box center [346, 356] width 52 height 24
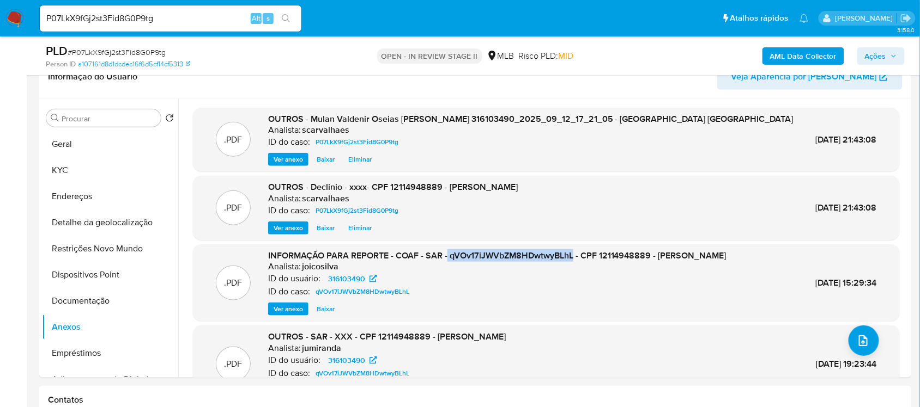
click at [876, 58] on span "Ações" at bounding box center [875, 55] width 21 height 17
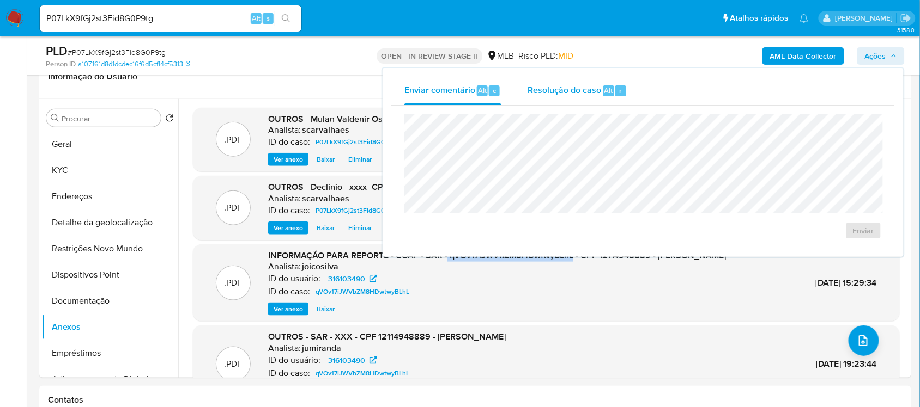
click at [561, 95] on span "Resolução do caso" at bounding box center [564, 90] width 74 height 13
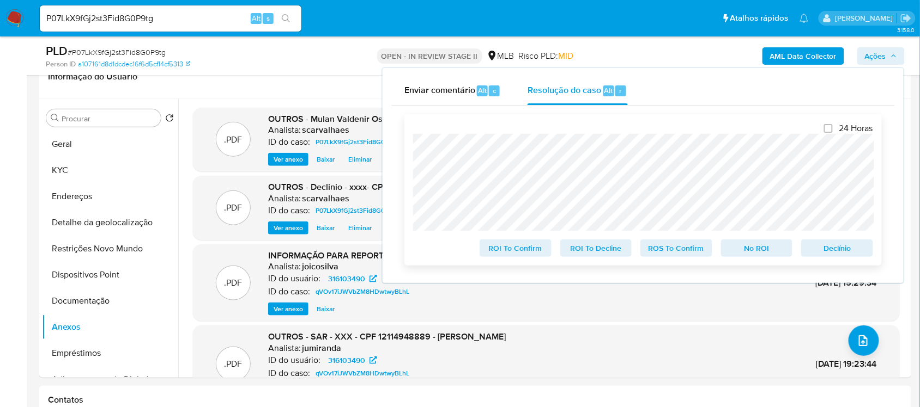
click at [744, 254] on span "No ROI" at bounding box center [756, 248] width 57 height 15
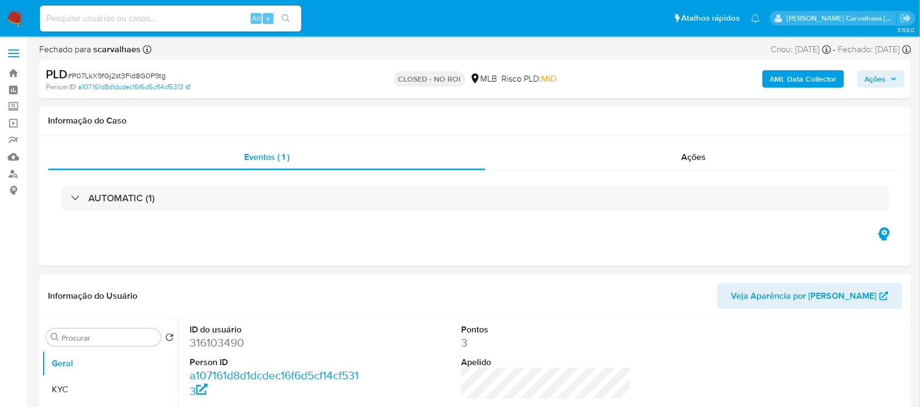
select select "10"
click at [131, 18] on input at bounding box center [170, 18] width 261 height 14
paste input "ynhXOSPCAq8HglAOMLP7tvGe"
type input "ynhXOSPCAq8HglAOMLP7tvGe"
click at [283, 20] on icon "search-icon" at bounding box center [286, 18] width 9 height 9
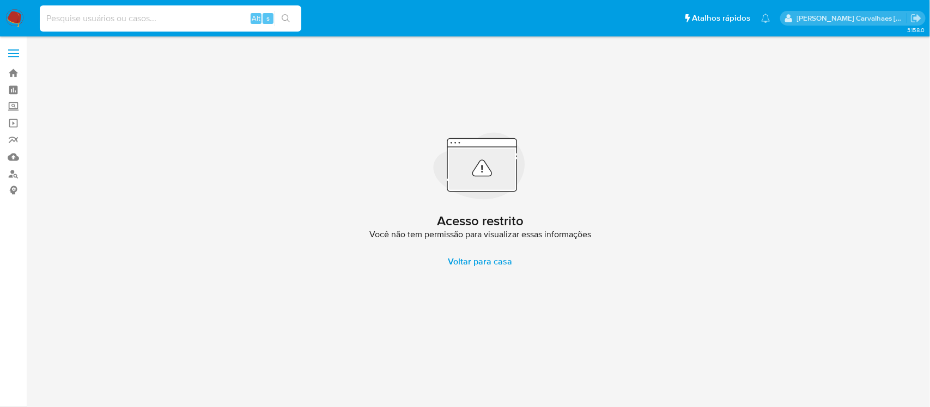
click at [58, 15] on input at bounding box center [170, 18] width 261 height 14
paste input "ynhXOSPCAq8HglAOMLP7tvGe"
click at [47, 20] on input "ynhXOSPCAq8HglAOMLP7tvGe" at bounding box center [170, 18] width 261 height 14
type input "ynhXOSPCAq8HglAOMLP7tvGe"
click at [287, 17] on icon "search-icon" at bounding box center [286, 18] width 9 height 9
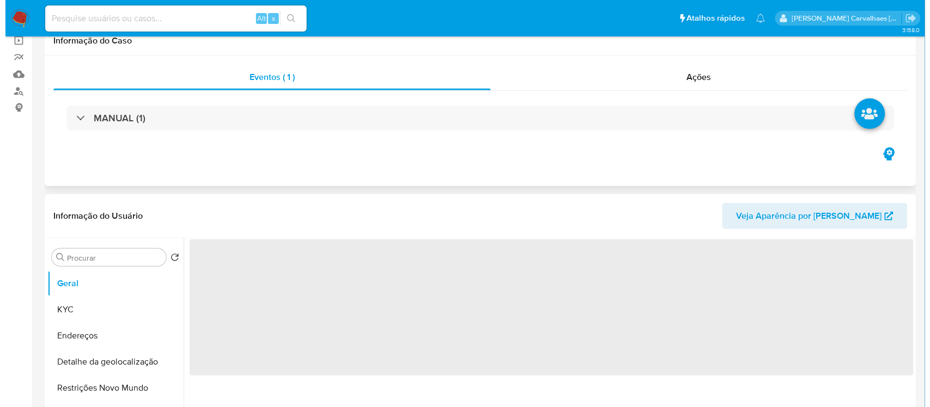
scroll to position [136, 0]
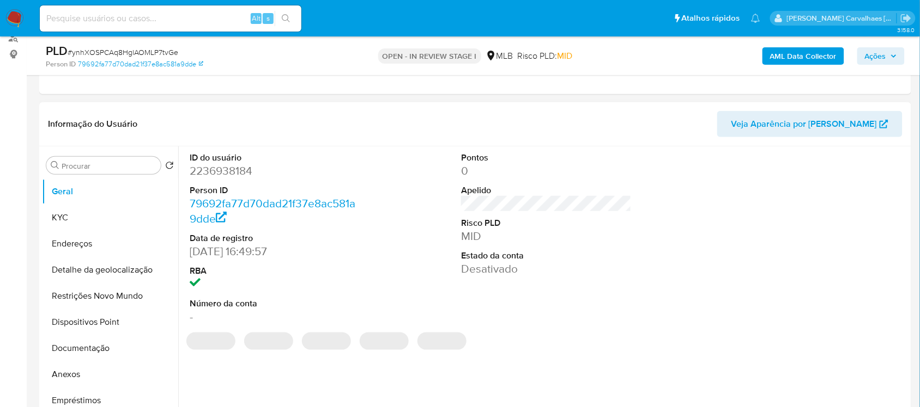
select select "10"
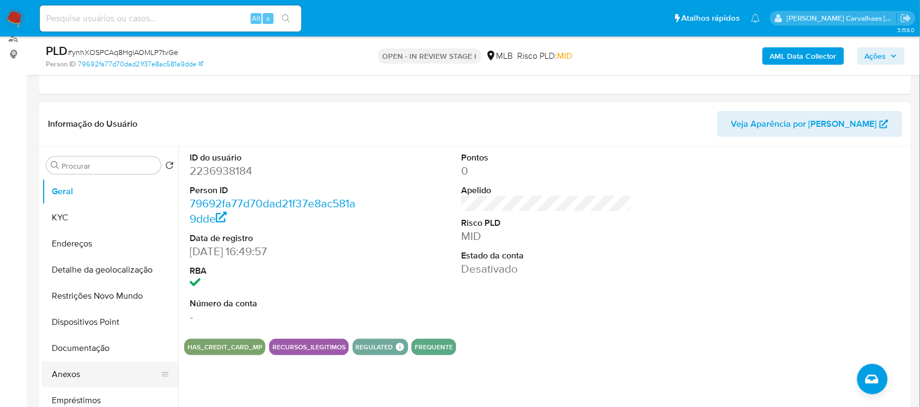
click at [88, 374] on button "Anexos" at bounding box center [105, 375] width 127 height 26
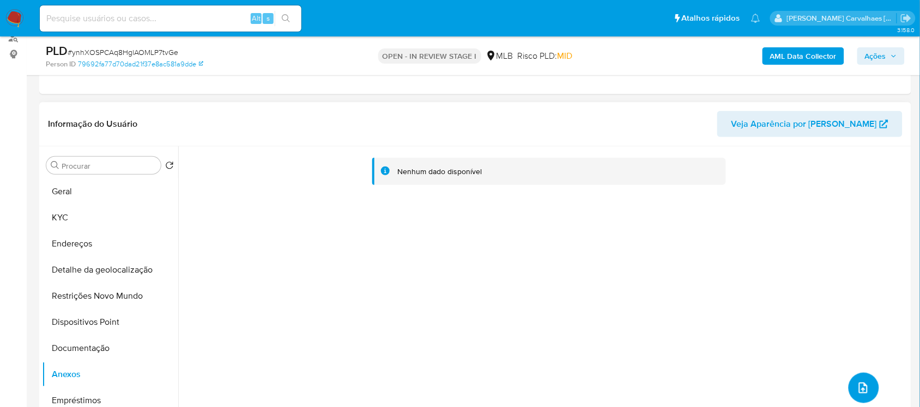
click at [867, 391] on button "upload-file" at bounding box center [863, 388] width 31 height 31
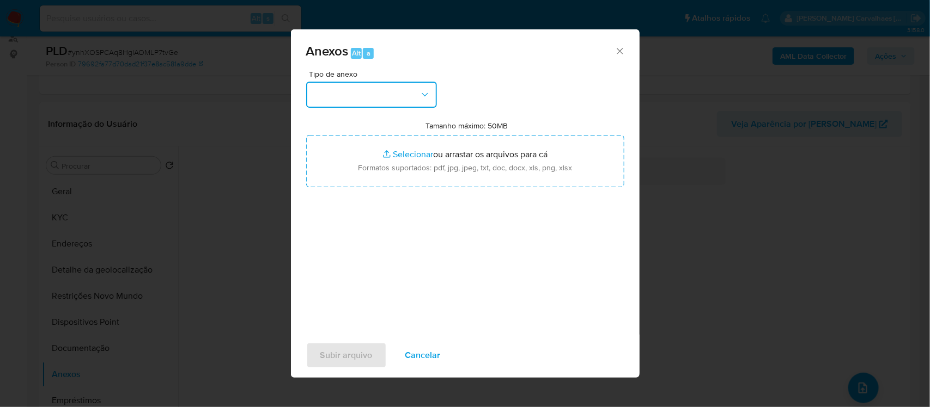
click at [422, 93] on icon "button" at bounding box center [424, 94] width 11 height 11
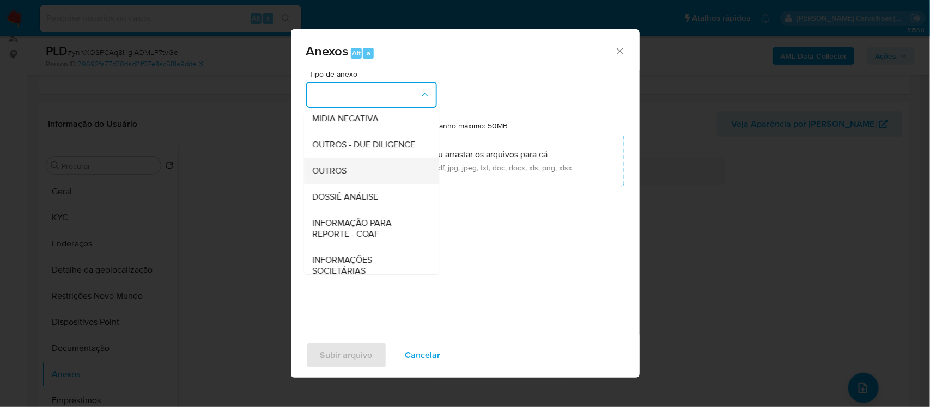
click at [343, 176] on span "OUTROS" at bounding box center [330, 170] width 34 height 11
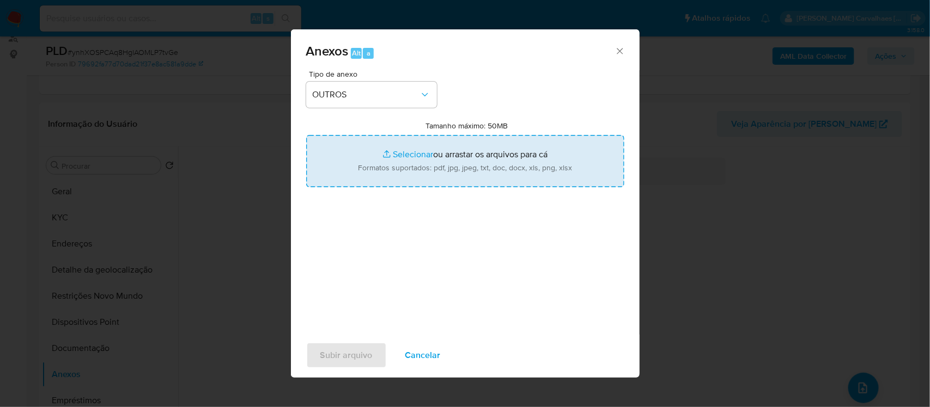
click at [402, 153] on input "Tamanho máximo: 50MB Selecionar arquivos" at bounding box center [465, 161] width 318 height 52
type input "C:\fakepath\Declinio - xxxx- CPF 18979480776 - LAILA OLIVEIRA DA CRUZ.pdf"
click at [415, 153] on input "Tamanho máximo: 50MB Selecionar arquivos" at bounding box center [465, 161] width 318 height 52
type input "C:\fakepath\Mulan Laila Oliveira da Cruz 2236938184_2025_09_12_13_36_10 - Princ…"
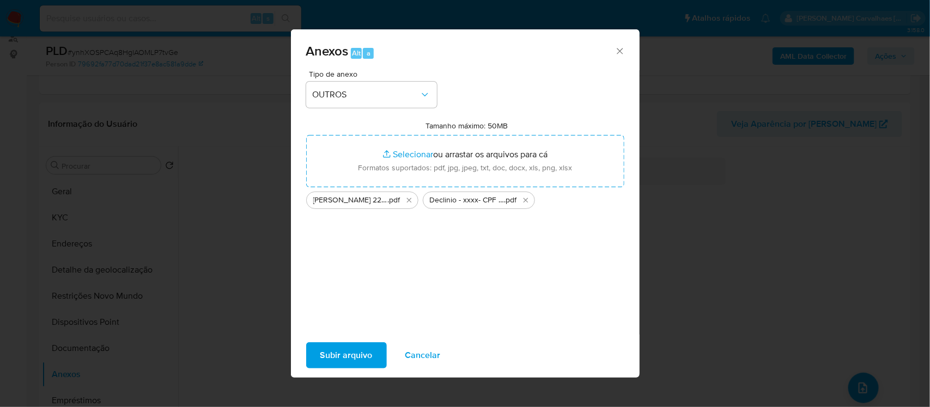
click at [355, 350] on span "Subir arquivo" at bounding box center [346, 356] width 52 height 24
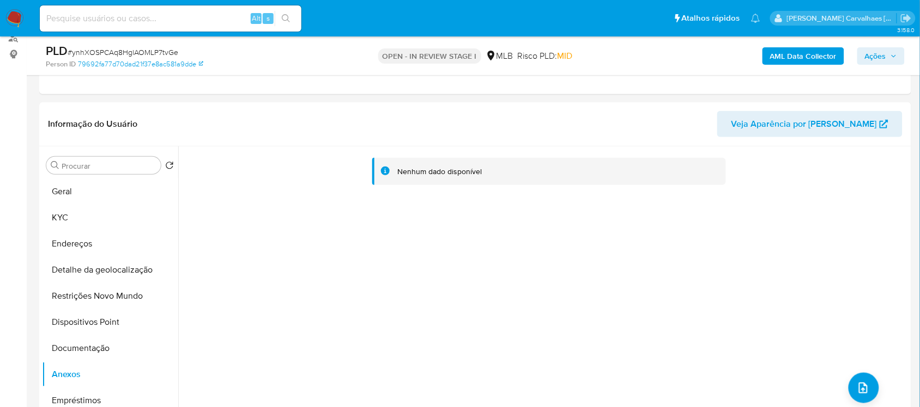
click at [884, 52] on span "Ações" at bounding box center [875, 55] width 21 height 17
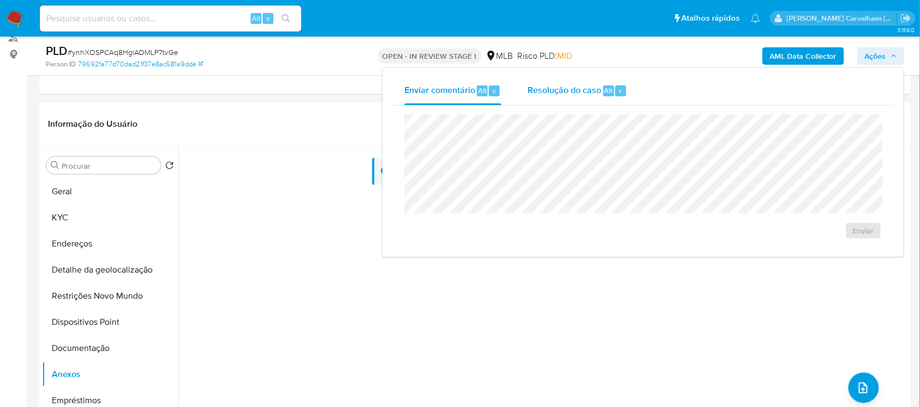
click at [563, 86] on span "Resolução do caso" at bounding box center [564, 90] width 74 height 13
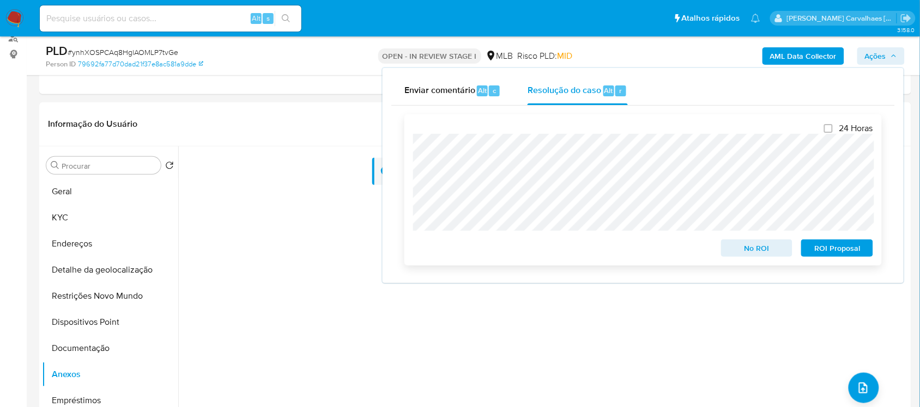
click at [740, 247] on span "No ROI" at bounding box center [756, 248] width 57 height 15
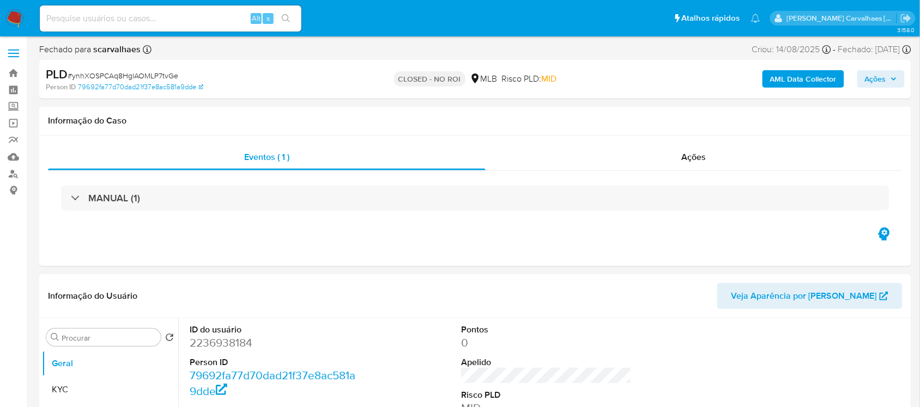
select select "10"
paste input "vCTmgzgSZc0RUJSBgE7oD360"
type input "vCTmgzgSZc0RUJSBgE7oD360"
click at [294, 17] on button "search-icon" at bounding box center [286, 18] width 22 height 15
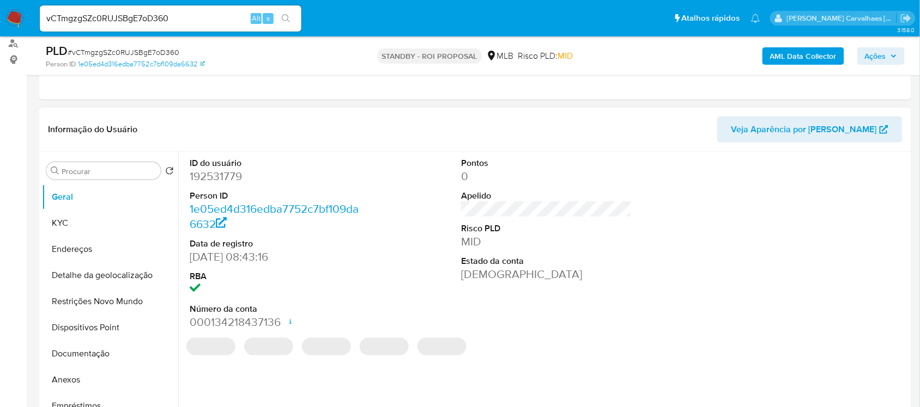
select select "10"
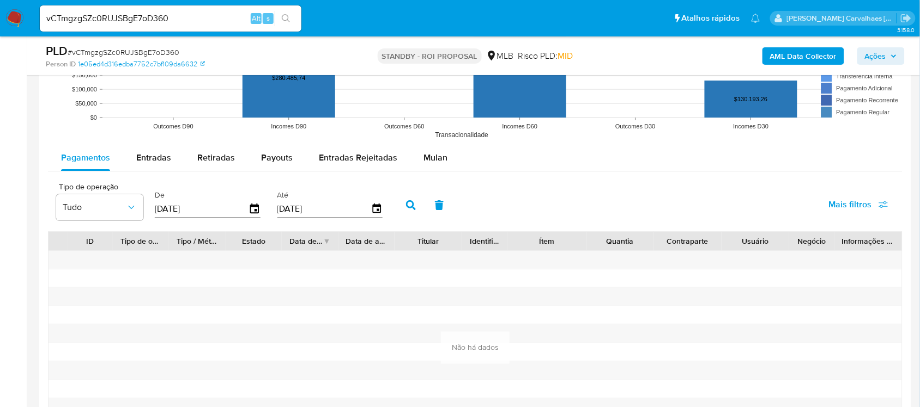
scroll to position [1089, 0]
click at [435, 156] on span "Mulan" at bounding box center [435, 156] width 24 height 13
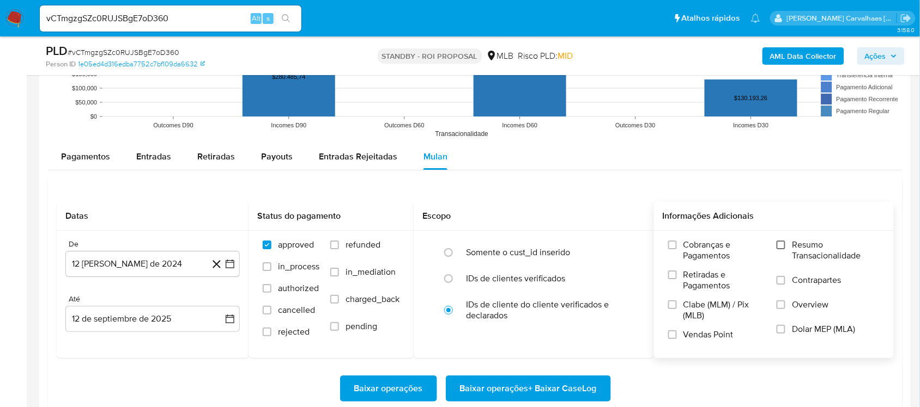
click at [782, 243] on input "Resumo Transacionalidade" at bounding box center [780, 245] width 9 height 9
click at [223, 266] on icon at bounding box center [217, 265] width 14 height 14
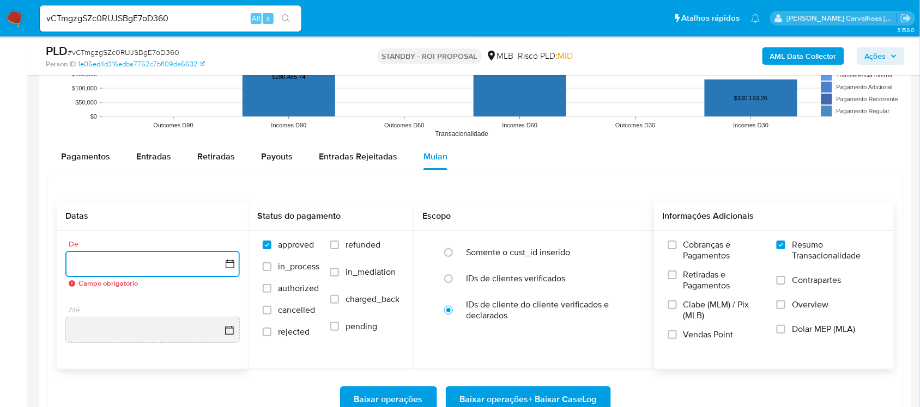
click at [230, 264] on icon "button" at bounding box center [230, 264] width 9 height 9
drag, startPoint x: 172, startPoint y: 25, endPoint x: 51, endPoint y: 17, distance: 121.2
click at [51, 17] on input "vCTmgzgSZc0RUJSBgE7oD360" at bounding box center [170, 18] width 261 height 14
drag, startPoint x: 184, startPoint y: 21, endPoint x: 38, endPoint y: 15, distance: 145.5
click at [37, 15] on li "vCTmgzgSZc0RUJSBgE7oD360 Alt s" at bounding box center [170, 17] width 267 height 27
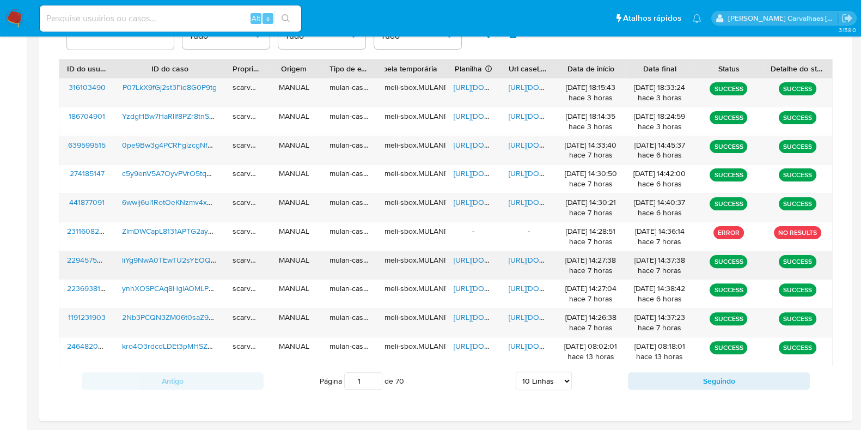
scroll to position [419, 0]
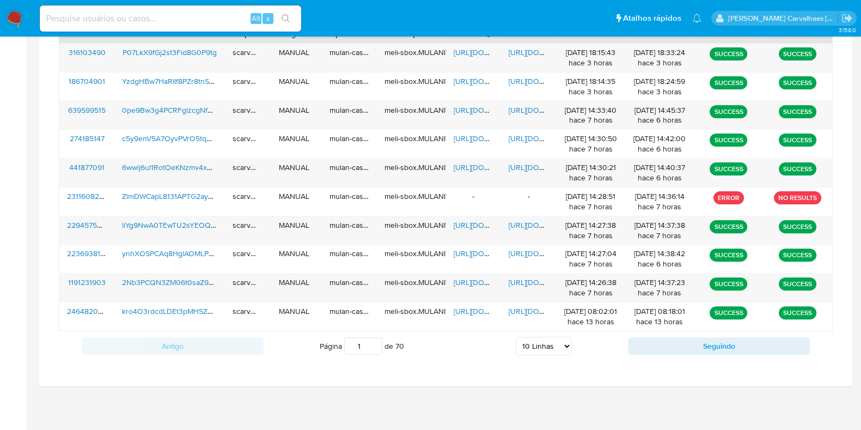
click at [565, 344] on select "5 Linhas 10 Linhas 20 Linhas 25 Linhas 50 Linhas 100 Linhas" at bounding box center [544, 346] width 56 height 19
select select "20"
click at [516, 337] on select "5 Linhas 10 Linhas 20 Linhas 25 Linhas 50 Linhas 100 Linhas" at bounding box center [544, 346] width 56 height 19
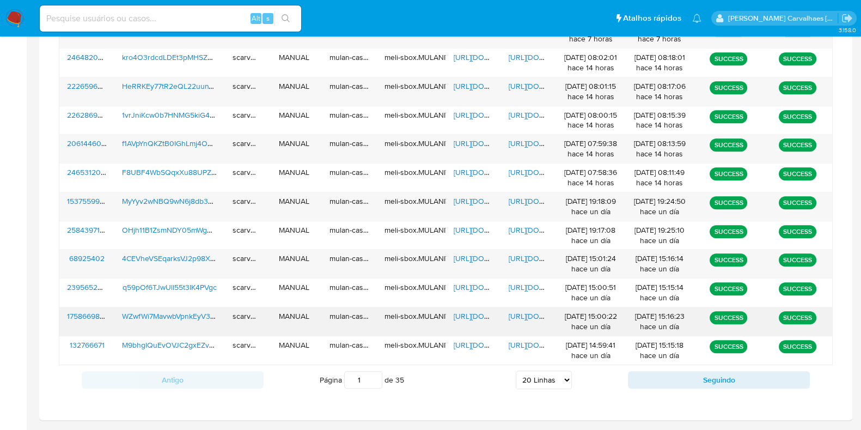
scroll to position [692, 0]
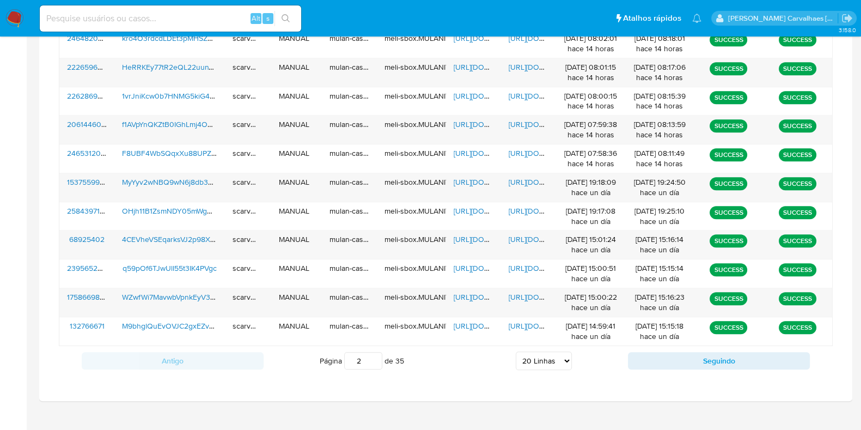
click at [375, 356] on input "2" at bounding box center [363, 360] width 38 height 17
type input "1"
click at [369, 361] on input "1" at bounding box center [363, 360] width 38 height 17
click at [559, 353] on select "5 Linhas 10 Linhas 20 Linhas 25 Linhas 50 Linhas 100 Linhas" at bounding box center [544, 360] width 56 height 19
select select "25"
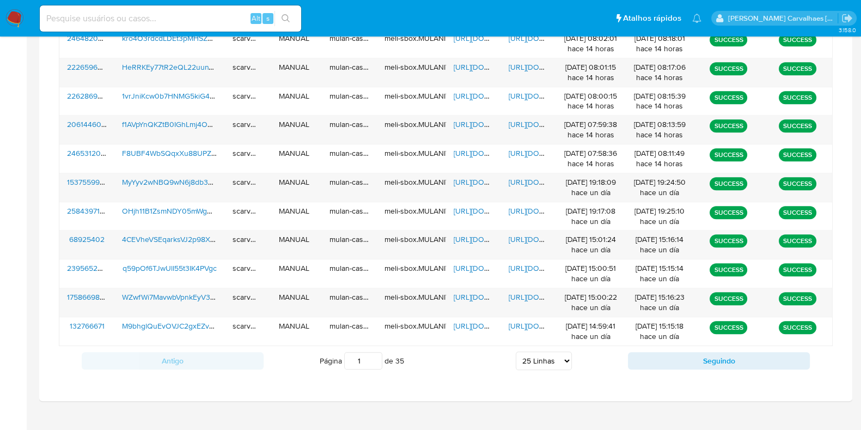
click at [516, 351] on select "5 Linhas 10 Linhas 20 Linhas 25 Linhas 50 Linhas 100 Linhas" at bounding box center [544, 360] width 56 height 19
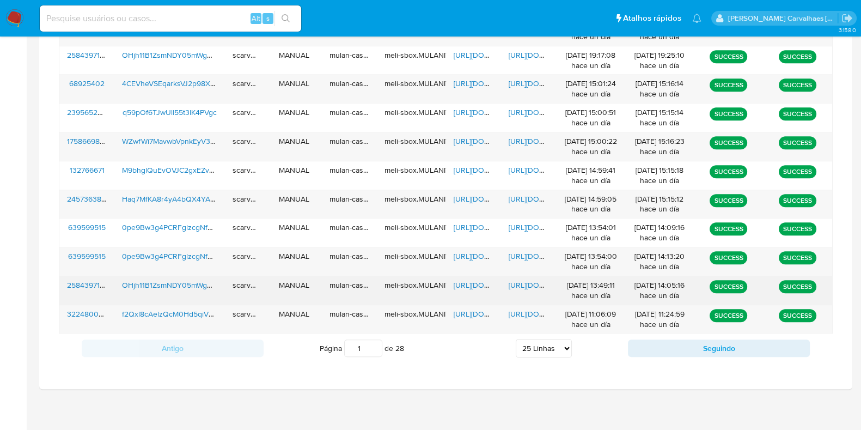
scroll to position [849, 0]
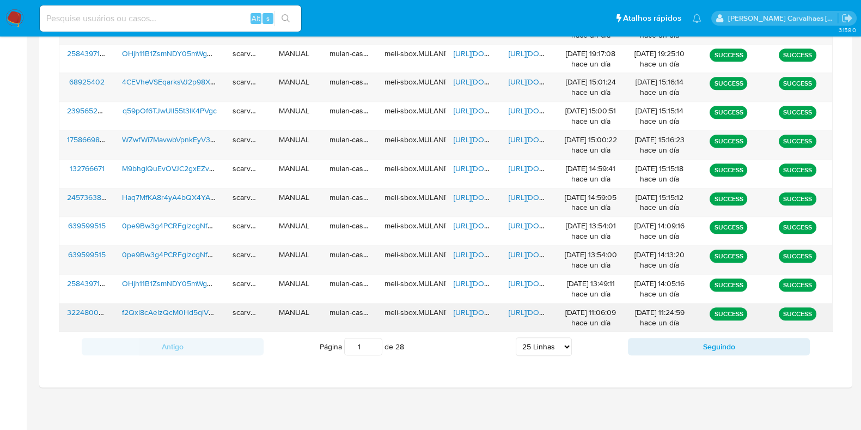
click at [534, 307] on span "https://docs.google.com/document/d/1UlLFwT-7vbMMIsV6j4RZw2jg8RTKrXcFmfjjek-LzOA…" at bounding box center [546, 312] width 75 height 11
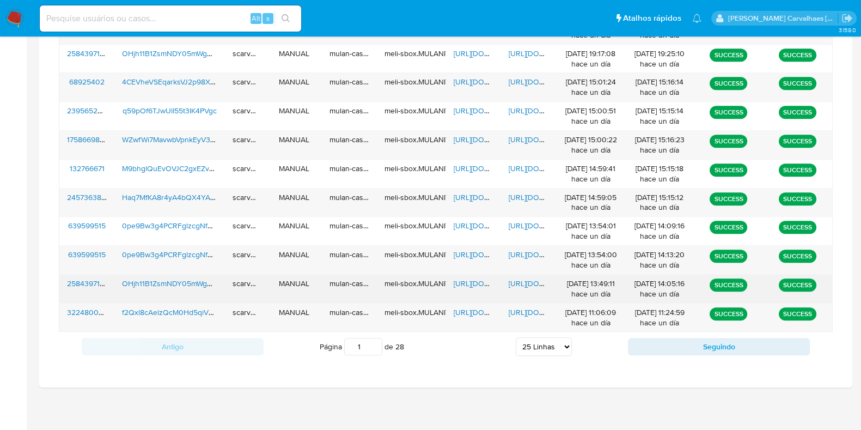
click at [521, 279] on span "https://docs.google.com/document/d/17nMaVOfWmlXVtezD9VvGnhLM45STTdaUkzkQU7x7sVg…" at bounding box center [546, 283] width 75 height 11
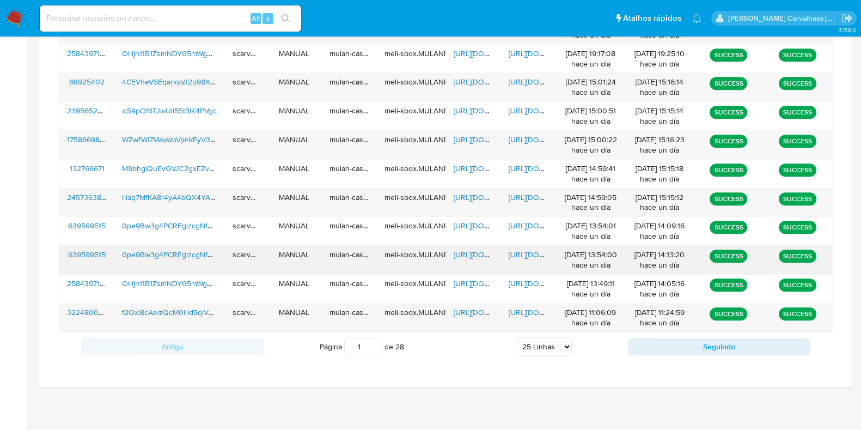
click at [525, 252] on span "https://docs.google.com/document/d/1OWJYbU0nedisPrAgyFyw4gOaS0Kq1ku9NYllXsXvWR4…" at bounding box center [546, 254] width 75 height 11
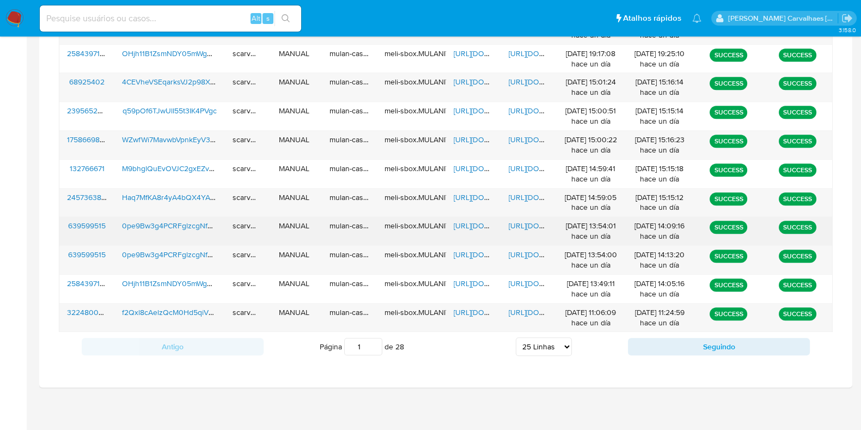
click at [526, 222] on span "https://docs.google.com/document/d/1a1gfPbL7fetpdLPEJN8lIameyFa3p5uSo6nK4BFfZzA…" at bounding box center [546, 225] width 75 height 11
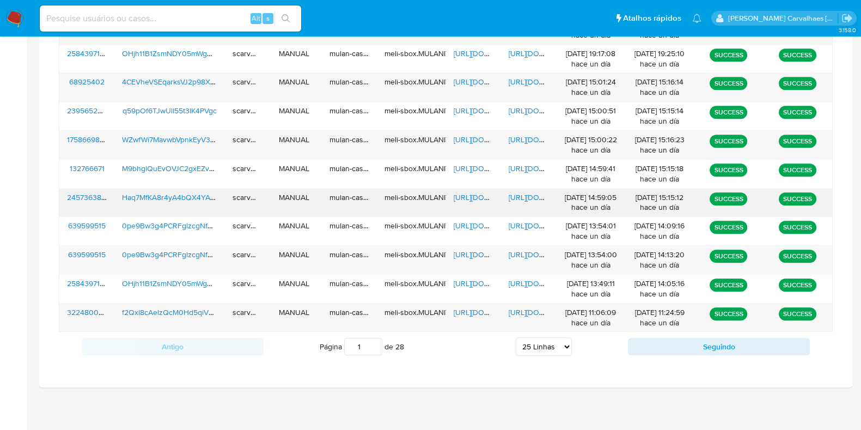
click at [516, 192] on span "https://docs.google.com/document/d/1AnIFooruxrrH2nkIwHWmda8l1k6u0C8guJWEb_u1tAg…" at bounding box center [546, 197] width 75 height 11
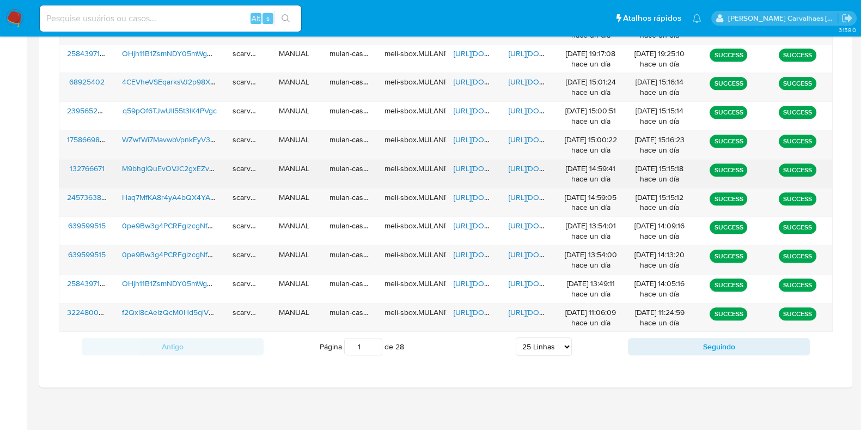
click at [526, 165] on span "https://docs.google.com/document/d/1VDVTzbLQ3Ak1ORqVgYoI5-PdR-k03iRsHZK309tPKEY…" at bounding box center [546, 168] width 75 height 11
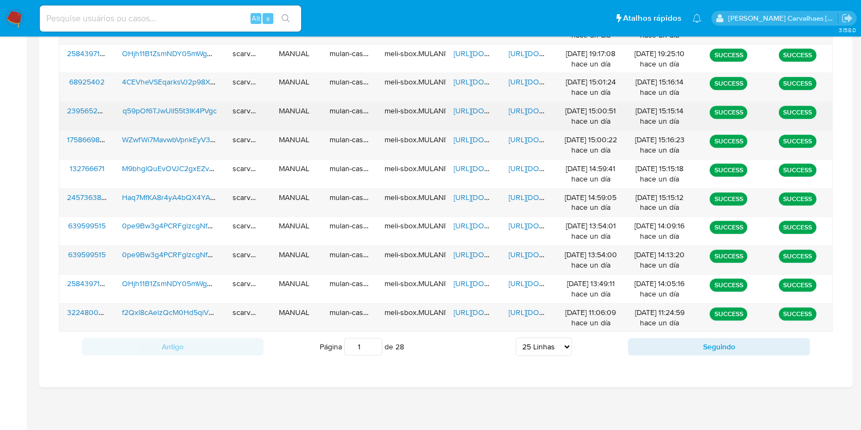
click at [525, 107] on span "https://docs.google.com/document/d/1afoiusYMJEPzL7Zo0TsT27i81OOlv3ErwMbpqiKdsR8…" at bounding box center [546, 110] width 75 height 11
click at [526, 110] on span "https://docs.google.com/document/d/1afoiusYMJEPzL7Zo0TsT27i81OOlv3ErwMbpqiKdsR8…" at bounding box center [546, 110] width 75 height 11
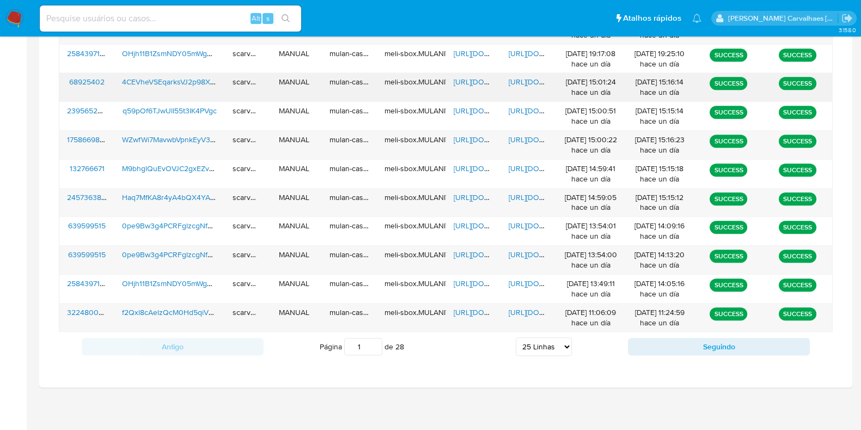
click at [520, 82] on span "https://docs.google.com/document/d/1qlzlYw5JEU_9otuj7Hs4WF_qW931-Ko0f0lJRXcUWl4…" at bounding box center [546, 81] width 75 height 11
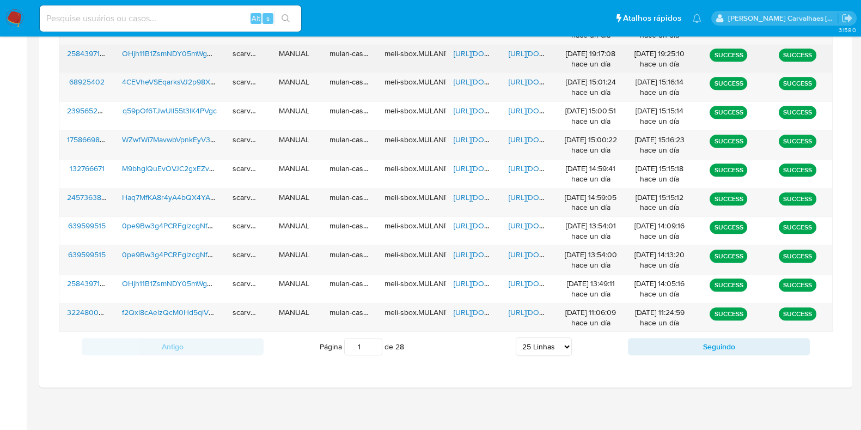
click at [535, 51] on span "https://docs.google.com/document/d/1_W_oRYwDczsmc1VK8aUJHoebN1VEi_3oT-jqj_G8y08…" at bounding box center [546, 53] width 75 height 11
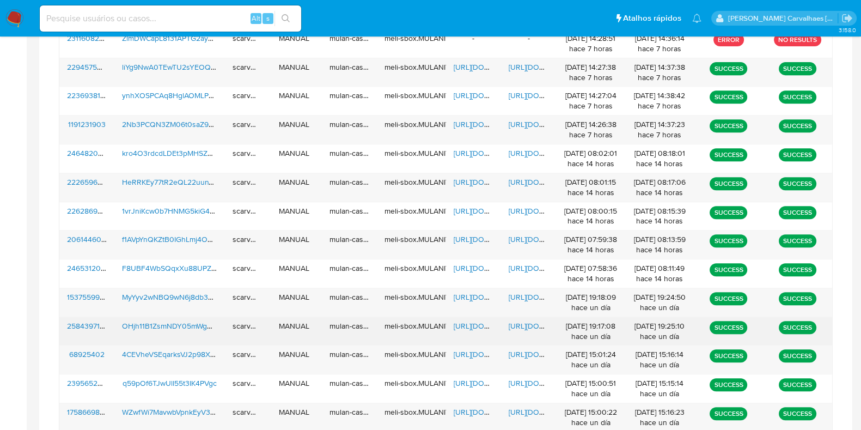
scroll to position [509, 0]
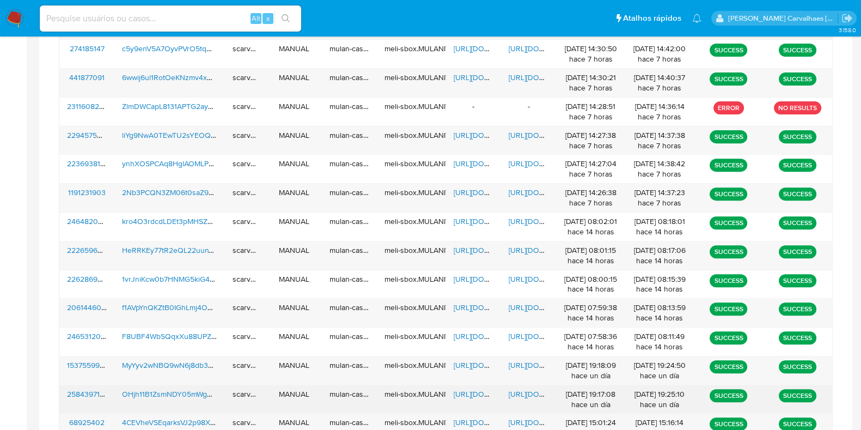
click at [539, 394] on span "https://docs.google.com/document/d/1_W_oRYwDczsmc1VK8aUJHoebN1VEi_3oT-jqj_G8y08…" at bounding box center [546, 393] width 75 height 11
click at [528, 388] on span "https://docs.google.com/document/d/1_W_oRYwDczsmc1VK8aUJHoebN1VEi_3oT-jqj_G8y08…" at bounding box center [546, 393] width 75 height 11
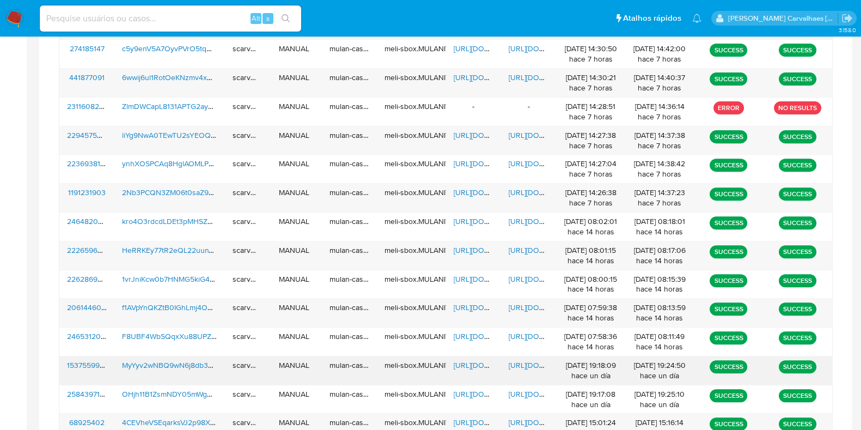
click at [518, 363] on span "https://docs.google.com/document/d/1G2pxsQy10MZJ-2OVx1hTNPfnnwo747Z-Ec2IZOPS-I8…" at bounding box center [546, 365] width 75 height 11
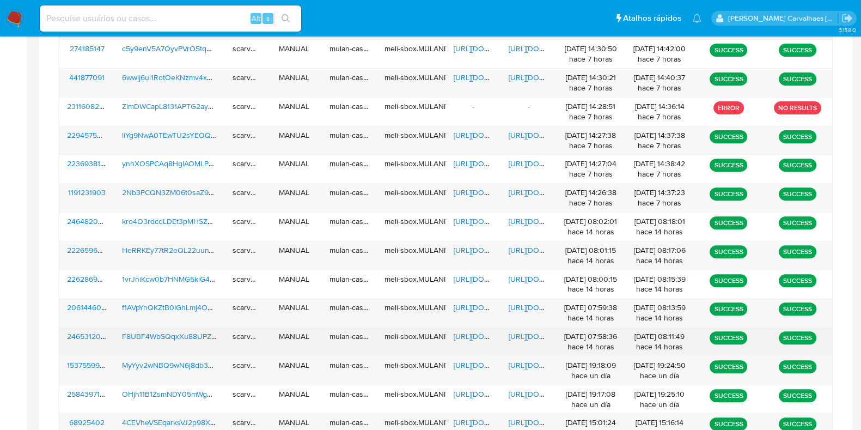
click at [535, 331] on span "https://docs.google.com/document/d/1OOurDCTaMlCV-F7HPtxvrvswRn95dKu-DjplZJ4oAbs…" at bounding box center [546, 336] width 75 height 11
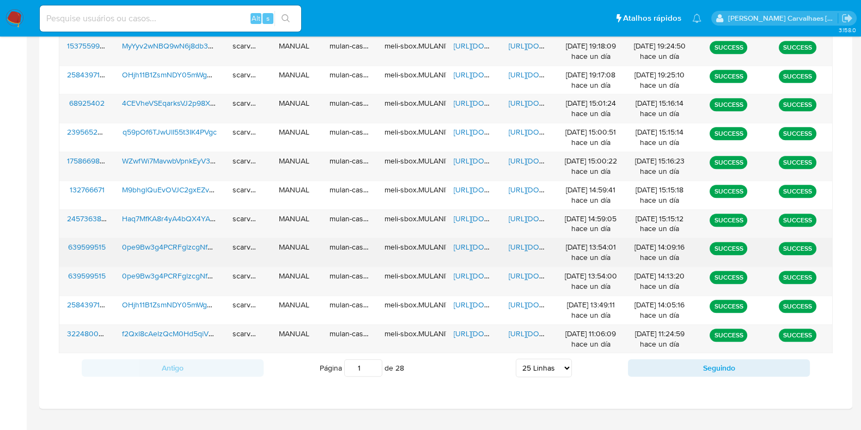
scroll to position [849, 0]
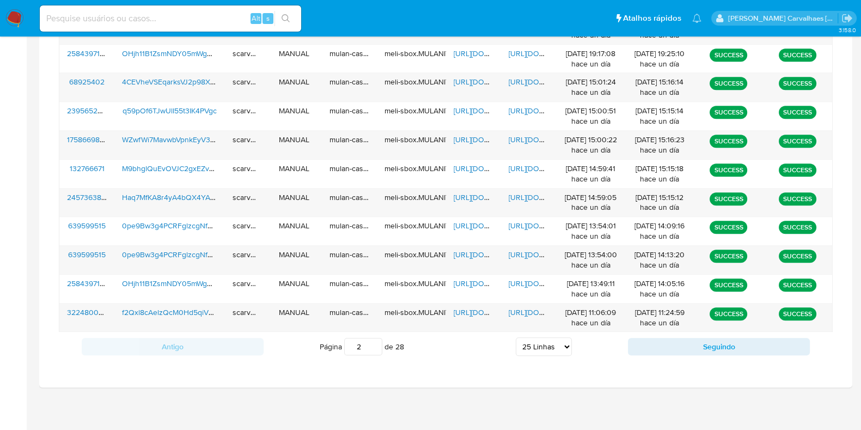
click at [375, 342] on input "2" at bounding box center [363, 346] width 38 height 17
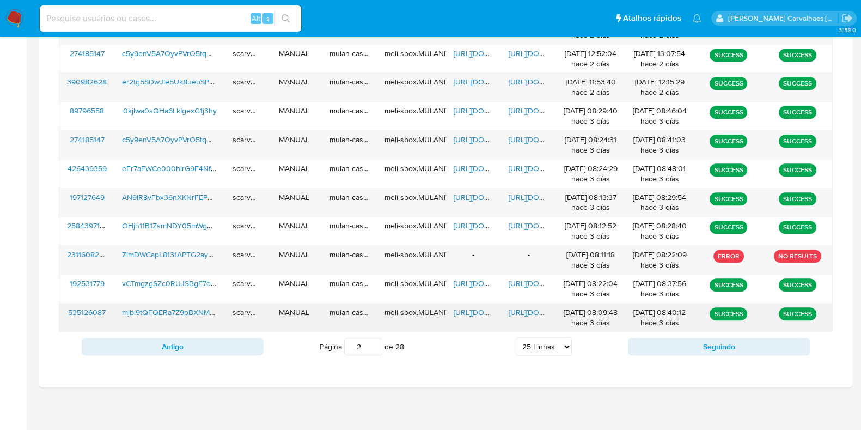
click at [520, 308] on span "https://docs.google.com/document/d/1fUU9OJBpBinzcOhha5lvWUUehcQ07IwsEbDtHiXUp54…" at bounding box center [546, 312] width 75 height 11
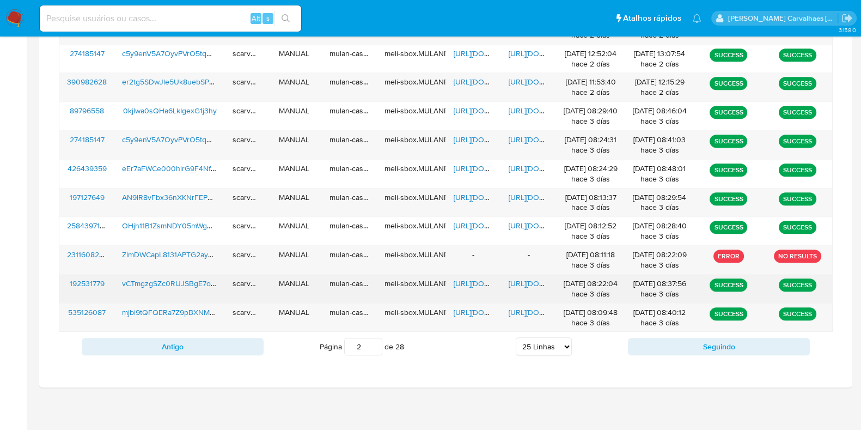
click at [530, 279] on span "https://docs.google.com/document/d/1bcdKW4ckam6KpA7TX78idZLr6bILWZ6Zkqn_tLCojjk…" at bounding box center [546, 283] width 75 height 11
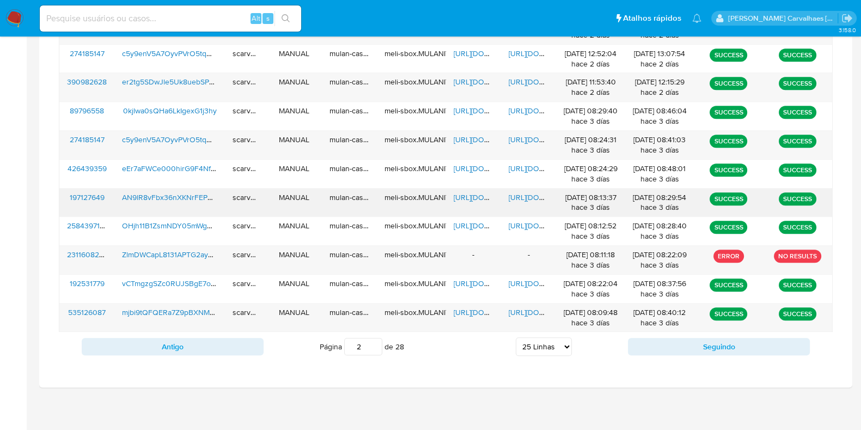
click at [536, 197] on span "https://docs.google.com/document/d/1pcXMBqY9_GfSSfGDMYTtsUGBewNPN--m10YQ6fUKLtk…" at bounding box center [546, 197] width 75 height 11
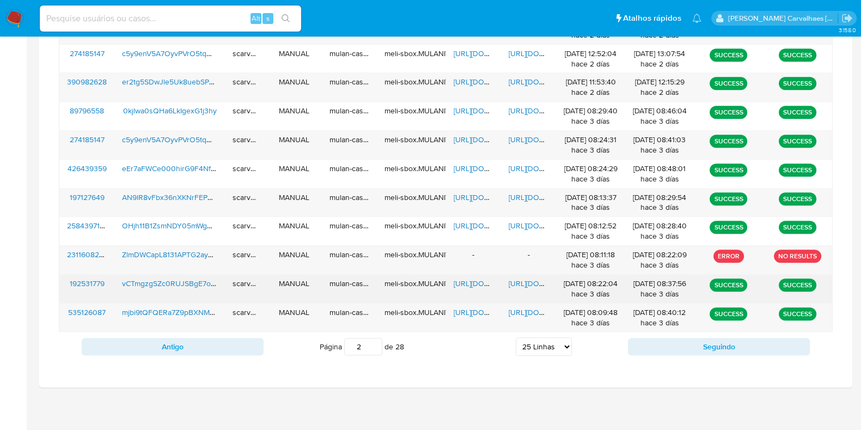
click at [522, 282] on span "https://docs.google.com/document/d/1bcdKW4ckam6KpA7TX78idZLr6bILWZ6Zkqn_tLCojjk…" at bounding box center [546, 283] width 75 height 11
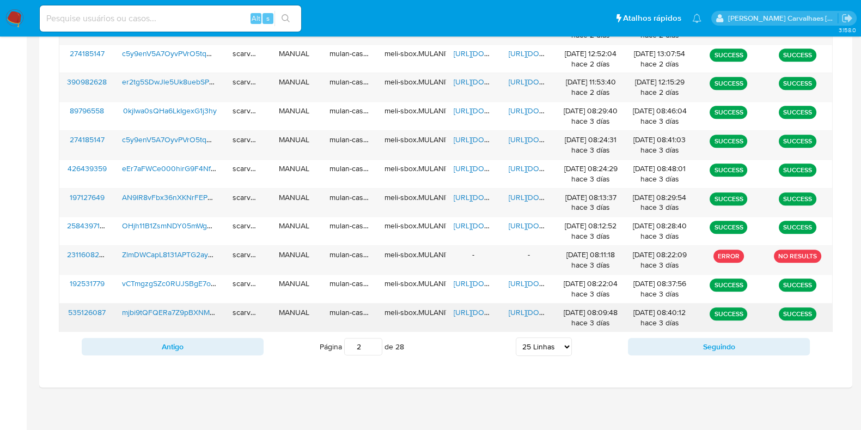
click at [520, 311] on span "https://docs.google.com/document/d/1fUU9OJBpBinzcOhha5lvWUUehcQ07IwsEbDtHiXUp54…" at bounding box center [546, 312] width 75 height 11
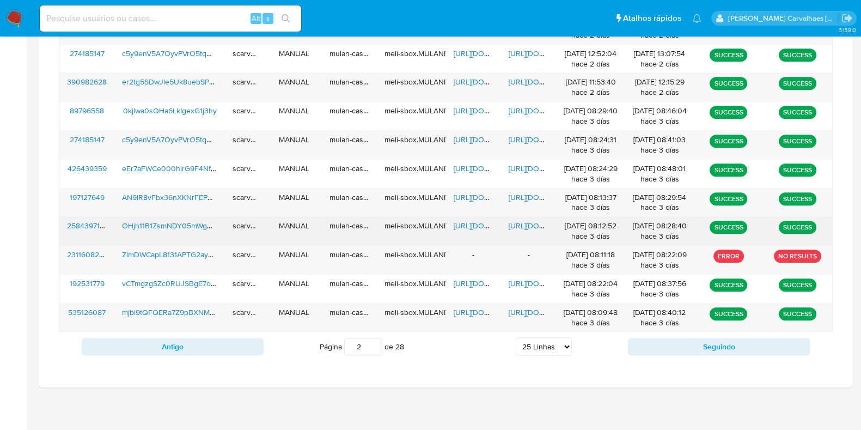
click at [535, 224] on span "https://docs.google.com/document/d/1GRMu9hE4RJg24coS6a1KpqH5of86WRI0ahZ70DHnlfk…" at bounding box center [546, 225] width 75 height 11
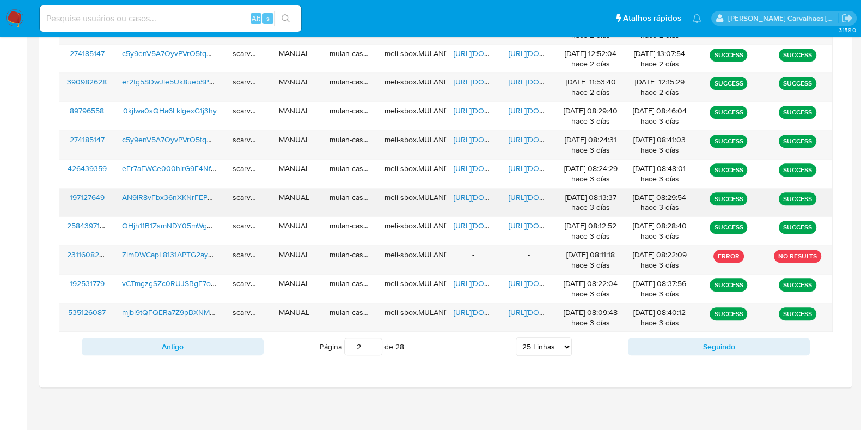
click at [522, 196] on span "https://docs.google.com/document/d/1pcXMBqY9_GfSSfGDMYTtsUGBewNPN--m10YQ6fUKLtk…" at bounding box center [546, 197] width 75 height 11
click at [534, 194] on span "https://docs.google.com/document/d/1pcXMBqY9_GfSSfGDMYTtsUGBewNPN--m10YQ6fUKLtk…" at bounding box center [546, 197] width 75 height 11
click at [522, 192] on span "https://docs.google.com/document/d/1pcXMBqY9_GfSSfGDMYTtsUGBewNPN--m10YQ6fUKLtk…" at bounding box center [546, 197] width 75 height 11
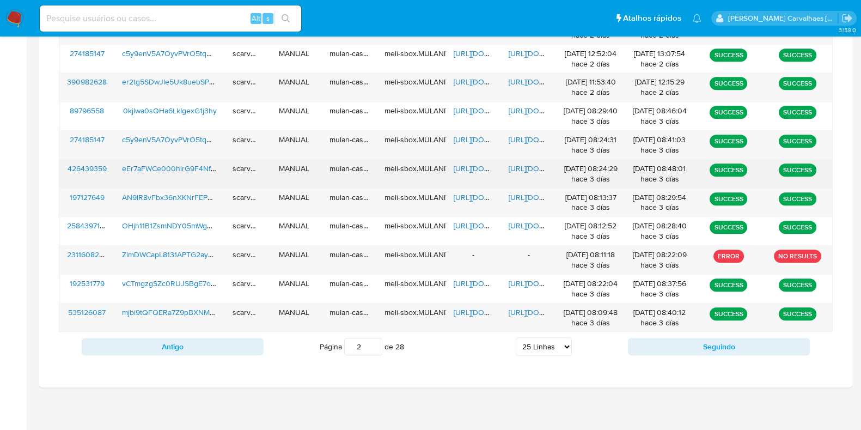
click at [531, 164] on span "https://docs.google.com/document/d/1TvZrgy13bvDnR-x7CnJMTizs37E4lg1z8PIJfBl6ZyU…" at bounding box center [546, 168] width 75 height 11
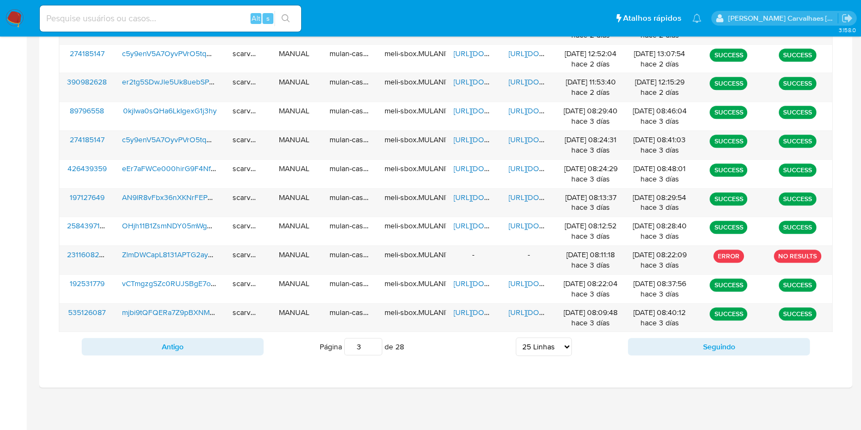
type input "3"
click at [374, 338] on input "3" at bounding box center [363, 346] width 38 height 17
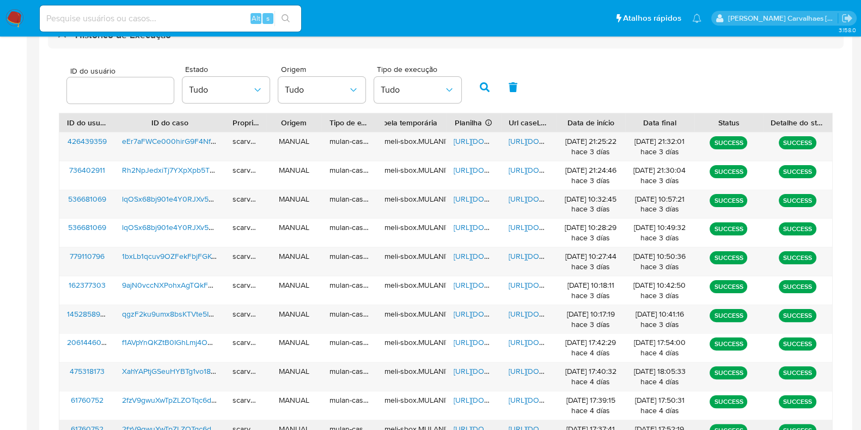
scroll to position [305, 0]
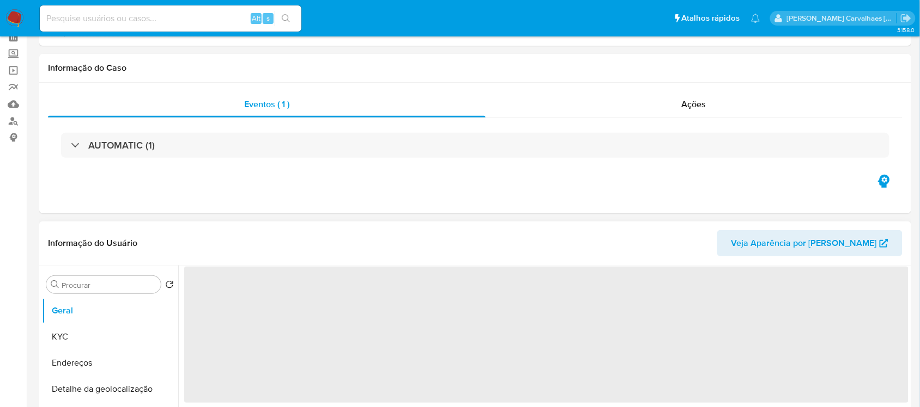
scroll to position [68, 0]
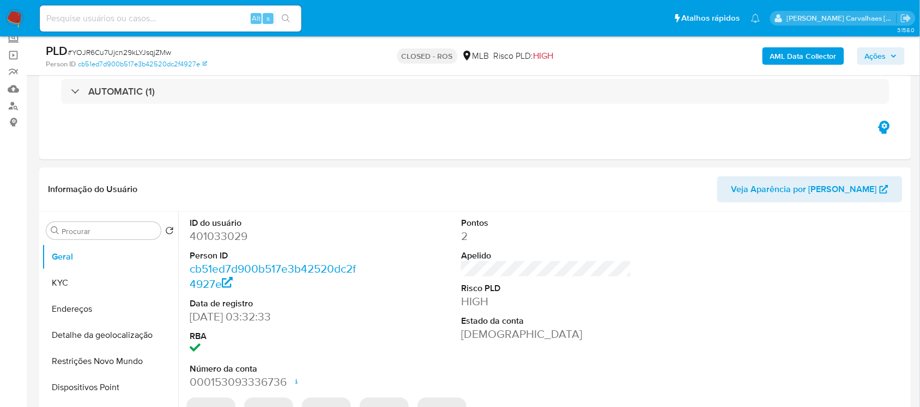
select select "10"
paste input "vCTmgzgSZc0RUJSBgE7oD360"
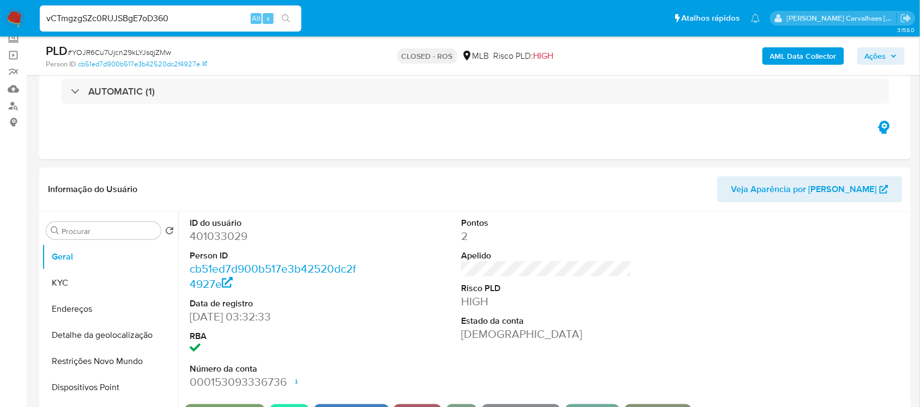
type input "vCTmgzgSZc0RUJSBgE7oD360"
click at [290, 22] on button "search-icon" at bounding box center [286, 18] width 22 height 15
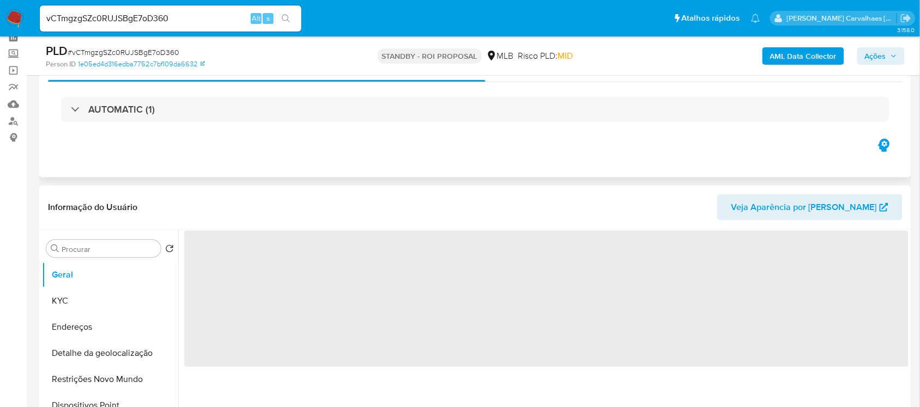
scroll to position [204, 0]
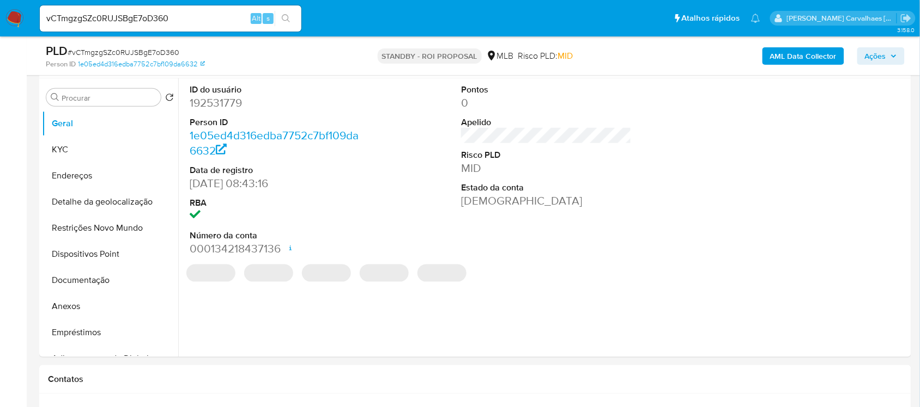
select select "10"
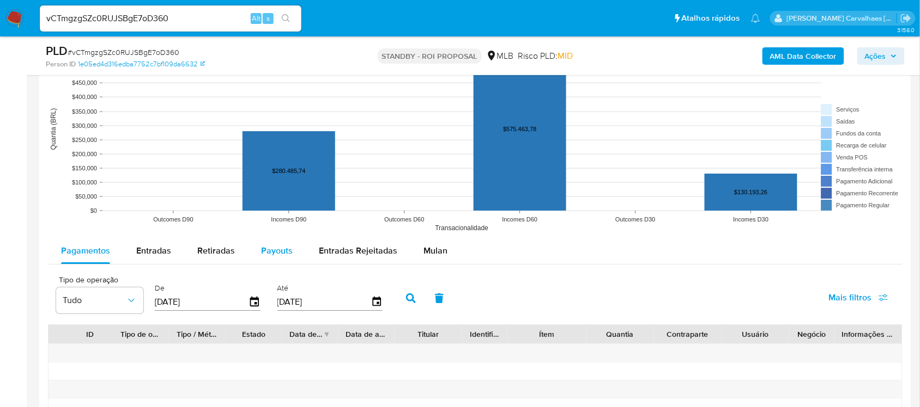
scroll to position [1021, 0]
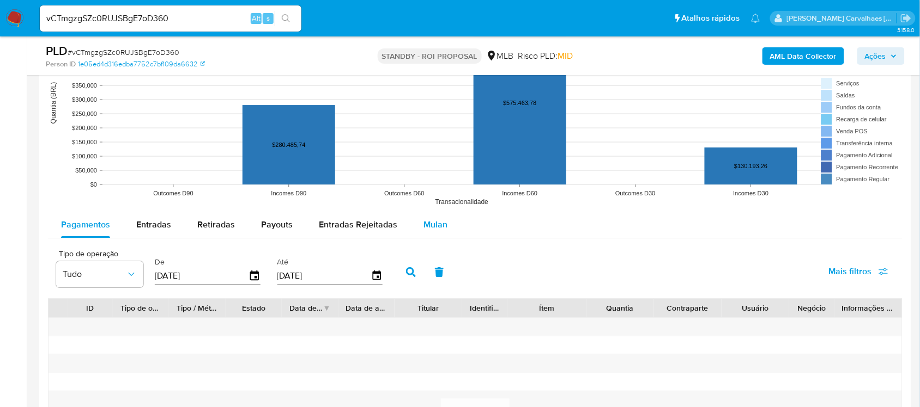
click at [439, 227] on span "Mulan" at bounding box center [435, 224] width 24 height 13
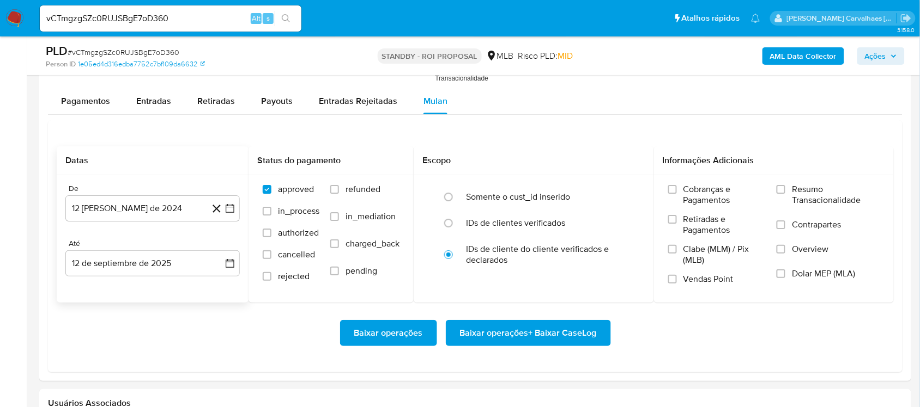
scroll to position [1158, 0]
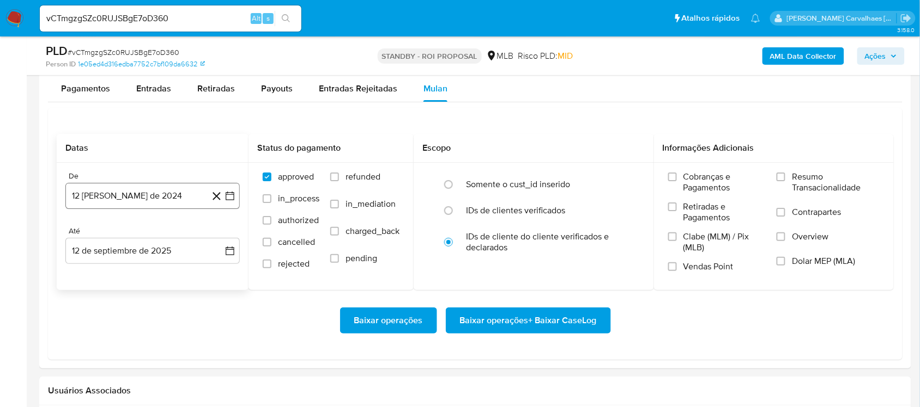
click at [228, 200] on icon "button" at bounding box center [229, 196] width 11 height 11
click at [218, 236] on icon "Mes siguiente" at bounding box center [220, 234] width 13 height 13
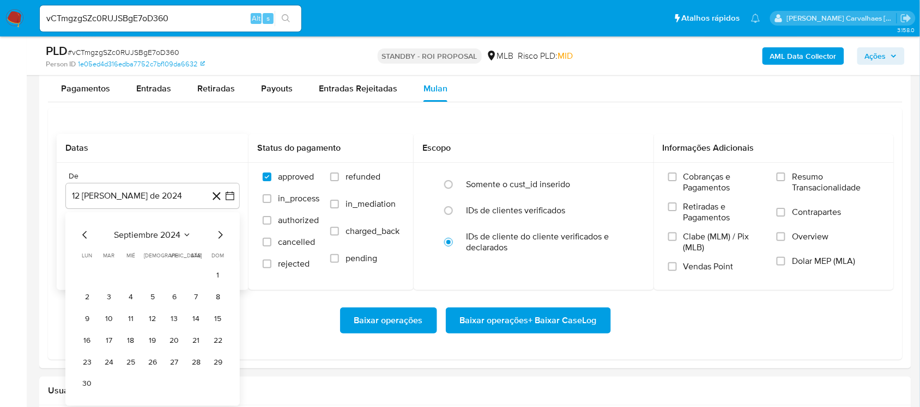
click at [218, 239] on icon "Mes siguiente" at bounding box center [220, 234] width 13 height 13
click at [218, 235] on icon "Mes siguiente" at bounding box center [220, 234] width 13 height 13
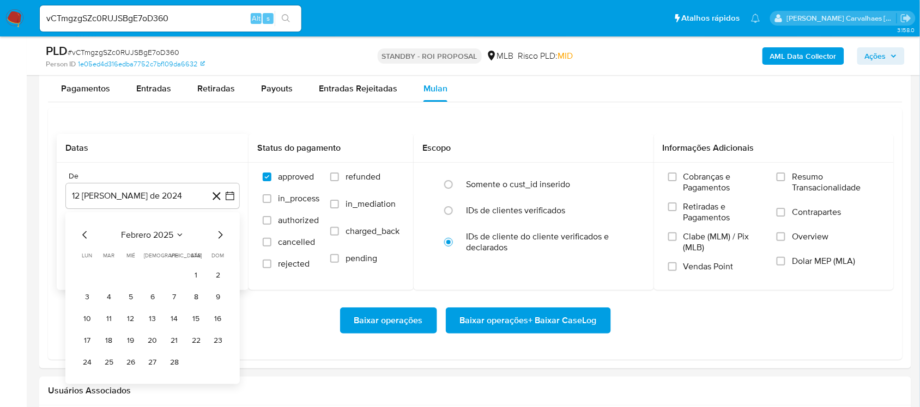
click at [218, 235] on icon "Mes siguiente" at bounding box center [220, 234] width 13 height 13
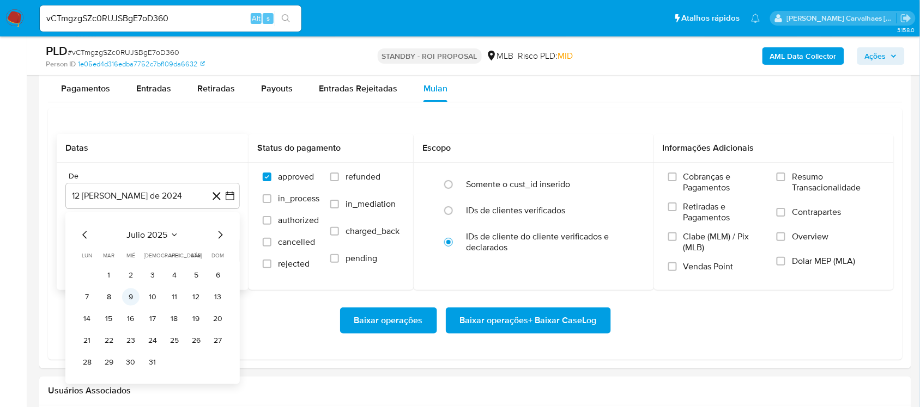
click at [131, 297] on button "9" at bounding box center [130, 296] width 17 height 17
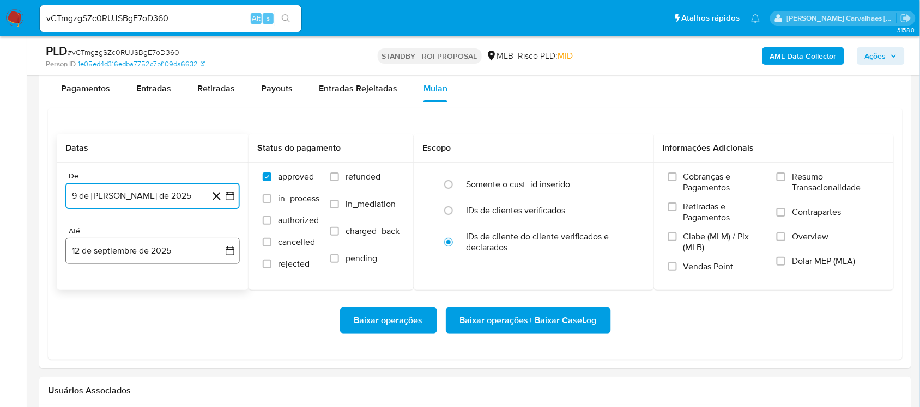
click at [232, 255] on icon "button" at bounding box center [230, 251] width 9 height 9
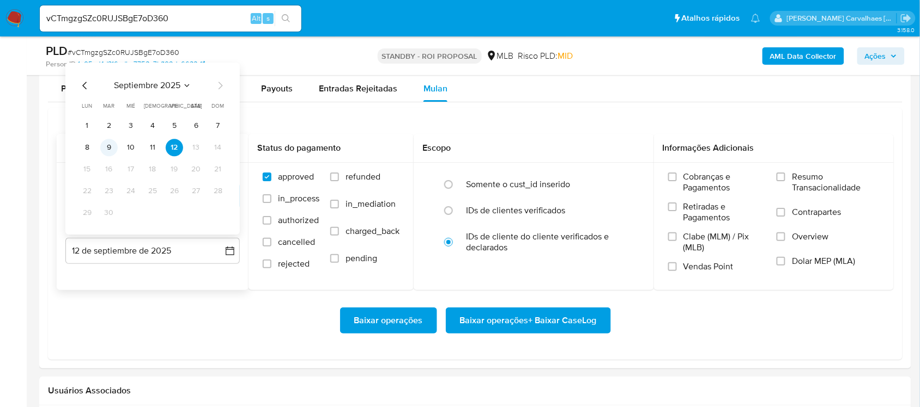
click at [108, 145] on button "9" at bounding box center [108, 147] width 17 height 17
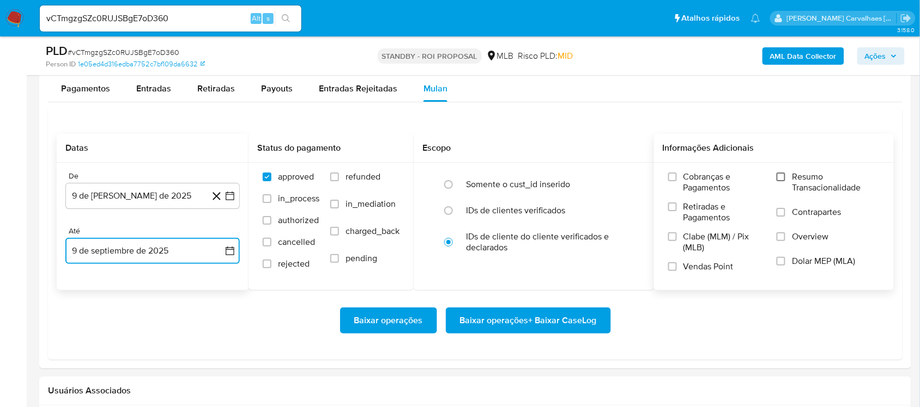
click at [778, 181] on input "Resumo Transacionalidade" at bounding box center [780, 177] width 9 height 9
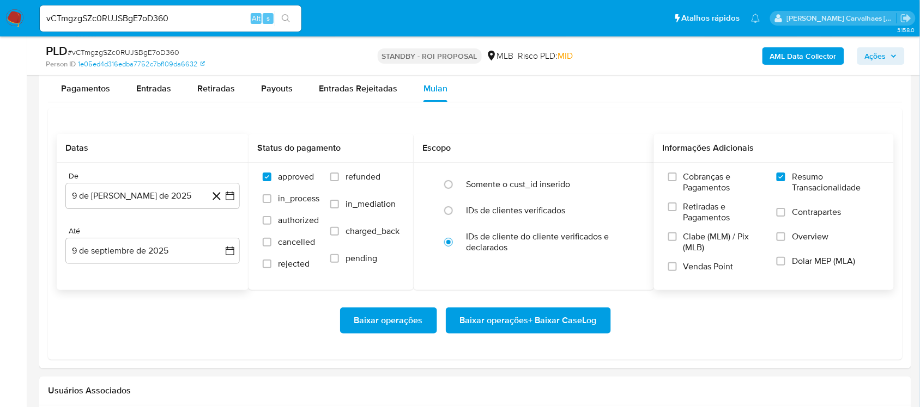
click at [546, 325] on span "Baixar operações + Baixar CaseLog" at bounding box center [528, 321] width 137 height 24
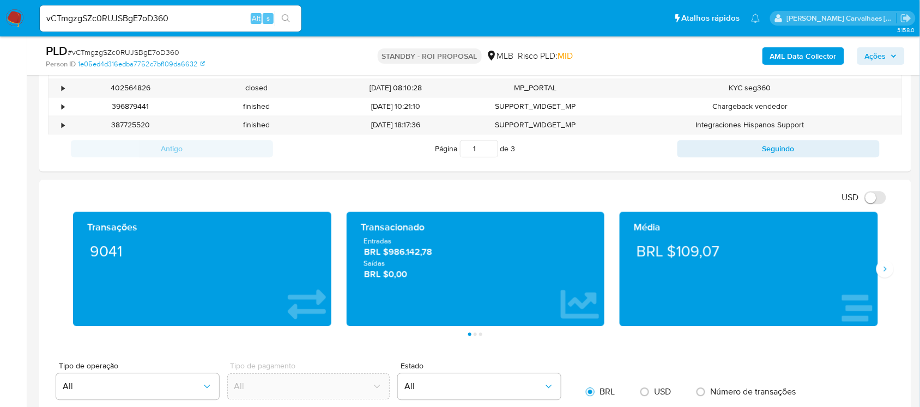
scroll to position [572, 0]
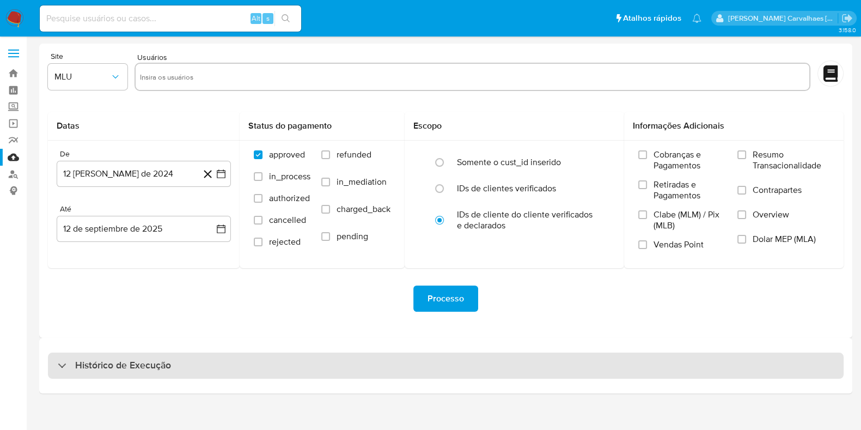
click at [227, 368] on div "Histórico de Execução" at bounding box center [446, 365] width 796 height 26
select select "10"
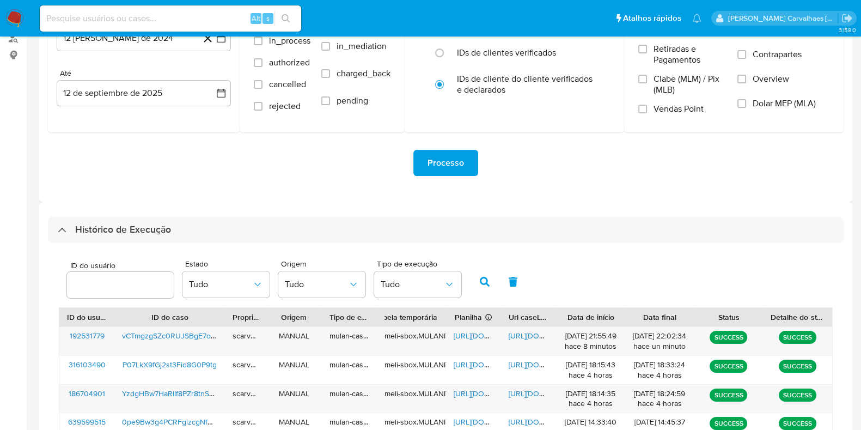
scroll to position [272, 0]
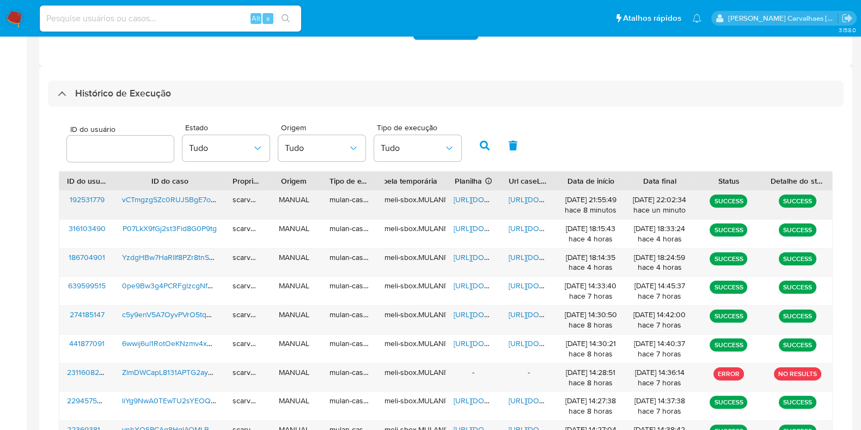
click at [529, 194] on span "[URL][DOMAIN_NAME]" at bounding box center [546, 199] width 75 height 11
click at [16, 14] on img at bounding box center [14, 18] width 19 height 19
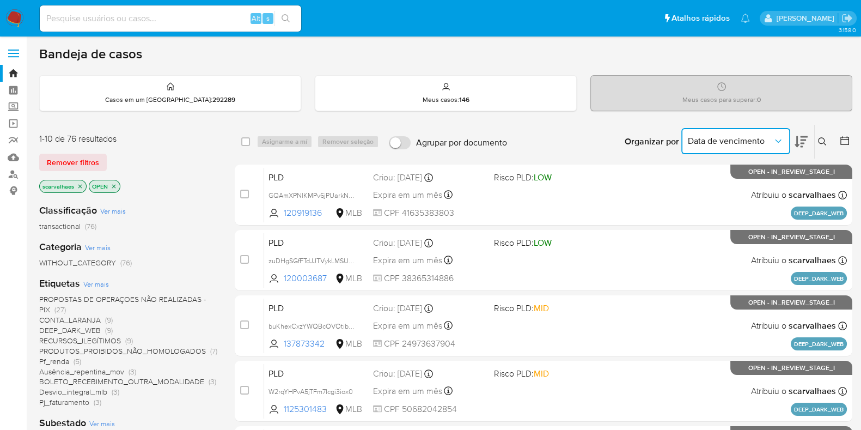
click at [730, 146] on button "Data de vencimento" at bounding box center [735, 141] width 109 height 26
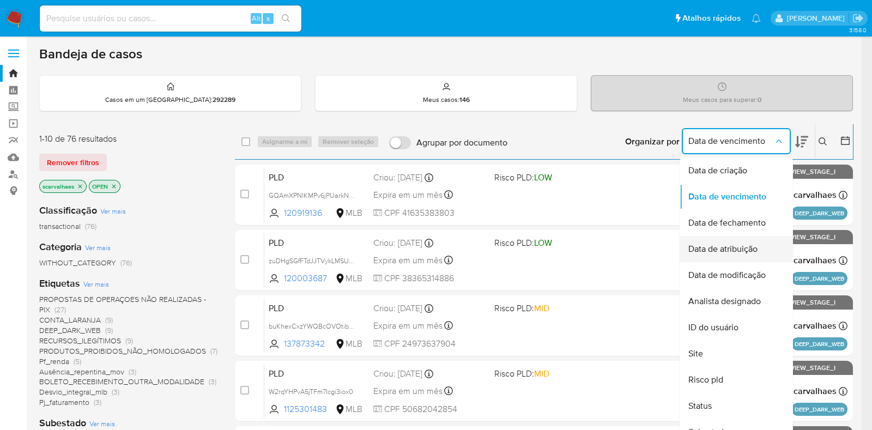
click at [754, 253] on span "Data de atribuição" at bounding box center [722, 248] width 69 height 11
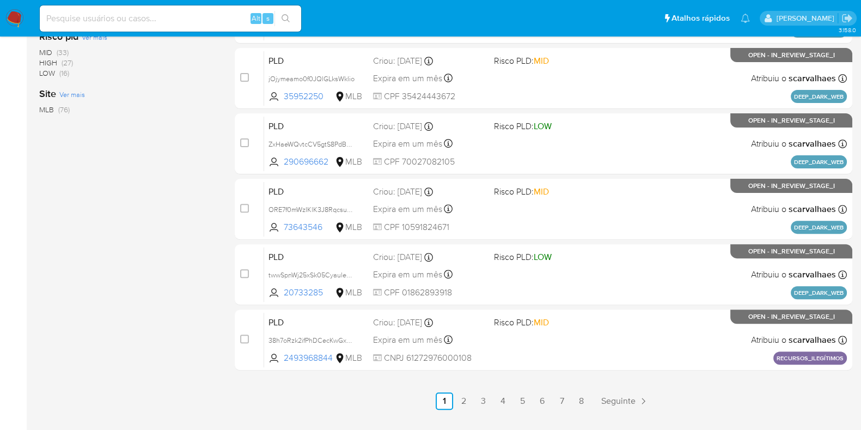
scroll to position [468, 0]
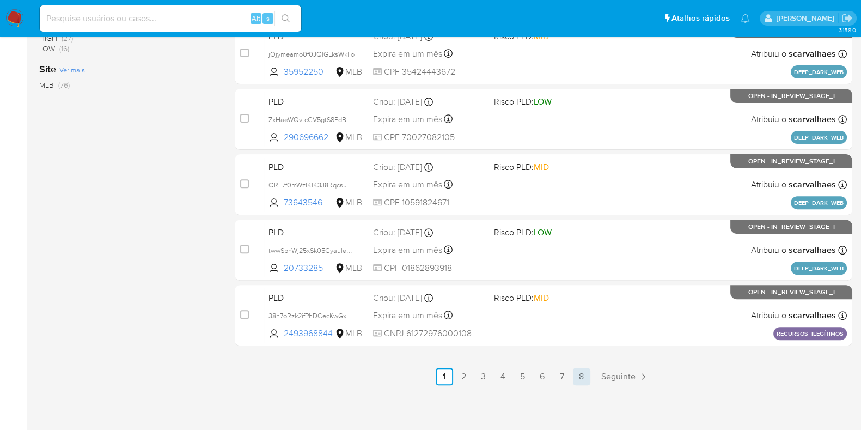
click at [582, 373] on link "8" at bounding box center [581, 376] width 17 height 17
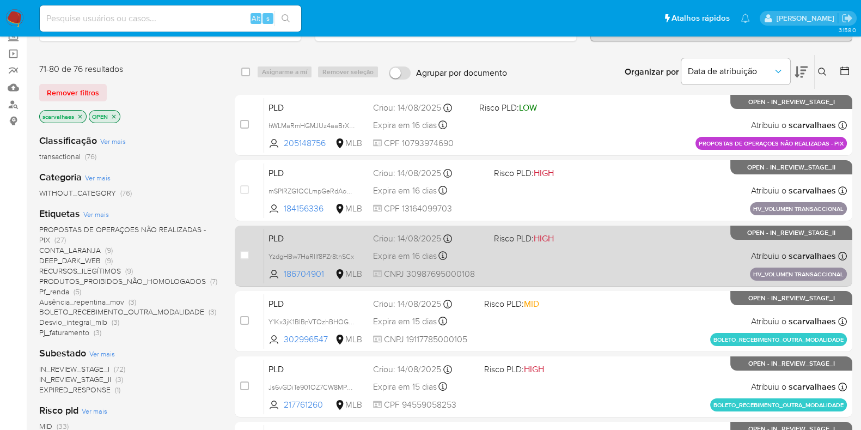
scroll to position [204, 0]
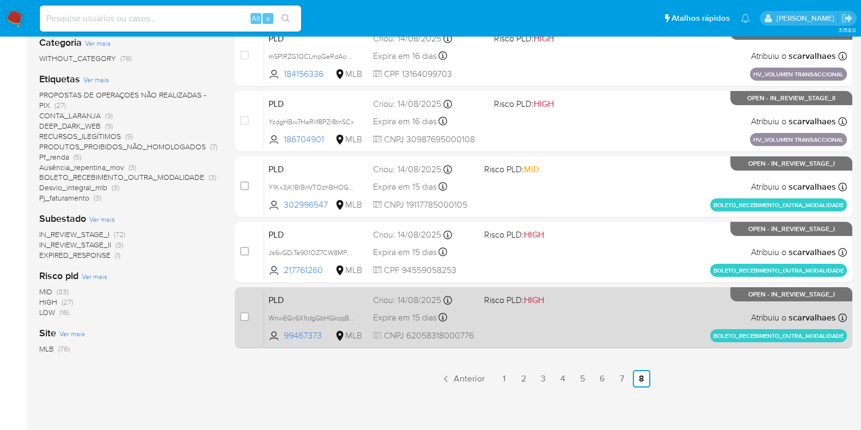
click at [607, 313] on div "PLD WnwEGv6X1tdgGbHGkqqBKyV9 99467373 MLB Risco PLD: HIGH Criou: 14/08/2025 Cri…" at bounding box center [555, 317] width 583 height 55
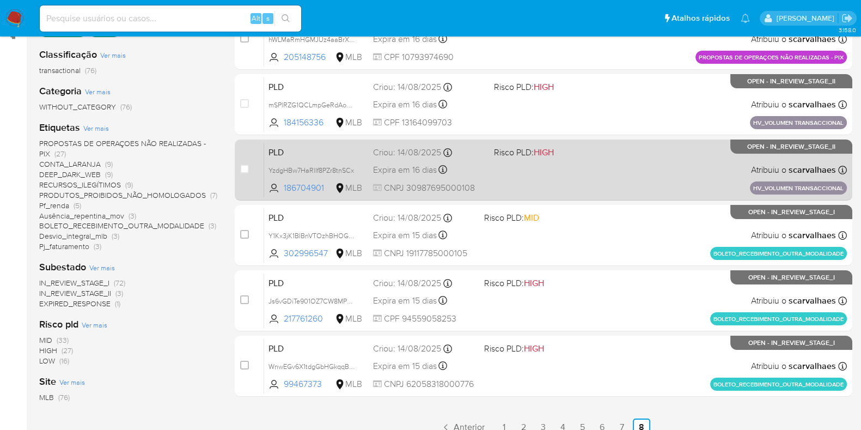
scroll to position [0, 0]
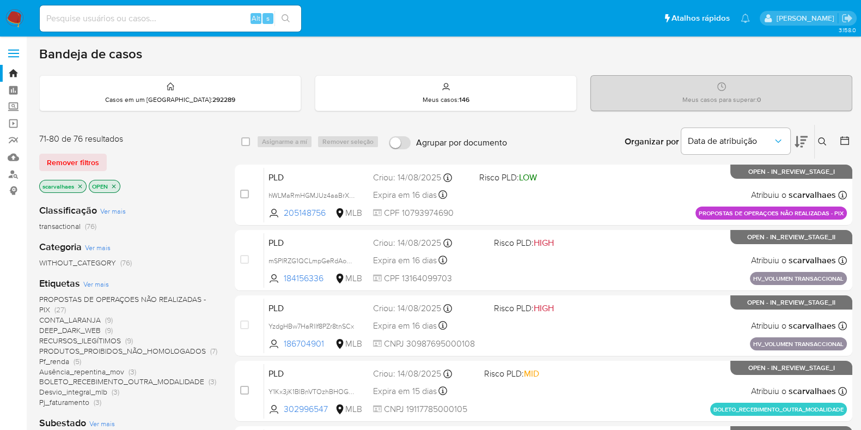
click at [800, 140] on icon at bounding box center [801, 141] width 13 height 13
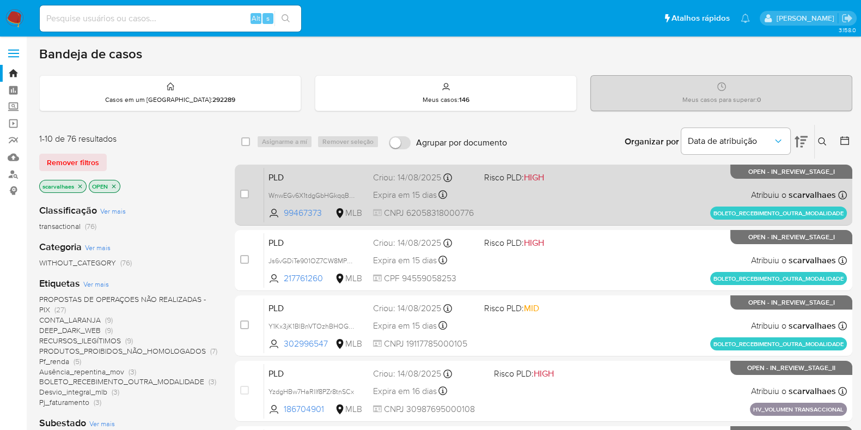
click at [538, 195] on div "PLD WnwEGv6X1tdgGbHGkqqBKyV9 99467373 MLB Risco PLD: HIGH Criou: 14/08/2025 Cri…" at bounding box center [555, 194] width 583 height 55
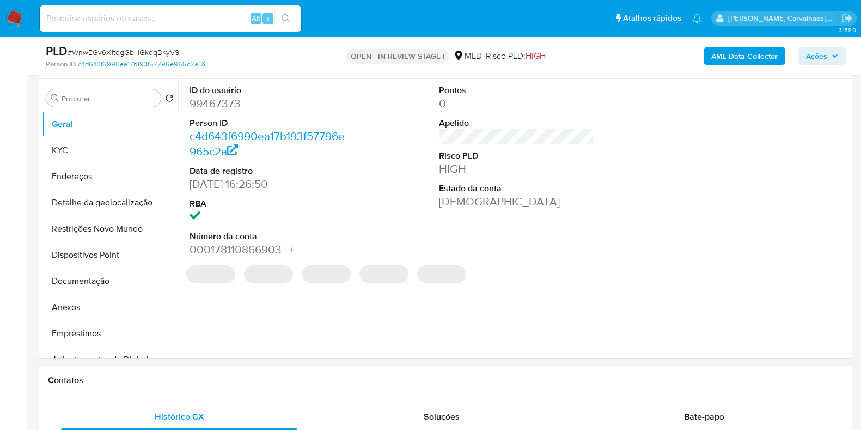
scroll to position [204, 0]
select select "10"
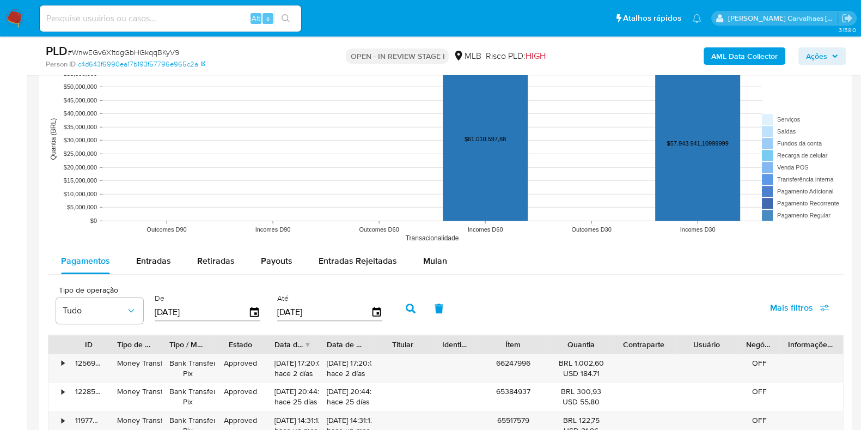
scroll to position [1021, 0]
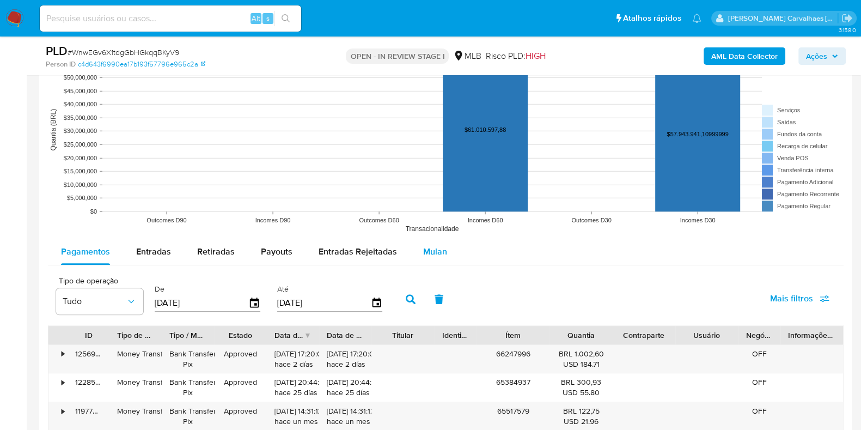
click at [431, 258] on div "Mulan" at bounding box center [435, 252] width 24 height 26
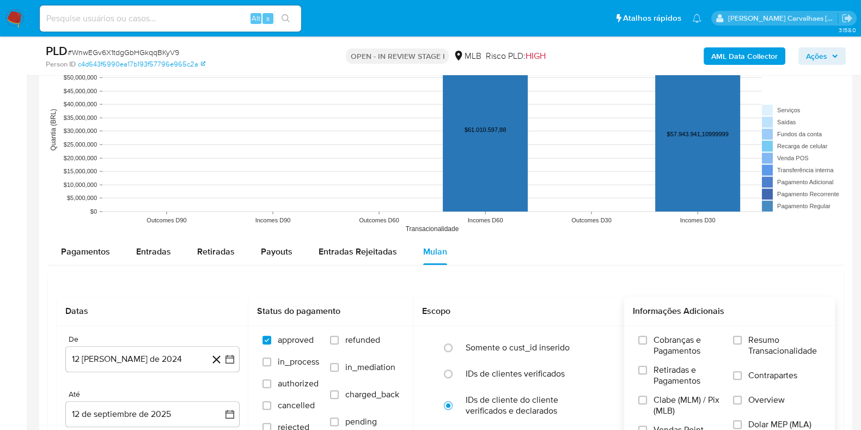
click at [744, 340] on label "Resumo Transacionalidade" at bounding box center [777, 351] width 88 height 35
click at [742, 340] on input "Resumo Transacionalidade" at bounding box center [737, 340] width 9 height 9
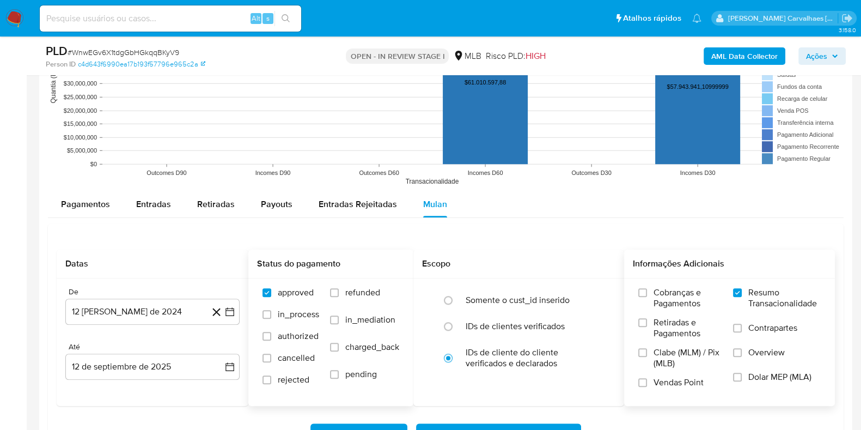
scroll to position [1089, 0]
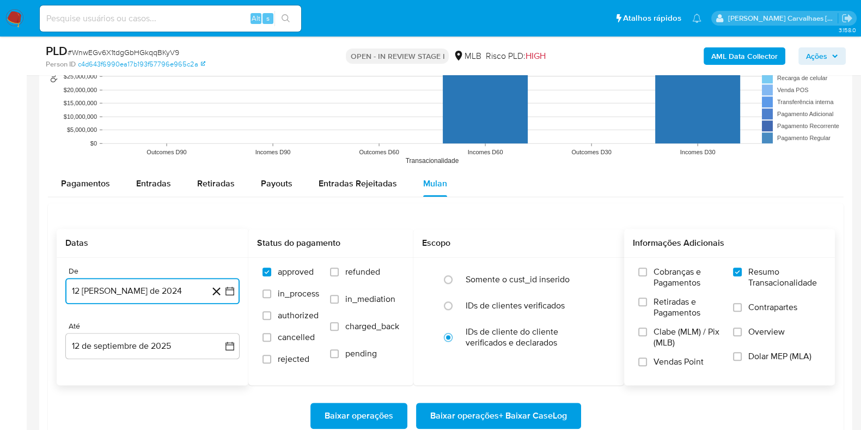
click at [234, 289] on icon "button" at bounding box center [229, 290] width 11 height 11
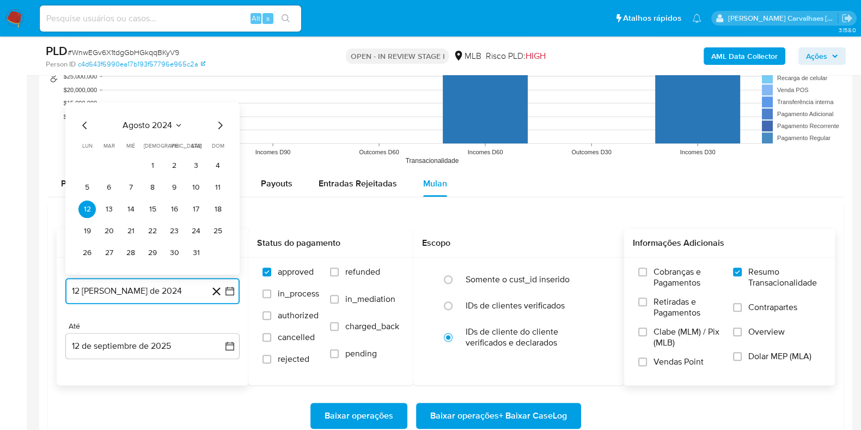
click at [221, 121] on icon "Mes siguiente" at bounding box center [220, 124] width 13 height 13
click at [220, 98] on icon "Mes siguiente" at bounding box center [220, 102] width 13 height 13
click at [220, 123] on icon "Mes siguiente" at bounding box center [220, 124] width 13 height 13
click at [216, 100] on icon "Mes siguiente" at bounding box center [220, 102] width 13 height 13
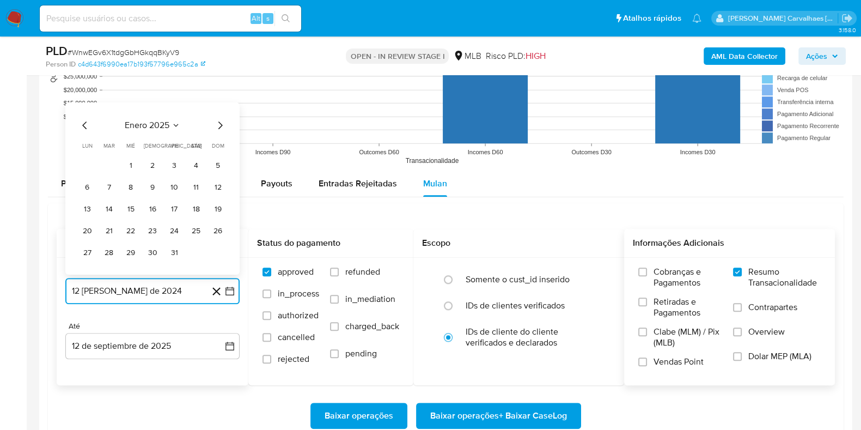
click at [218, 119] on icon "Mes siguiente" at bounding box center [220, 124] width 13 height 13
click at [220, 102] on icon "Mes siguiente" at bounding box center [220, 102] width 13 height 13
click at [219, 119] on icon "Mes siguiente" at bounding box center [220, 124] width 13 height 13
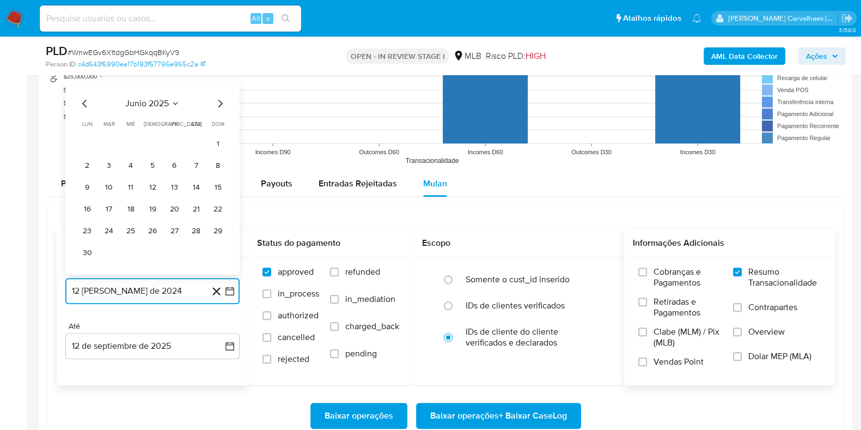
click at [220, 100] on icon "Mes siguiente" at bounding box center [220, 103] width 4 height 8
click at [218, 121] on icon "Mes siguiente" at bounding box center [220, 125] width 4 height 8
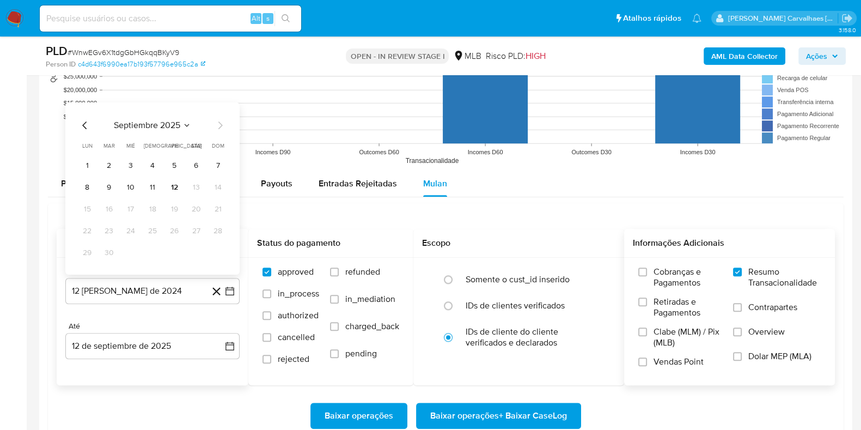
click at [85, 118] on icon "Mes anterior" at bounding box center [84, 124] width 13 height 13
click at [85, 119] on icon "Mes anterior" at bounding box center [84, 124] width 13 height 13
click at [85, 120] on icon "Mes anterior" at bounding box center [84, 124] width 13 height 13
click at [216, 100] on icon "Mes siguiente" at bounding box center [220, 102] width 13 height 13
click at [193, 189] on button "12" at bounding box center [195, 186] width 17 height 17
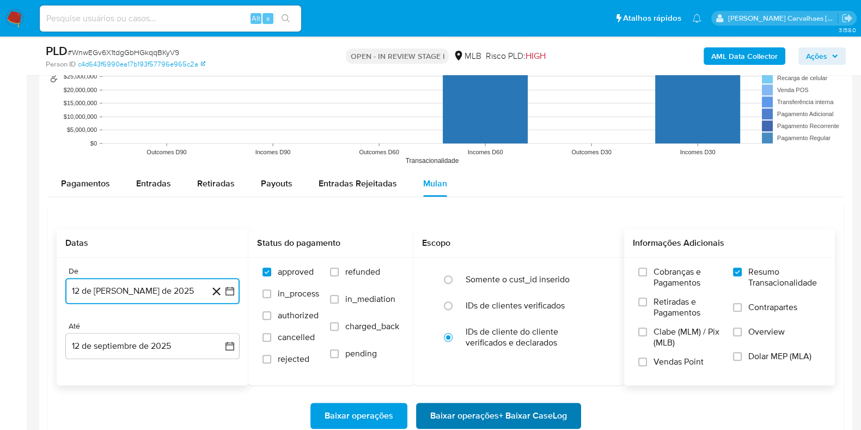
click at [458, 414] on span "Baixar operações + Baixar CaseLog" at bounding box center [498, 416] width 137 height 24
